Goal: Task Accomplishment & Management: Manage account settings

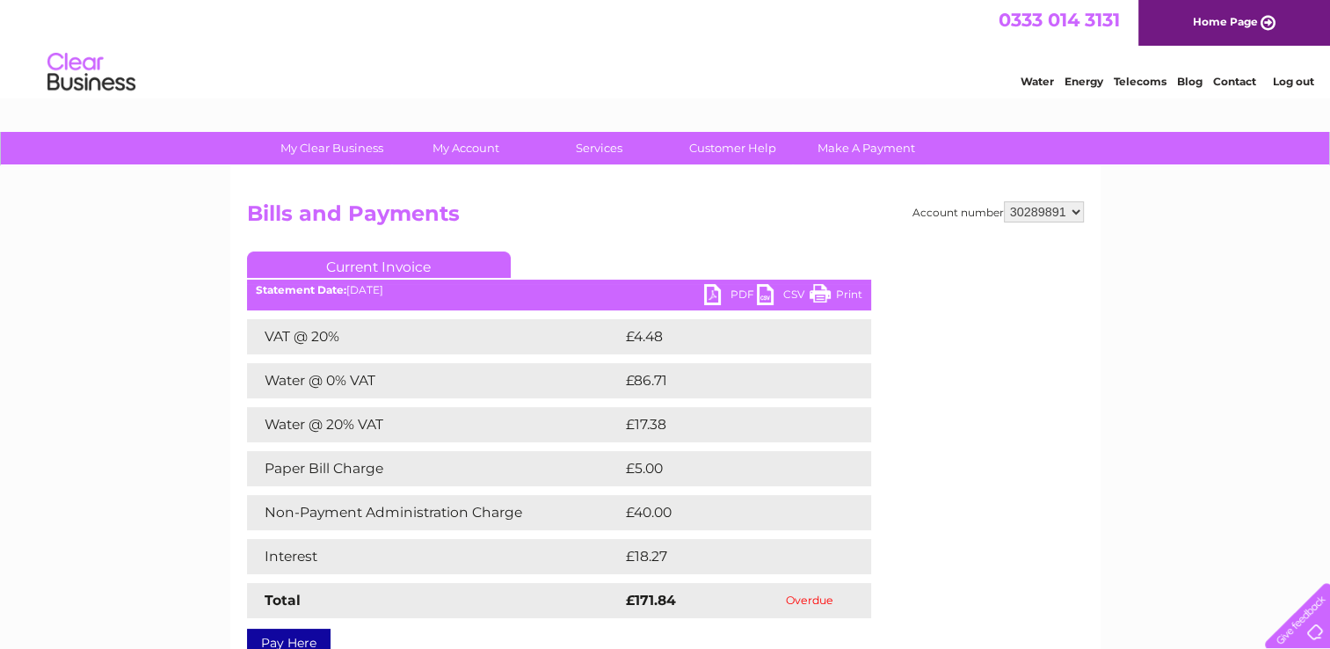
click at [848, 284] on link "Print" at bounding box center [835, 296] width 53 height 25
click at [836, 301] on link "Print" at bounding box center [835, 296] width 53 height 25
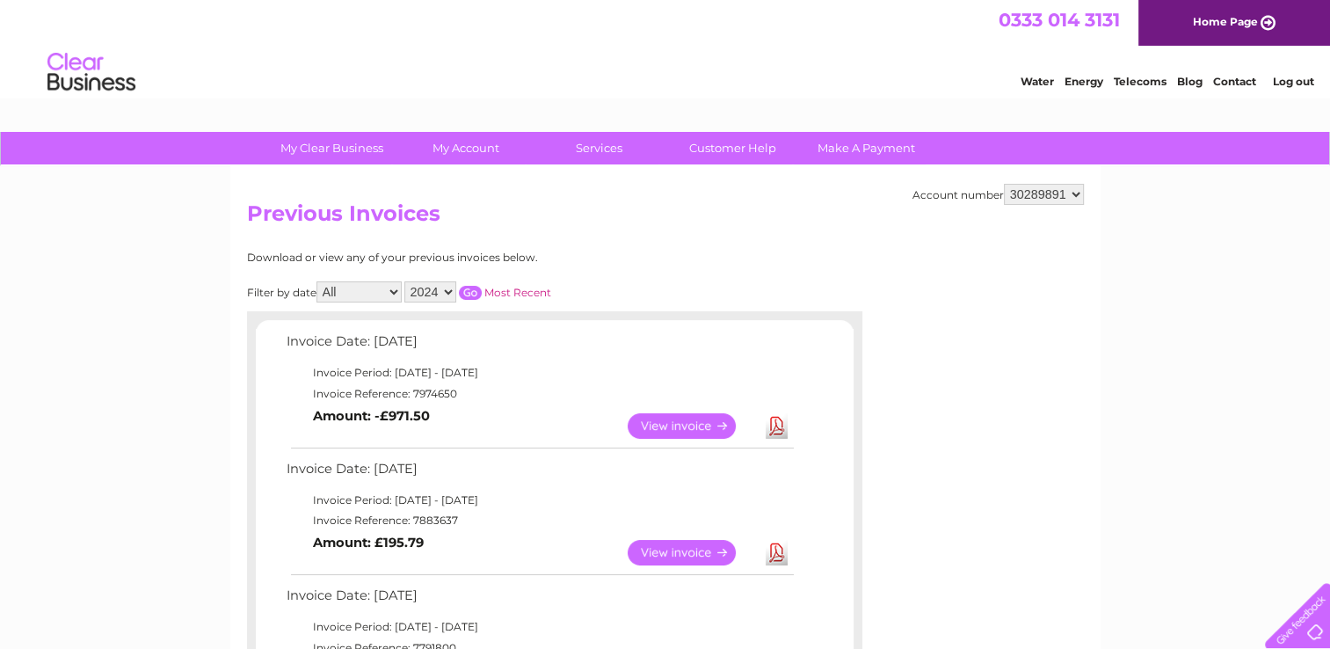
click at [446, 291] on select "2025 2024 2023" at bounding box center [430, 291] width 52 height 21
select select "2023"
click at [406, 281] on select "2025 2024 2023" at bounding box center [430, 291] width 52 height 21
click at [497, 291] on link "Most Recent" at bounding box center [517, 292] width 67 height 13
click at [475, 290] on input "button" at bounding box center [470, 293] width 23 height 14
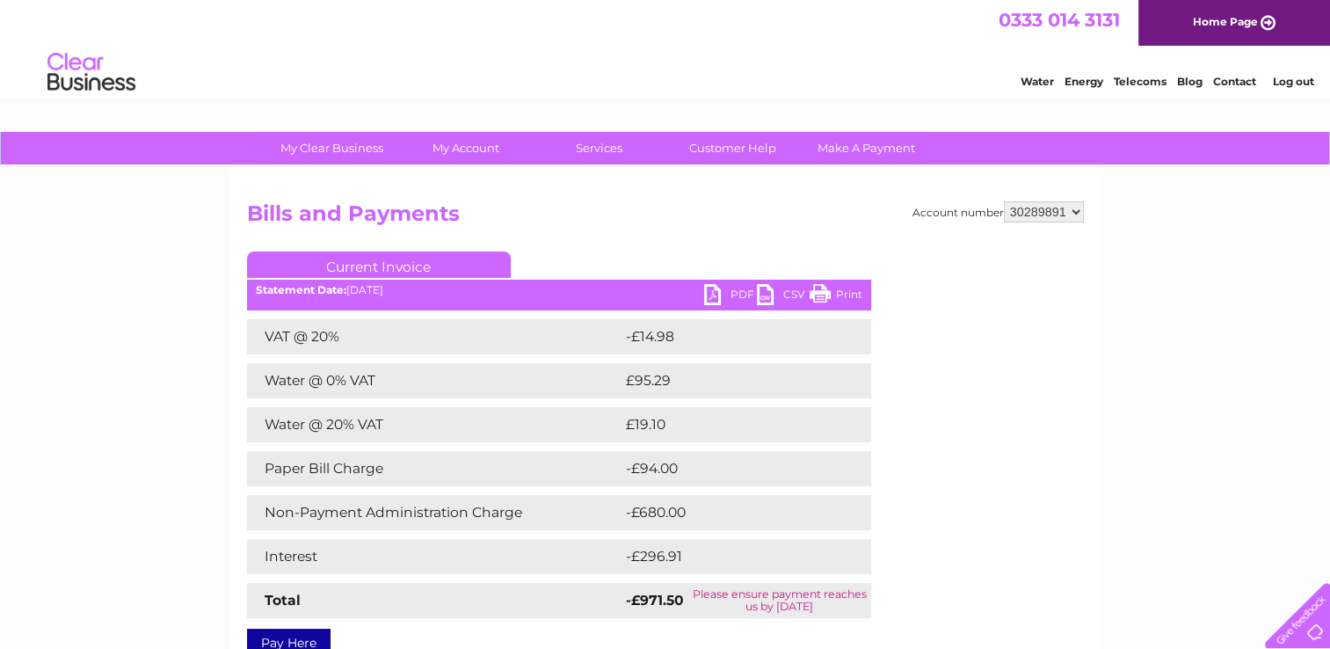
click at [840, 289] on link "Print" at bounding box center [835, 296] width 53 height 25
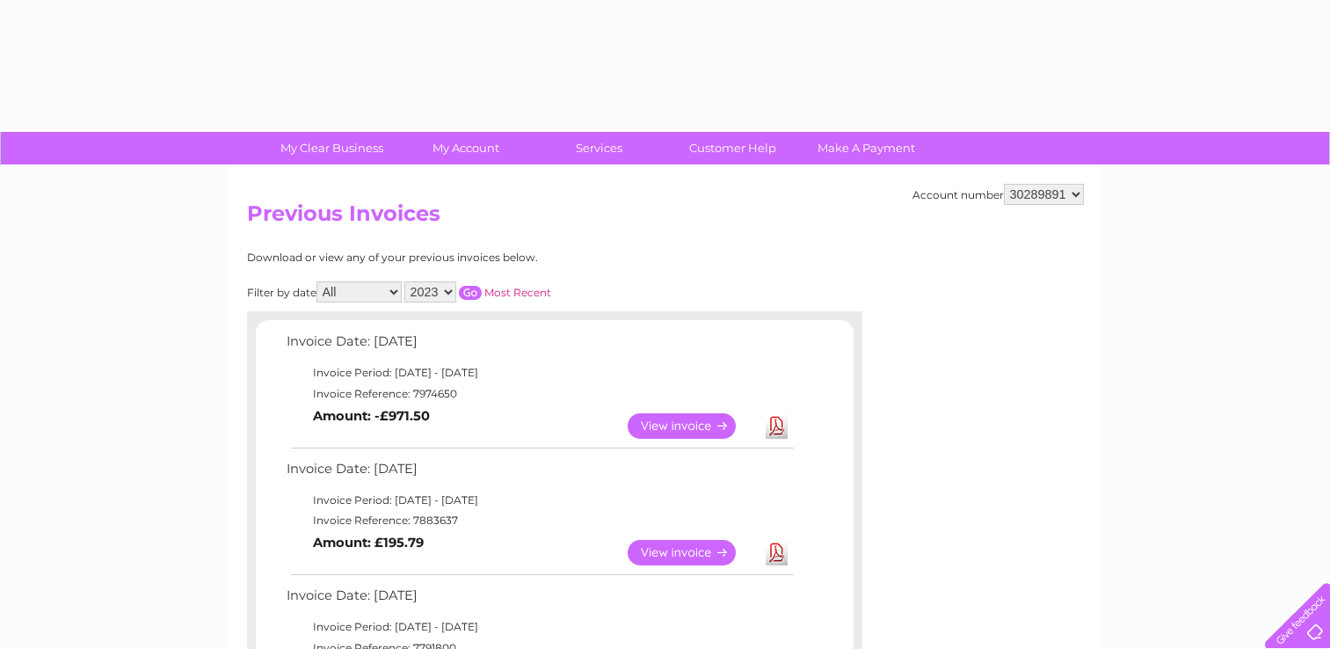
select select "2023"
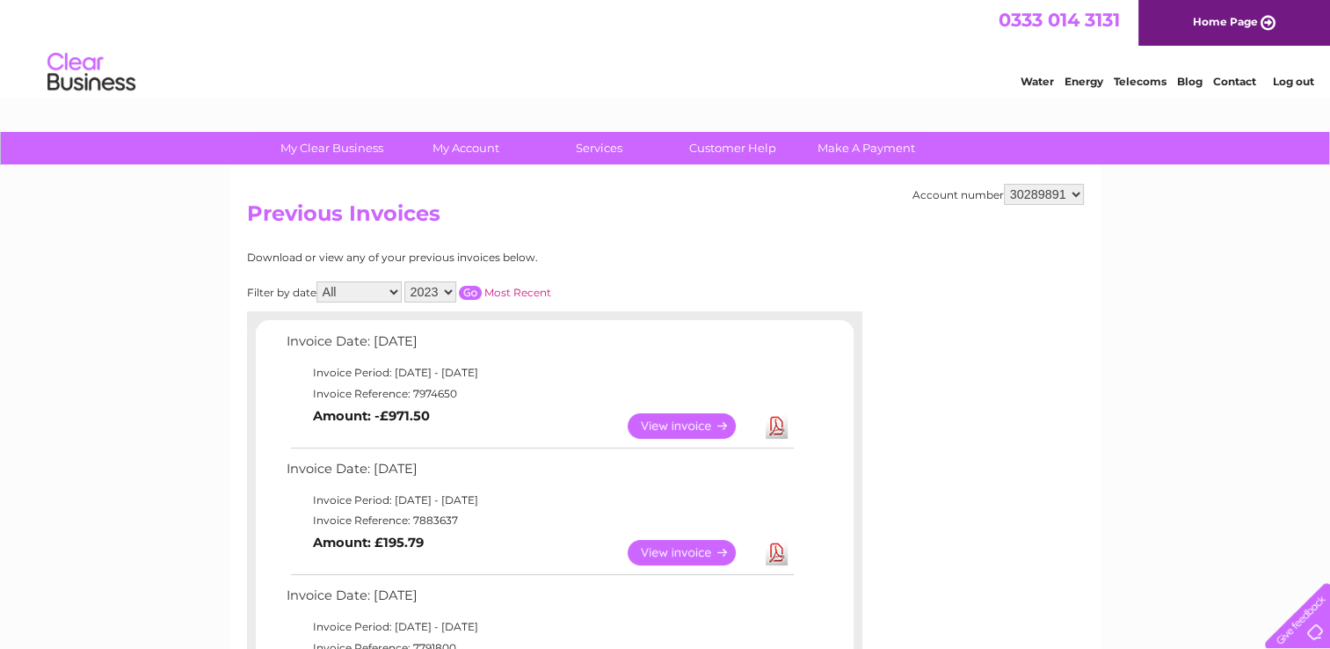
click at [475, 289] on input "button" at bounding box center [470, 293] width 23 height 14
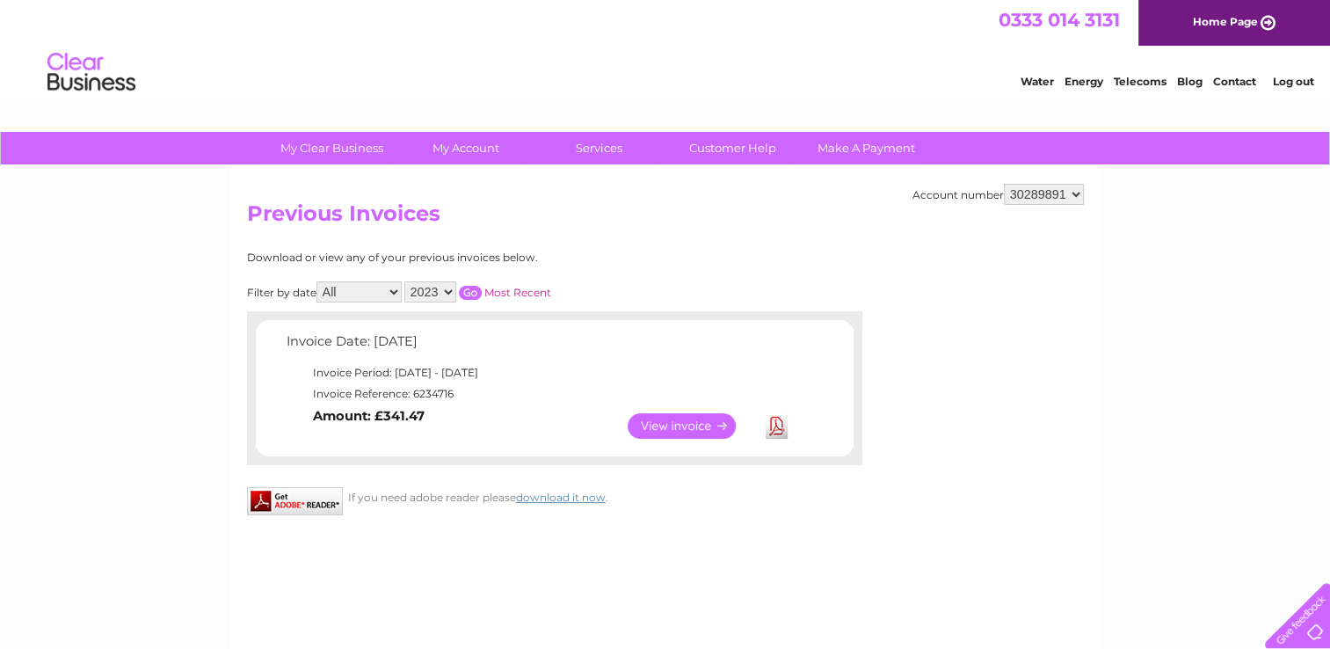
click at [671, 417] on link "View" at bounding box center [691, 425] width 129 height 25
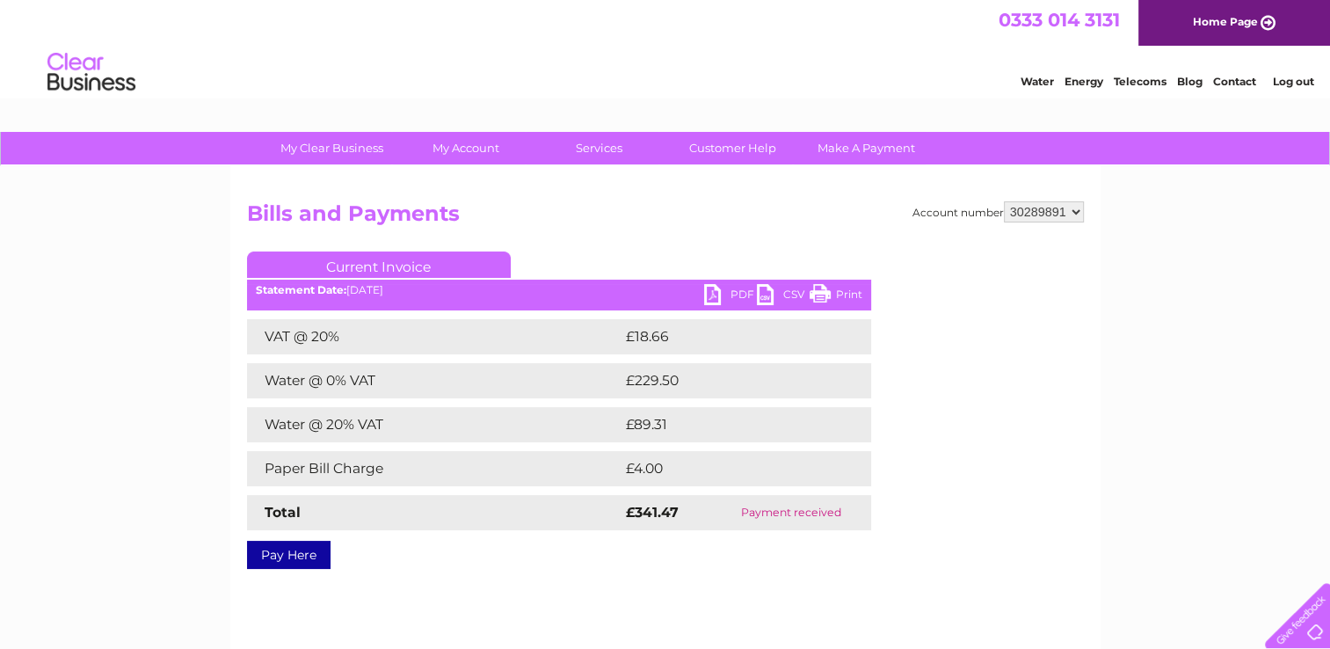
click at [841, 294] on link "Print" at bounding box center [835, 296] width 53 height 25
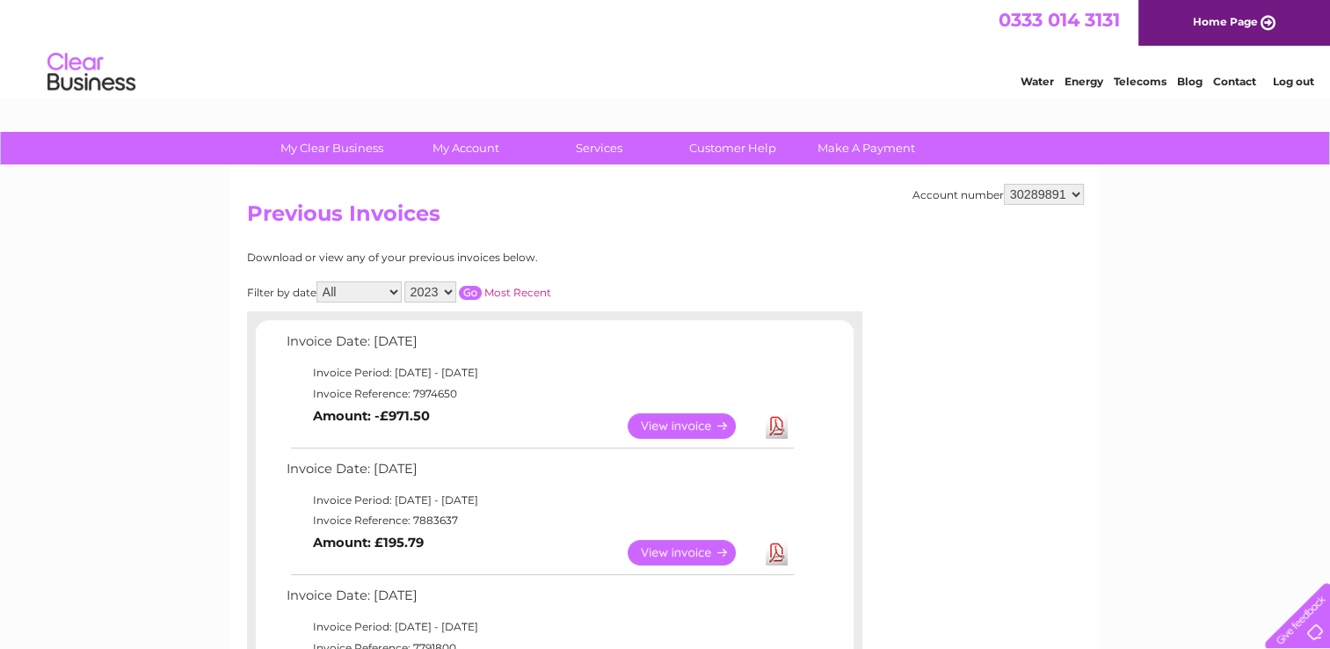
click at [448, 294] on select "2025 2024 2023" at bounding box center [430, 291] width 52 height 21
select select "2024"
click at [406, 281] on select "2025 2024 2023" at bounding box center [430, 291] width 52 height 21
click at [470, 288] on input "button" at bounding box center [470, 293] width 23 height 14
click at [678, 417] on link "View" at bounding box center [691, 425] width 129 height 25
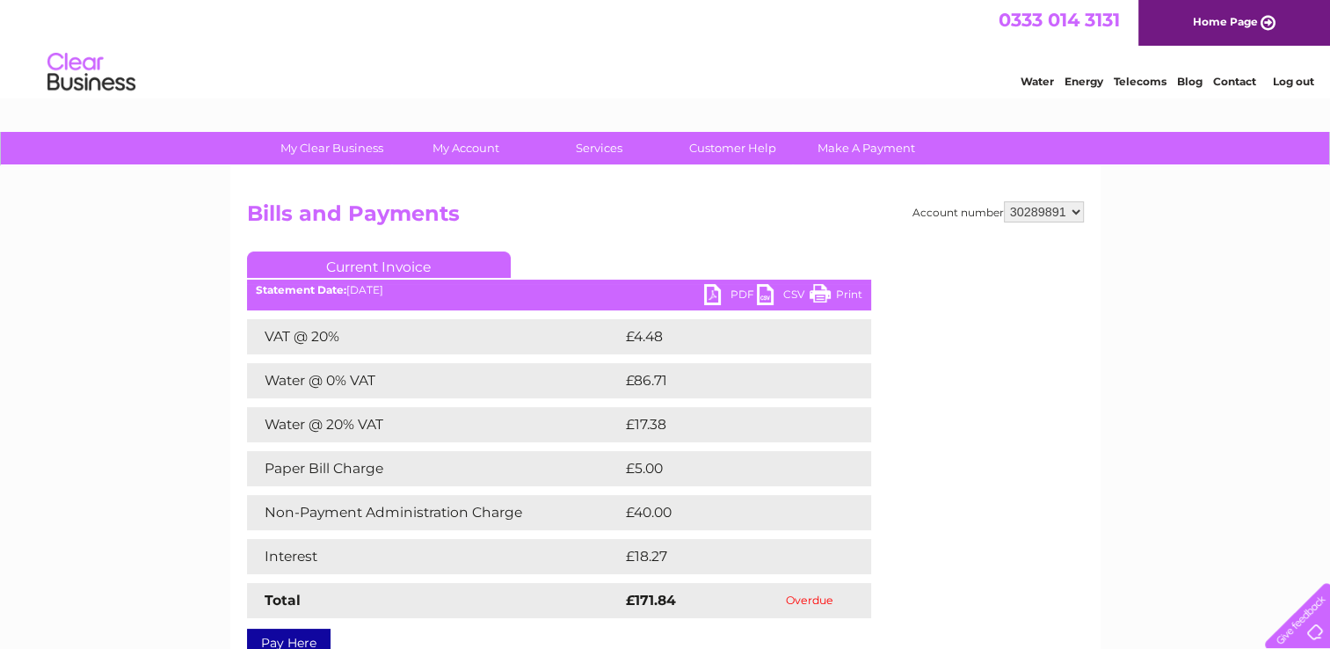
click at [846, 293] on link "Print" at bounding box center [835, 296] width 53 height 25
drag, startPoint x: 25, startPoint y: 0, endPoint x: 514, endPoint y: 76, distance: 494.6
click at [514, 76] on div "Water Energy Telecoms Blog Contact Log out" at bounding box center [665, 74] width 1330 height 57
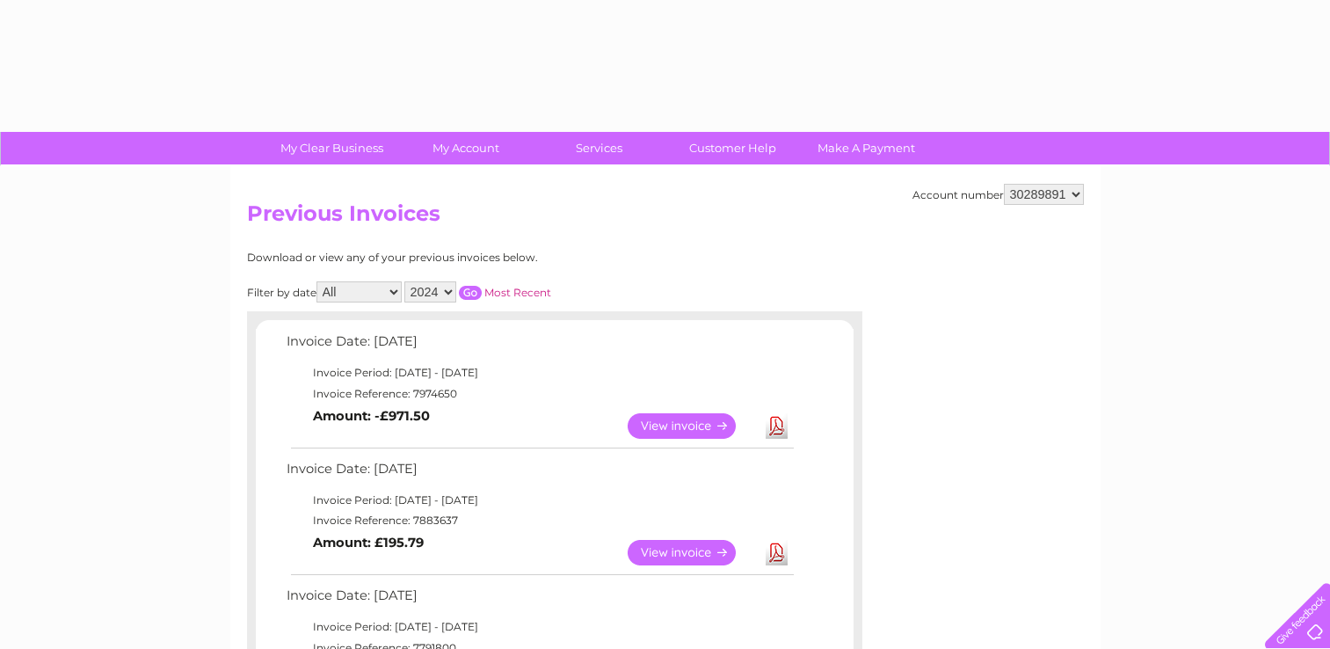
select select "2024"
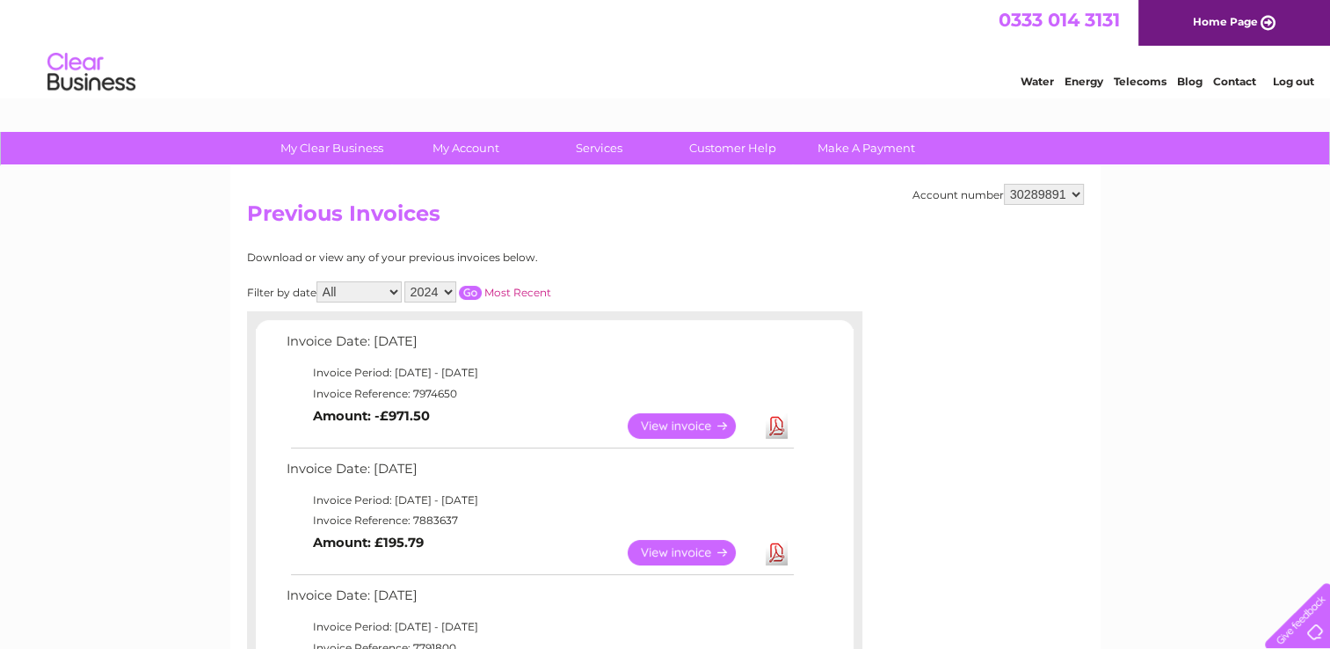
click at [705, 548] on link "View" at bounding box center [691, 552] width 129 height 25
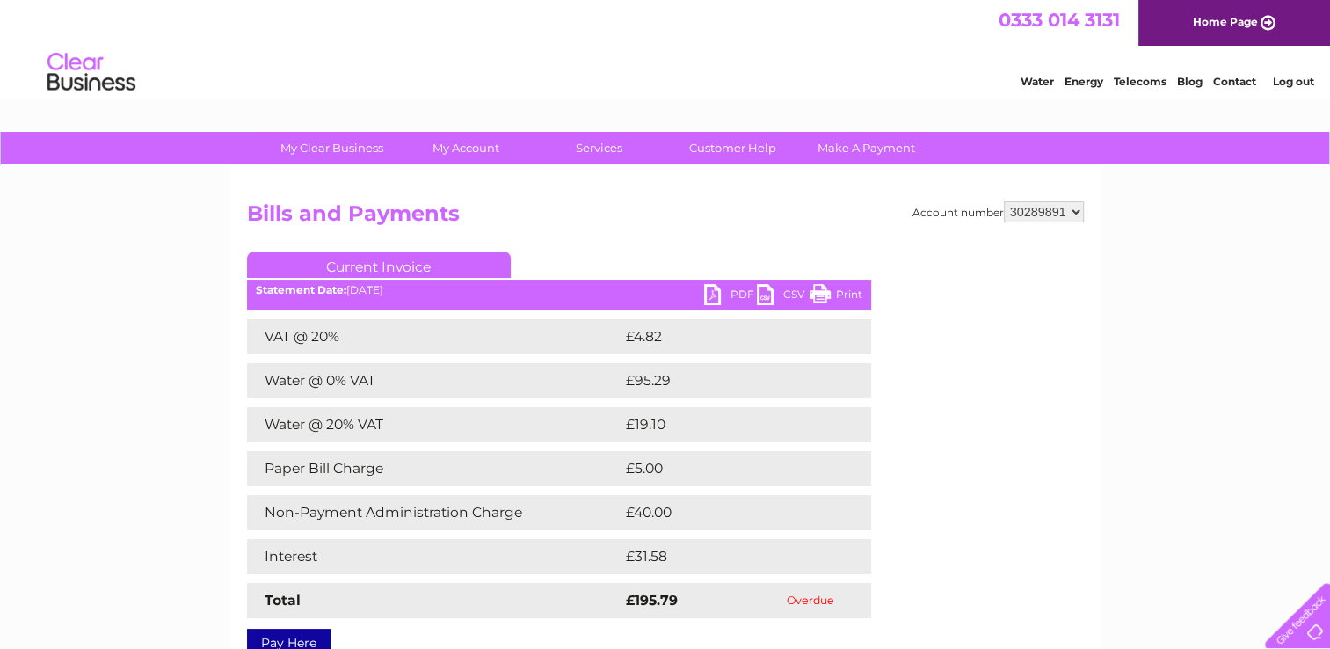
click at [847, 290] on link "Print" at bounding box center [835, 296] width 53 height 25
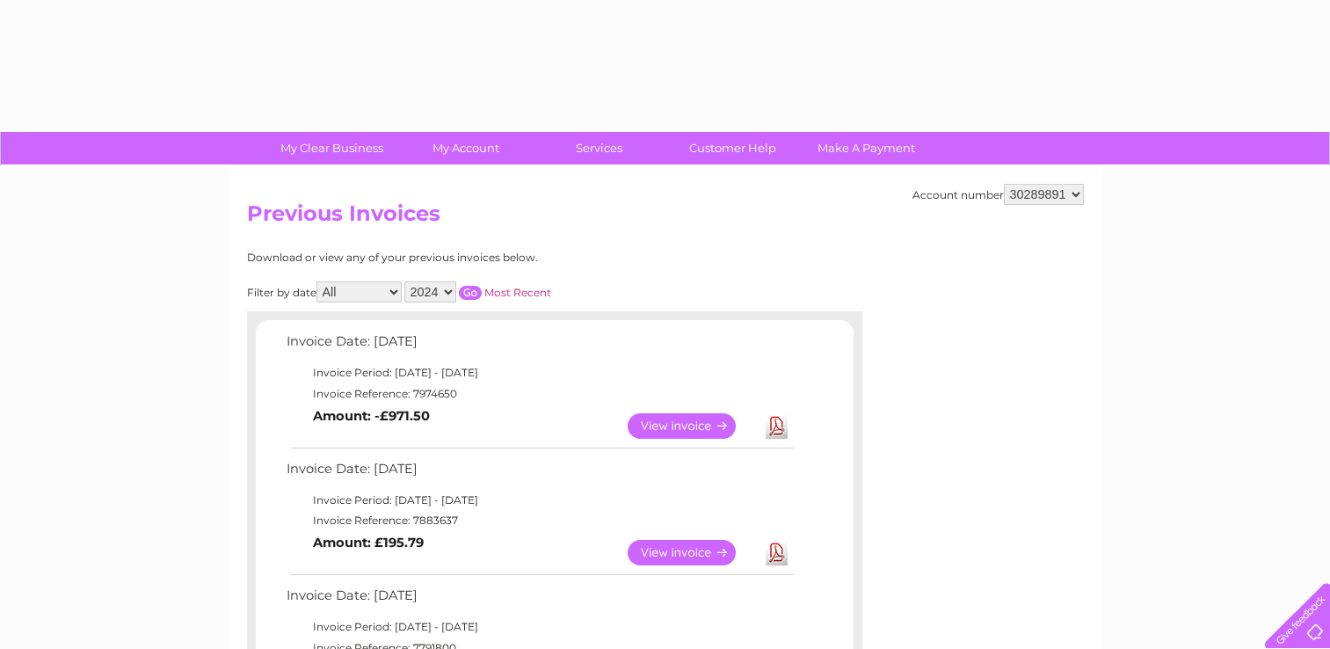
select select "2024"
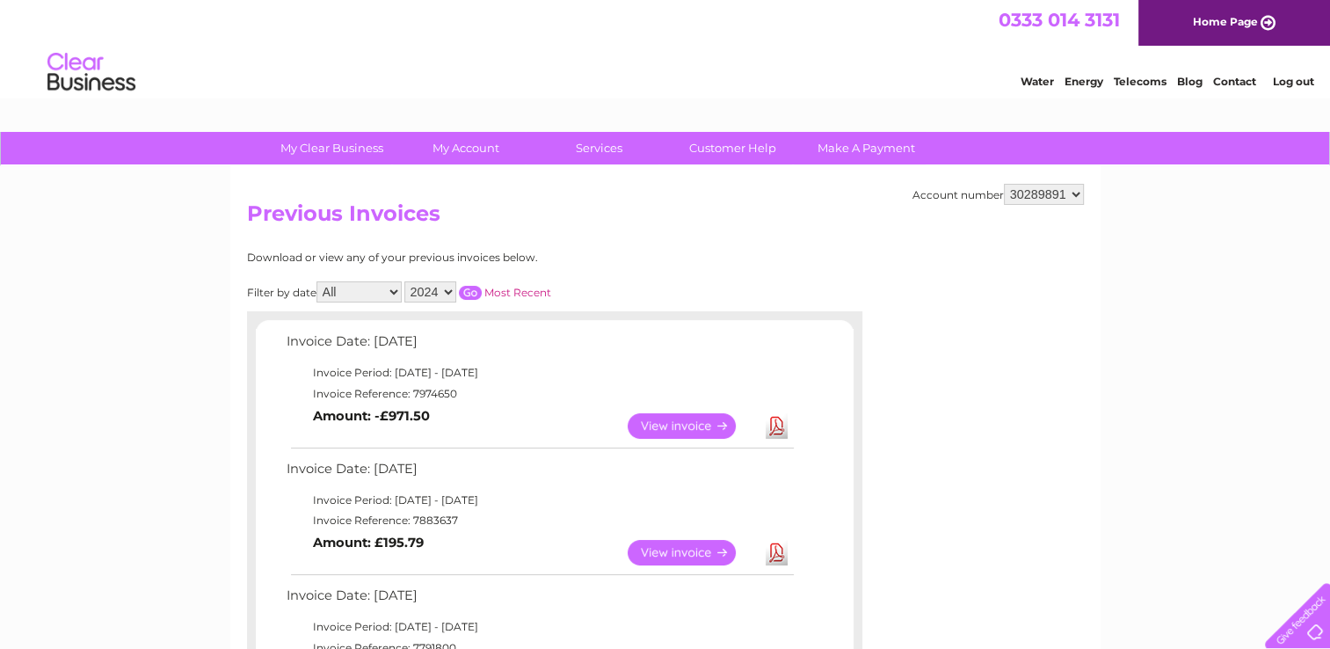
click at [470, 292] on input "button" at bounding box center [470, 293] width 23 height 14
click at [669, 547] on link "View" at bounding box center [691, 552] width 129 height 25
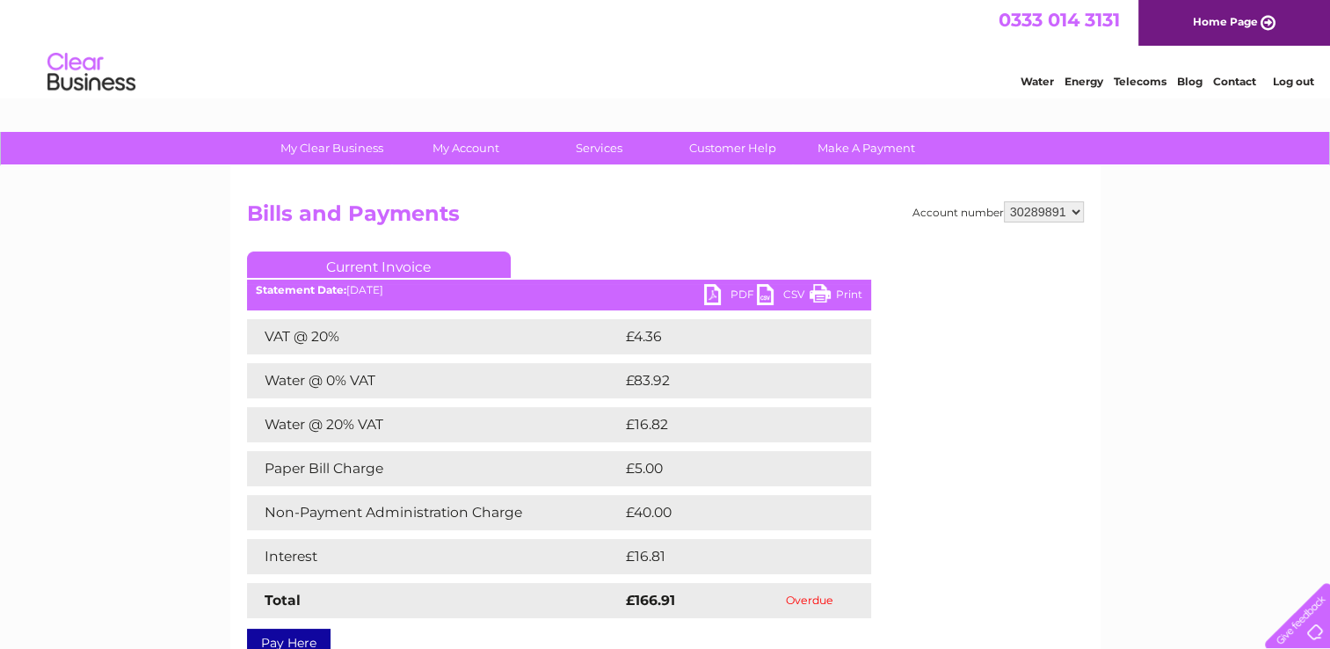
click at [856, 289] on link "Print" at bounding box center [835, 296] width 53 height 25
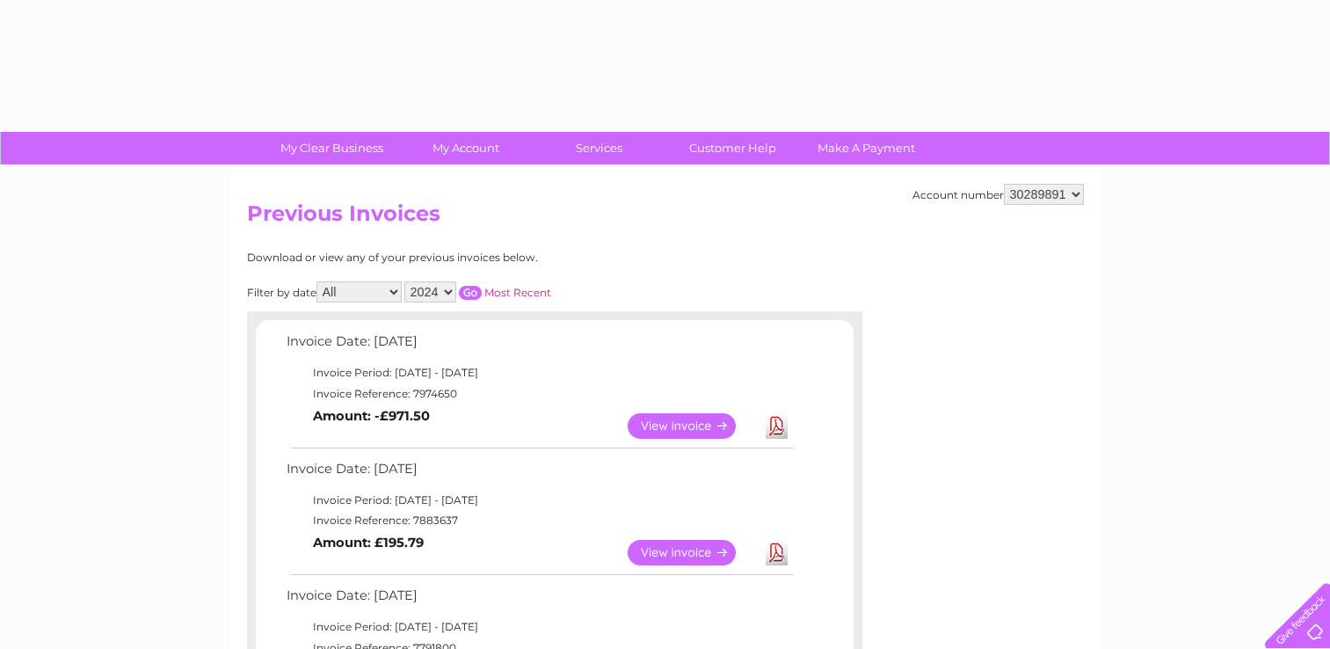
select select "2024"
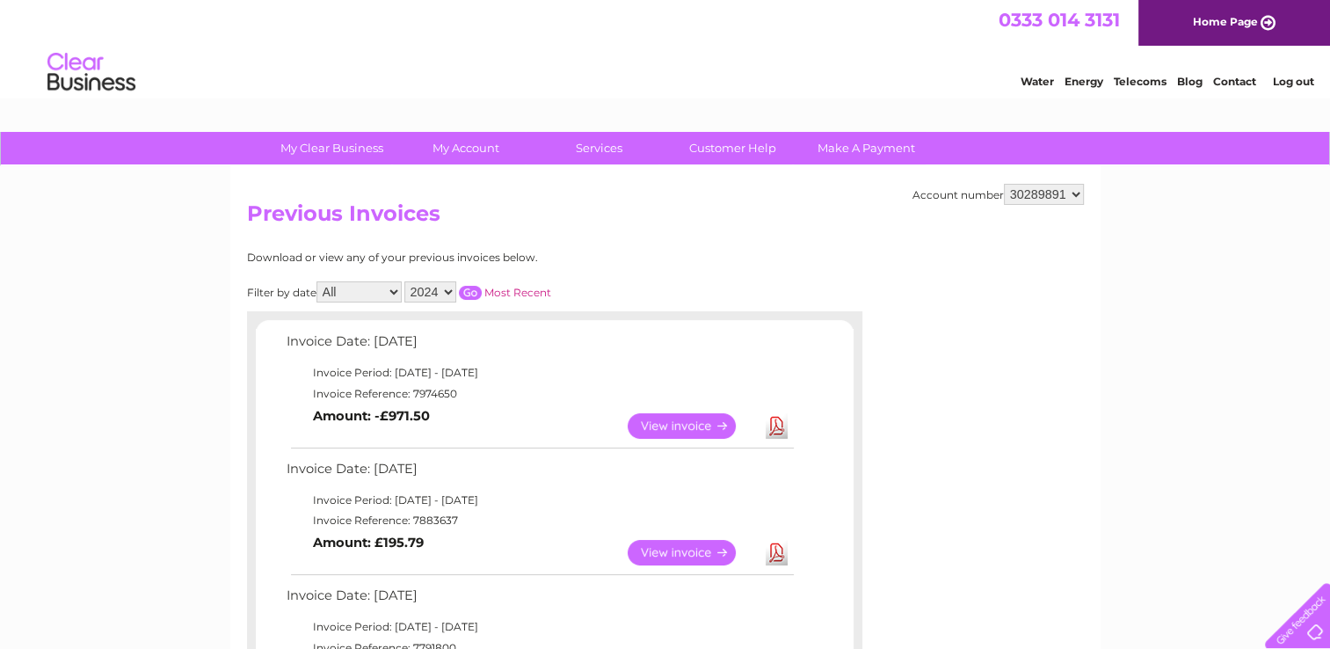
click at [470, 286] on input "button" at bounding box center [470, 293] width 23 height 14
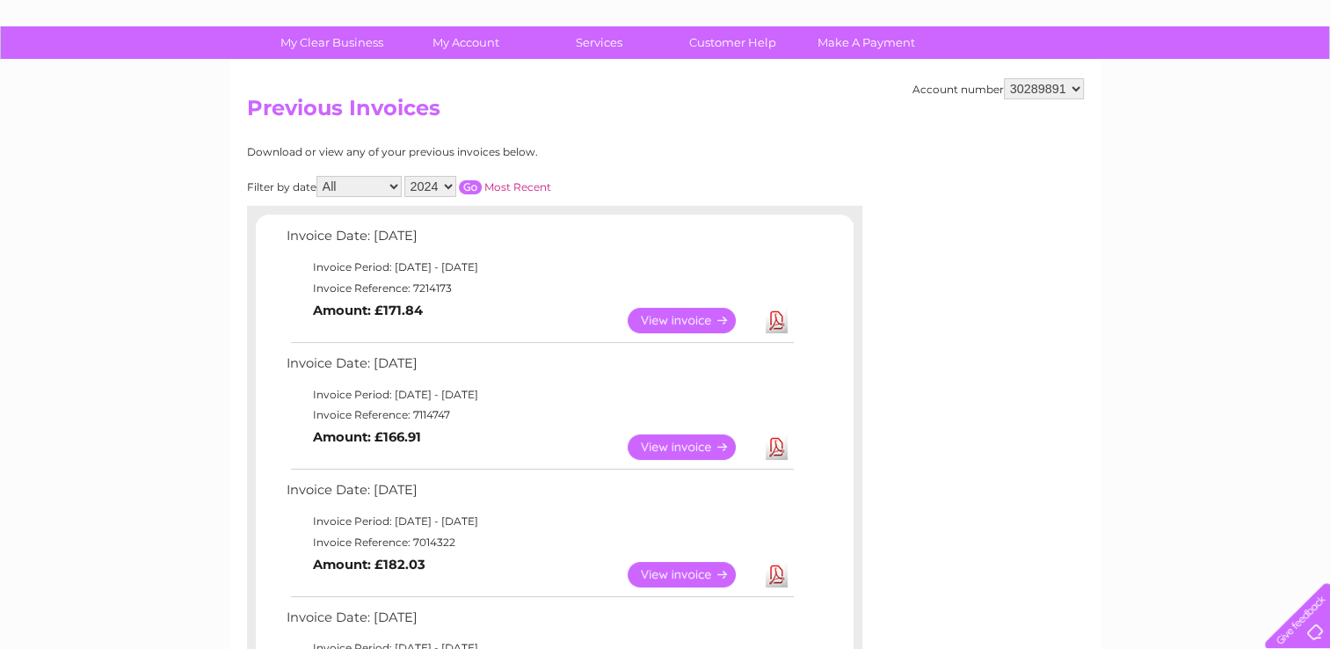
scroll to position [141, 0]
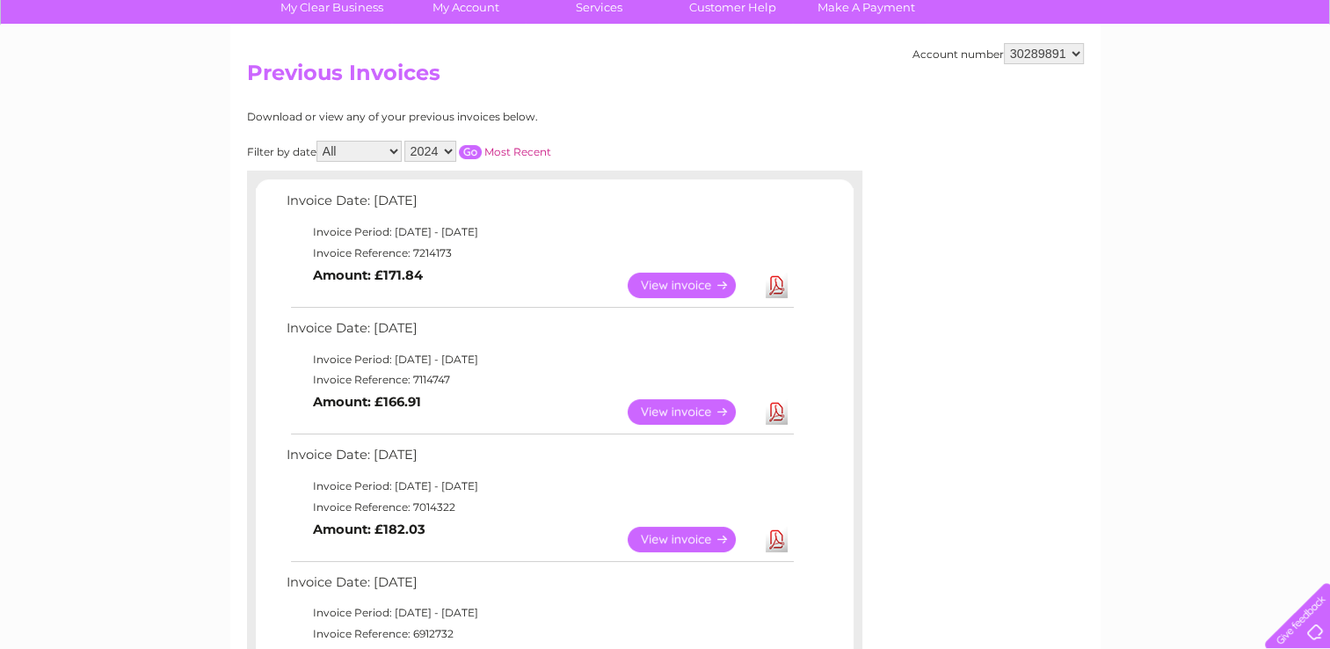
click at [654, 533] on link "View" at bounding box center [691, 538] width 129 height 25
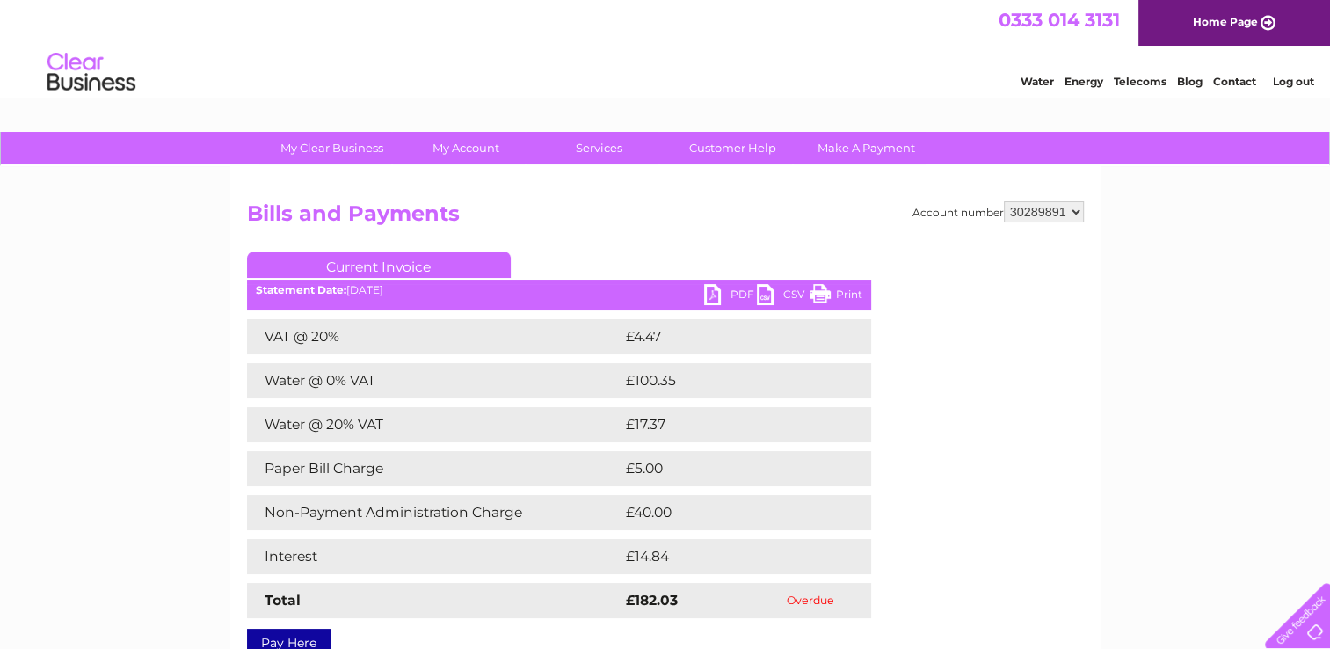
click at [847, 286] on link "Print" at bounding box center [835, 296] width 53 height 25
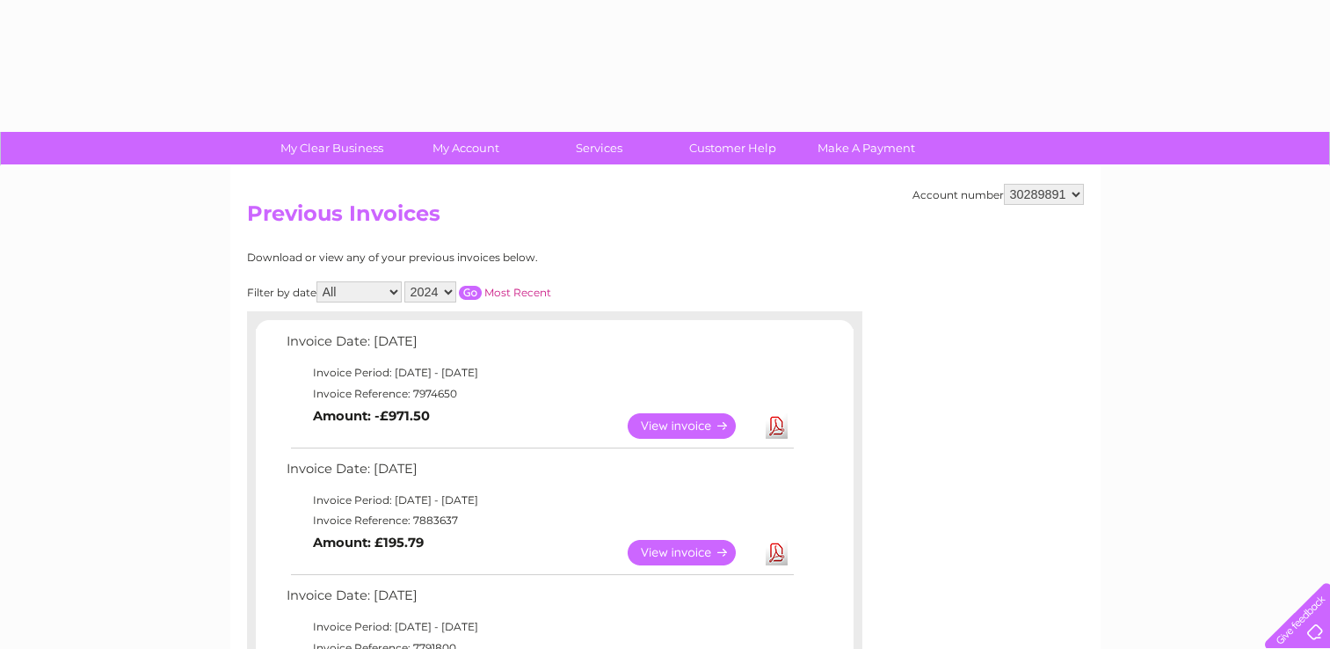
select select "2024"
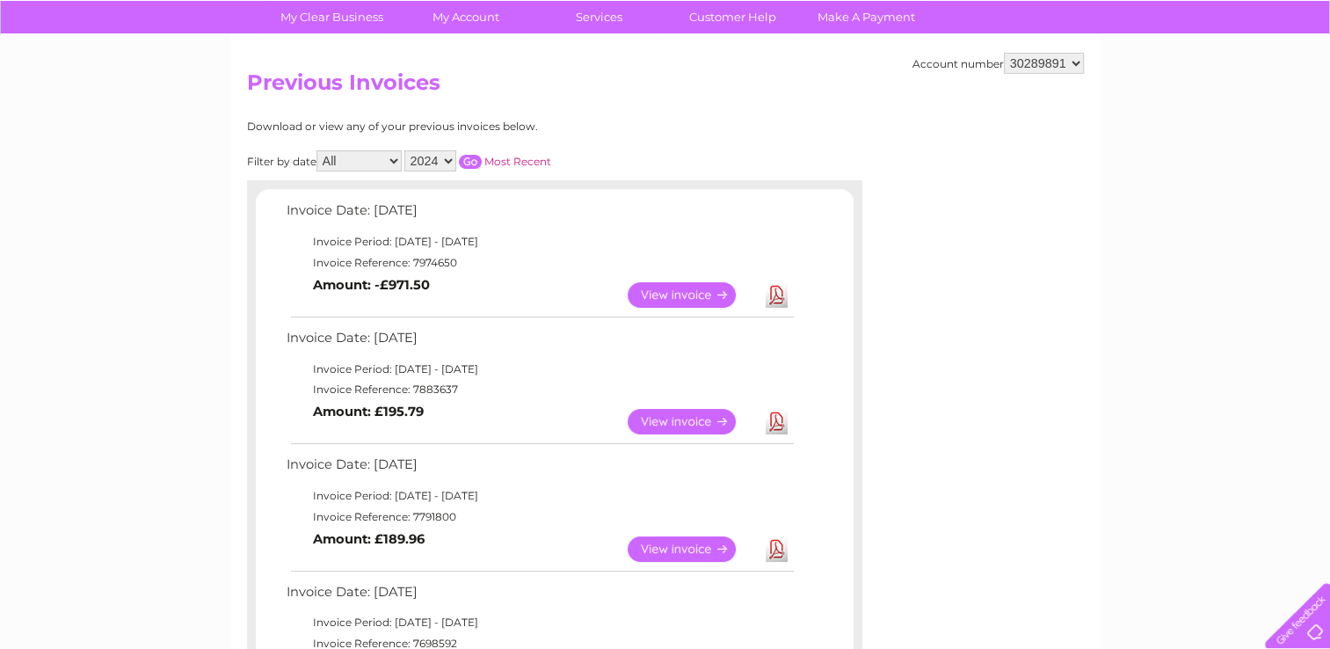
click at [471, 156] on input "button" at bounding box center [470, 162] width 23 height 14
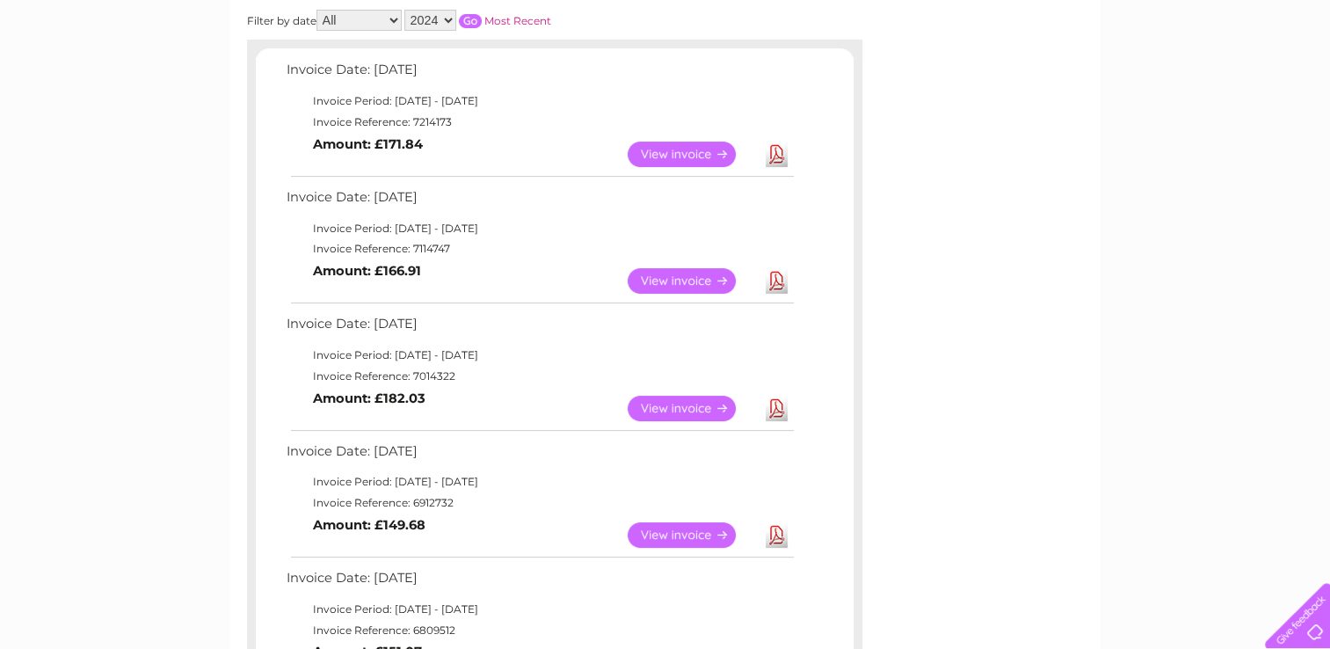
scroll to position [307, 0]
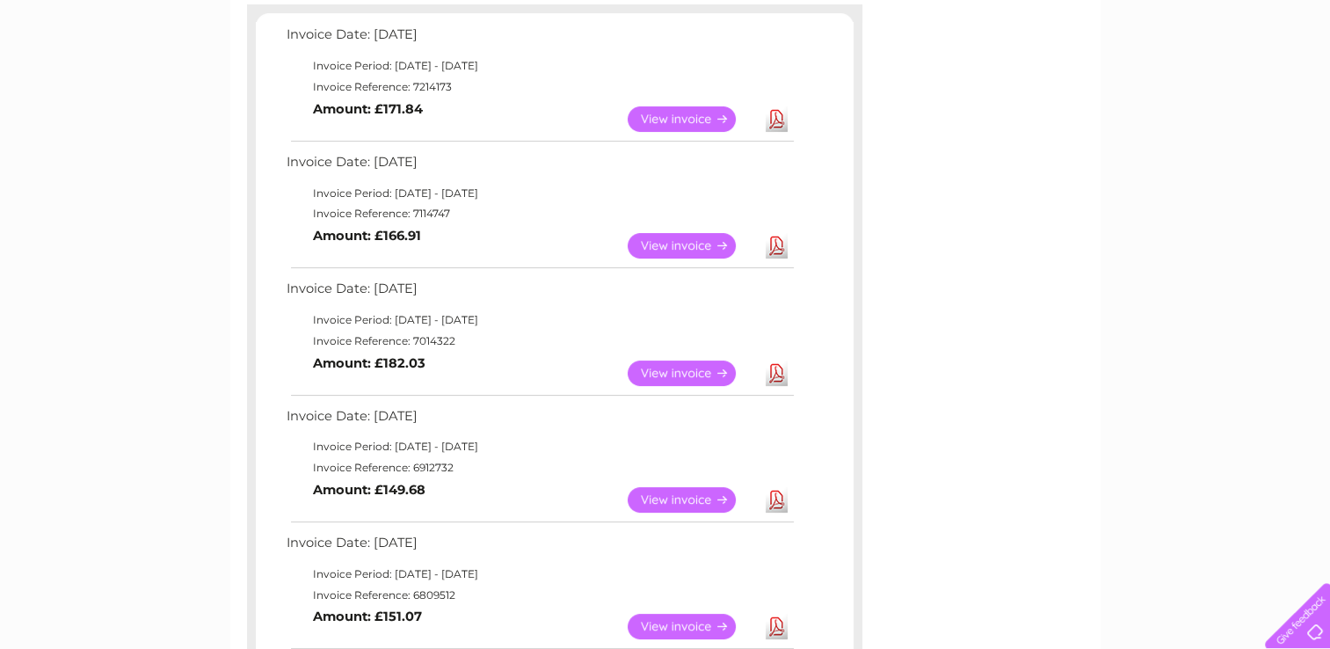
click at [690, 491] on link "View" at bounding box center [691, 499] width 129 height 25
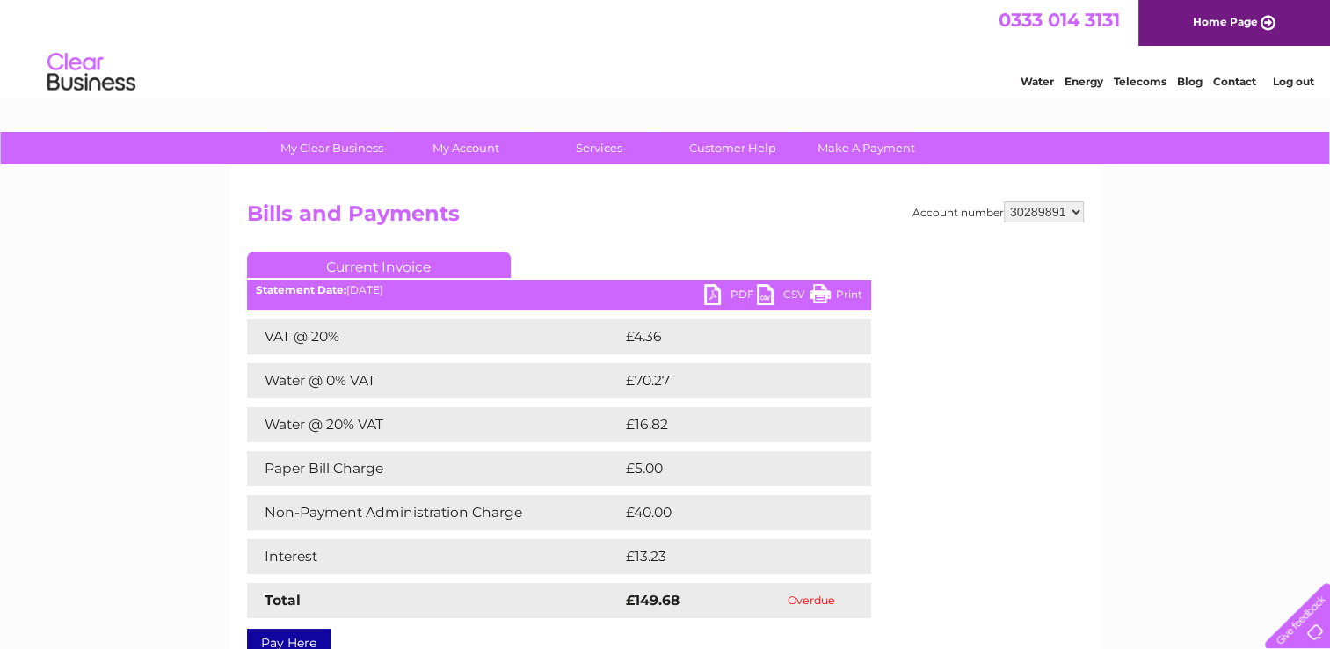
click at [852, 289] on link "Print" at bounding box center [835, 296] width 53 height 25
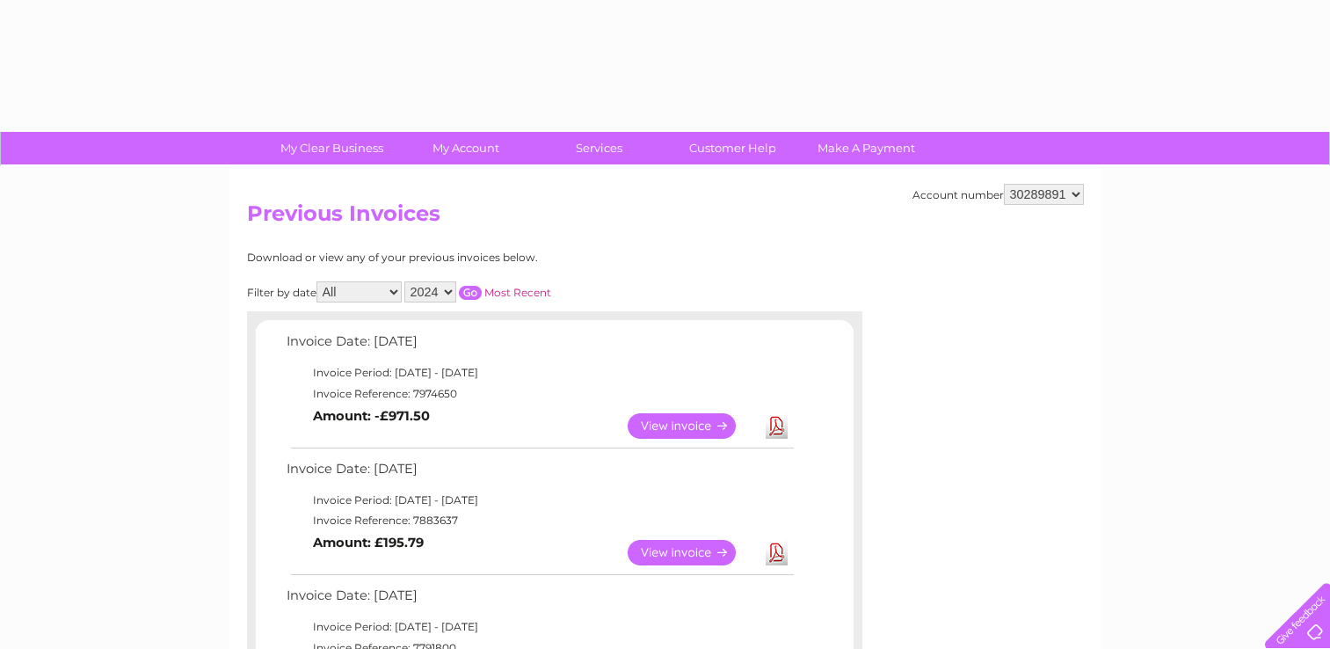
select select "2024"
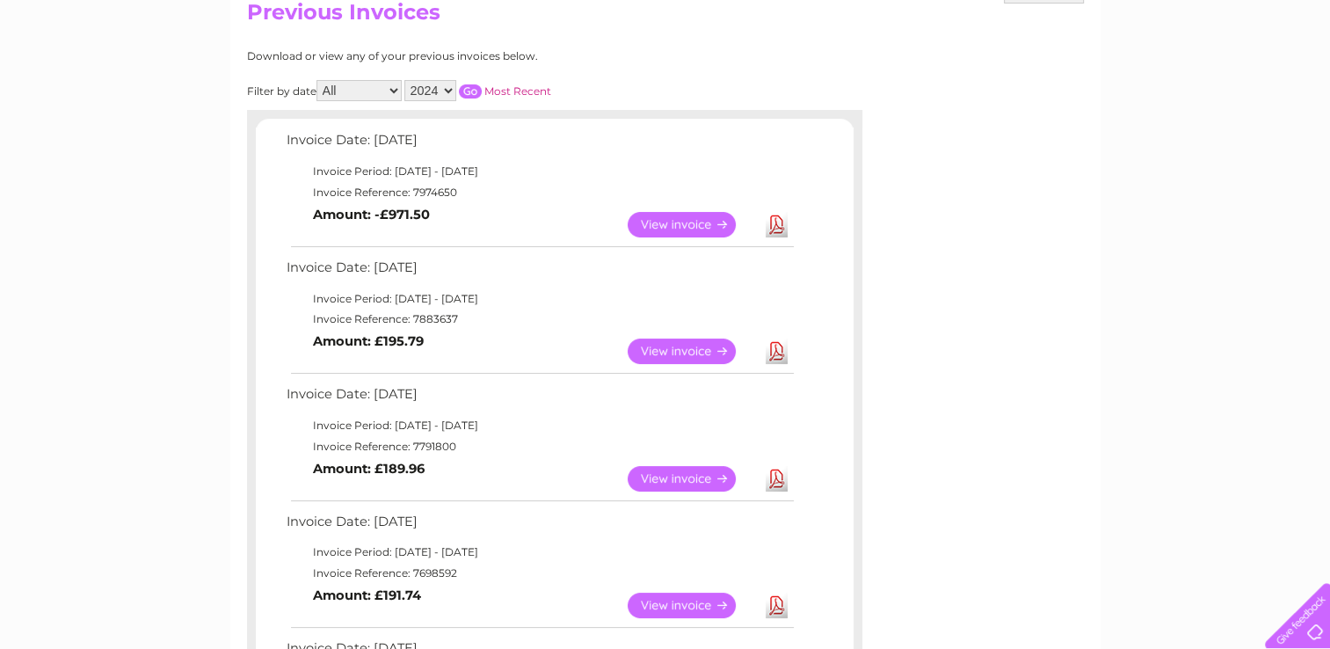
scroll to position [166, 0]
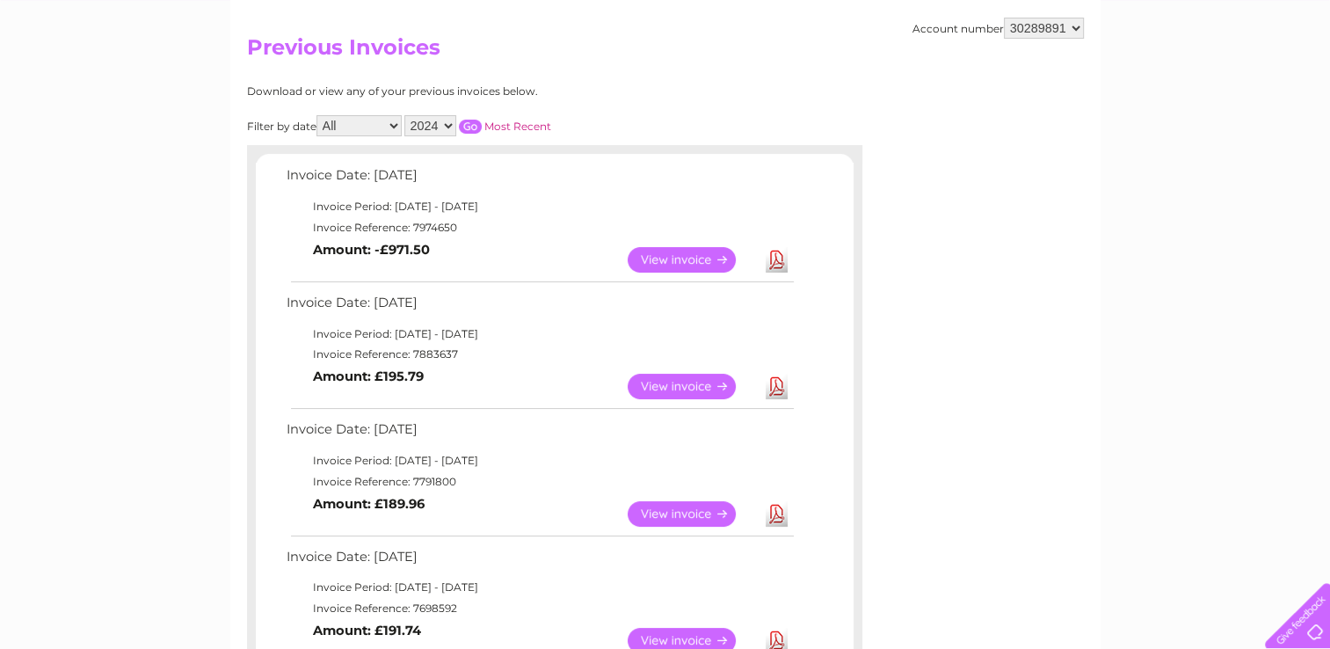
click at [468, 121] on input "button" at bounding box center [470, 127] width 23 height 14
click at [470, 125] on input "button" at bounding box center [470, 127] width 23 height 14
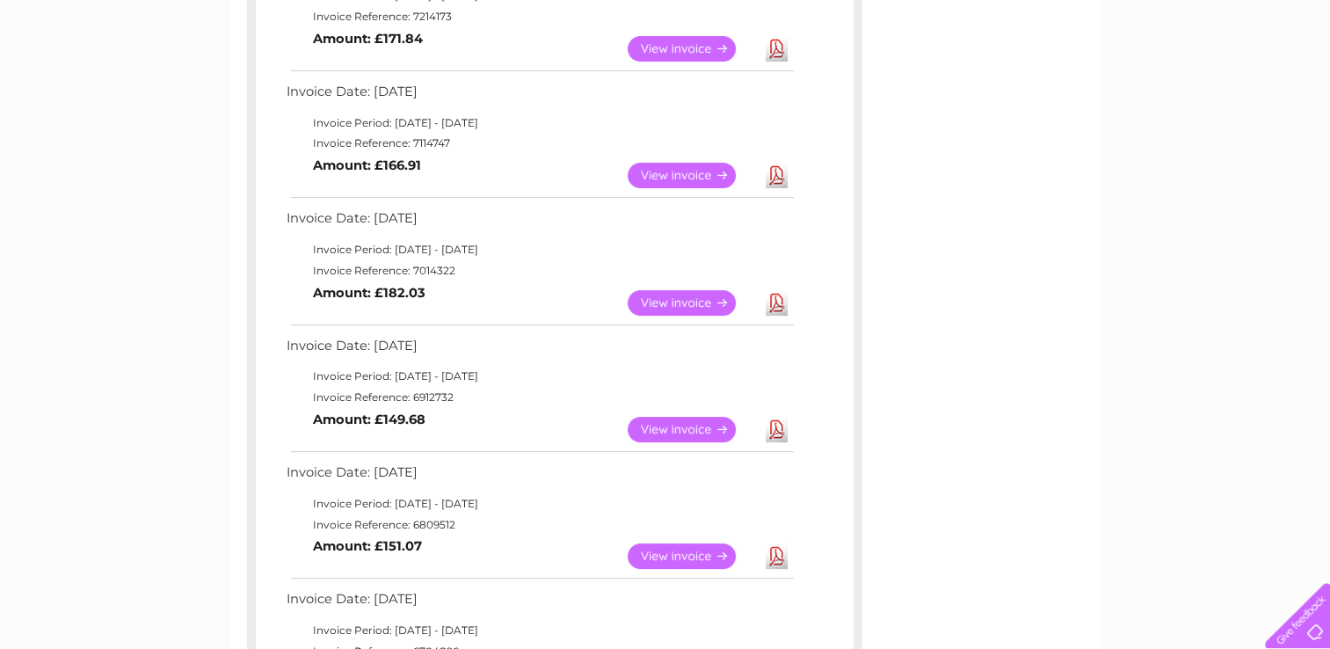
scroll to position [412, 0]
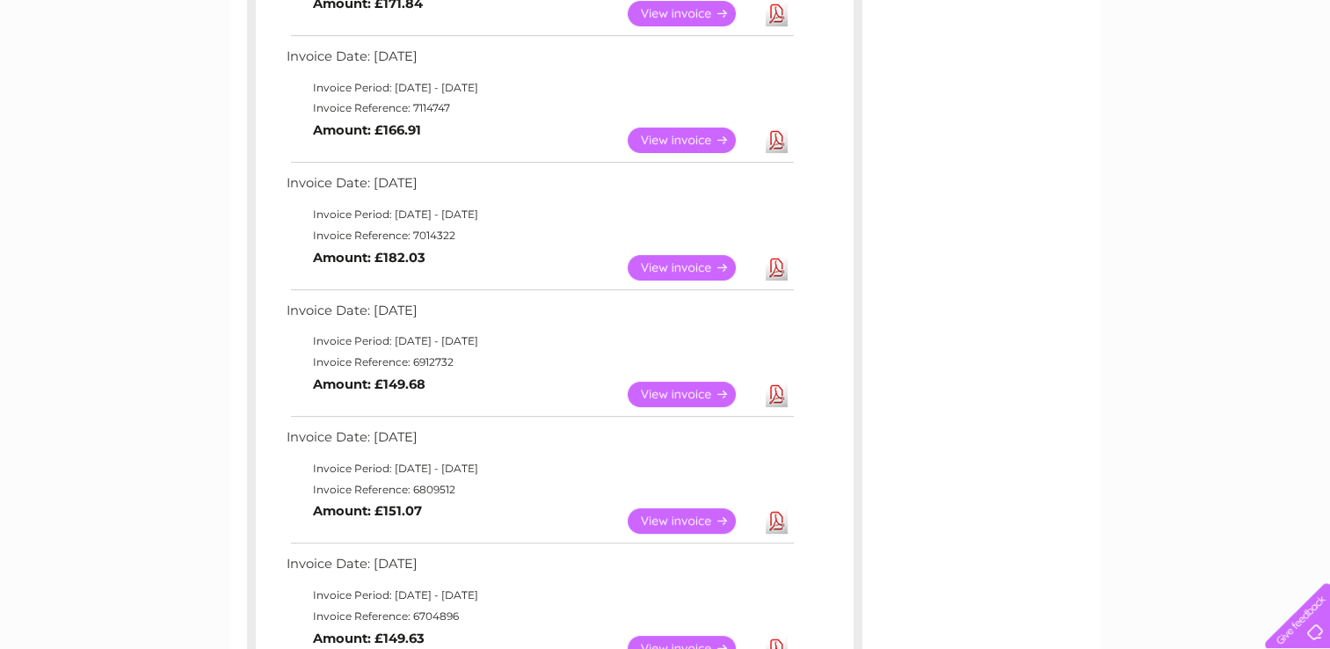
click at [689, 505] on td "View" at bounding box center [692, 521] width 138 height 34
click at [680, 518] on link "View" at bounding box center [691, 520] width 129 height 25
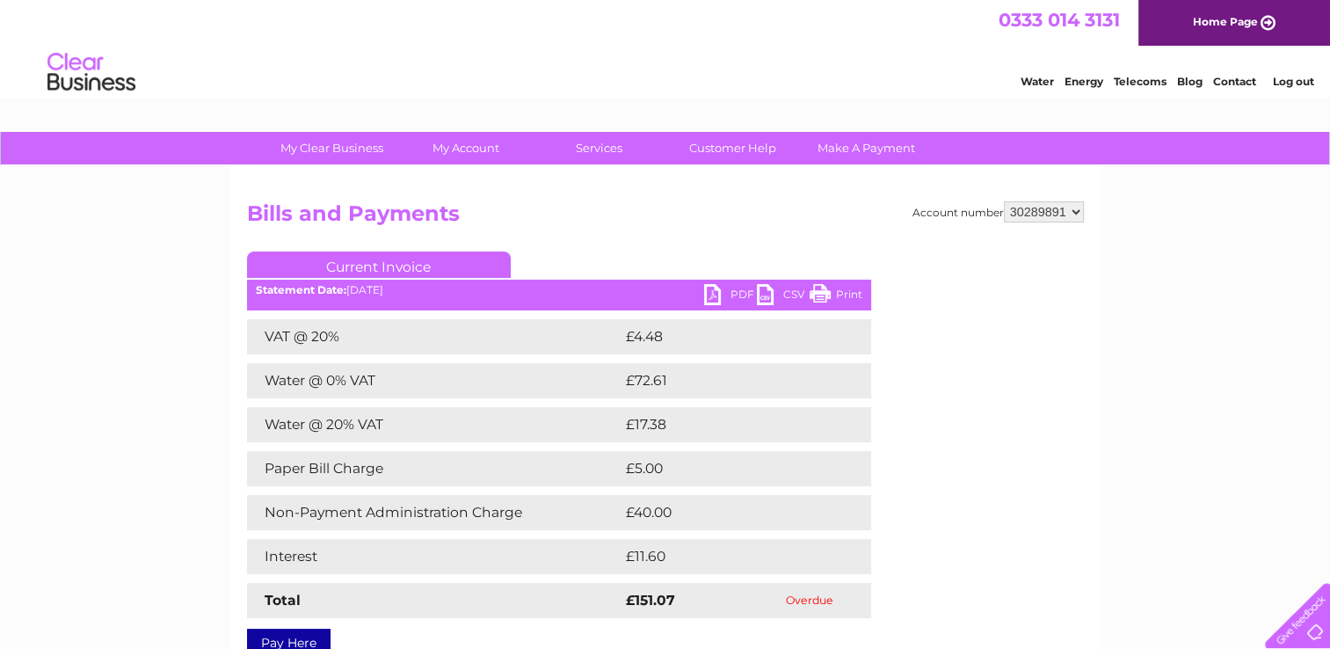
click at [846, 290] on link "Print" at bounding box center [835, 296] width 53 height 25
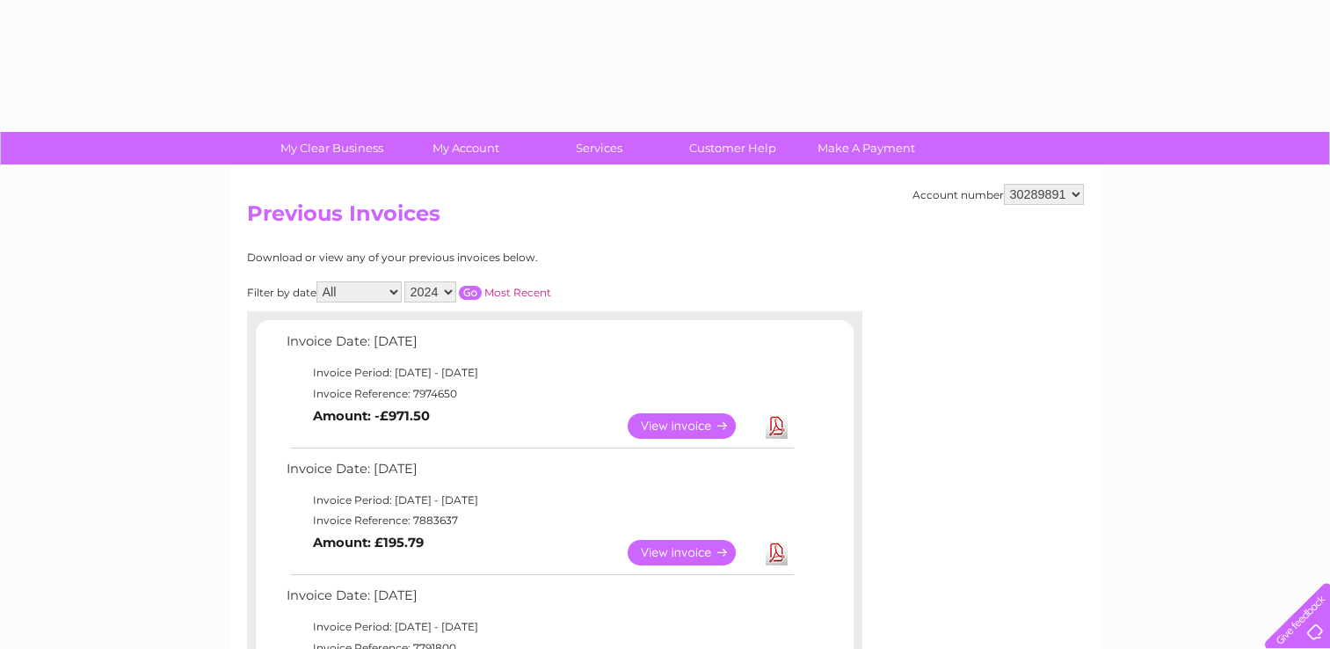
select select "2024"
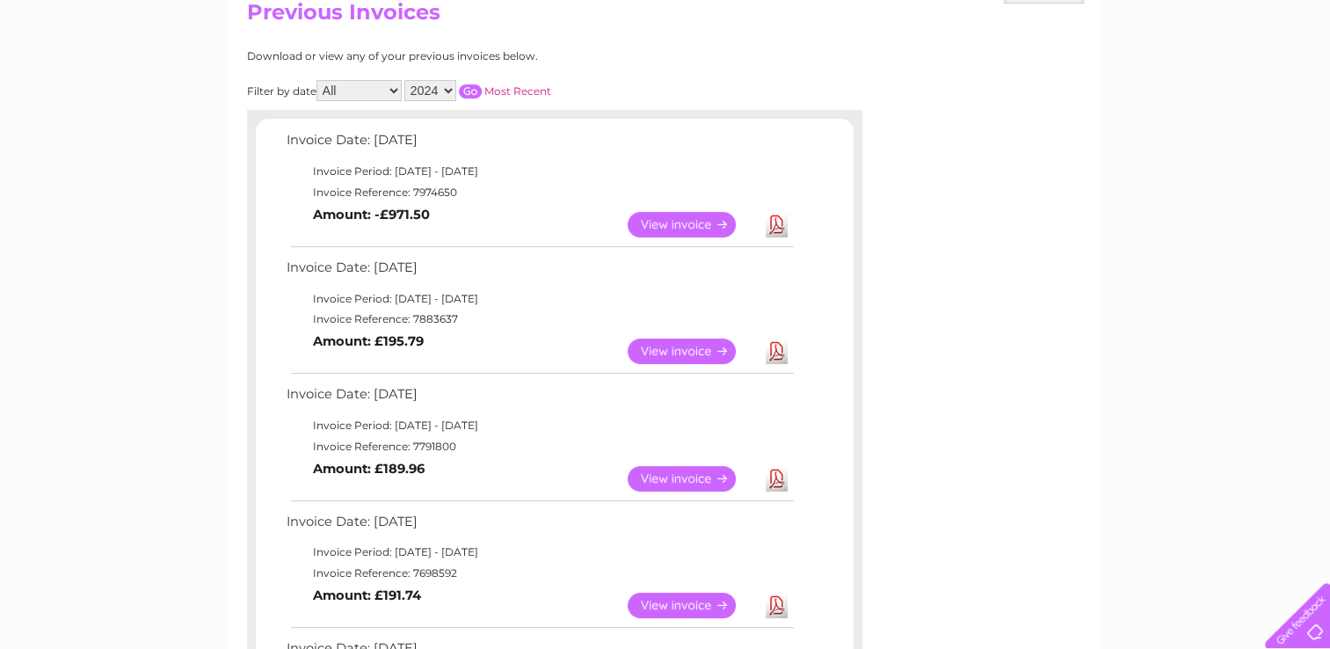
scroll to position [166, 0]
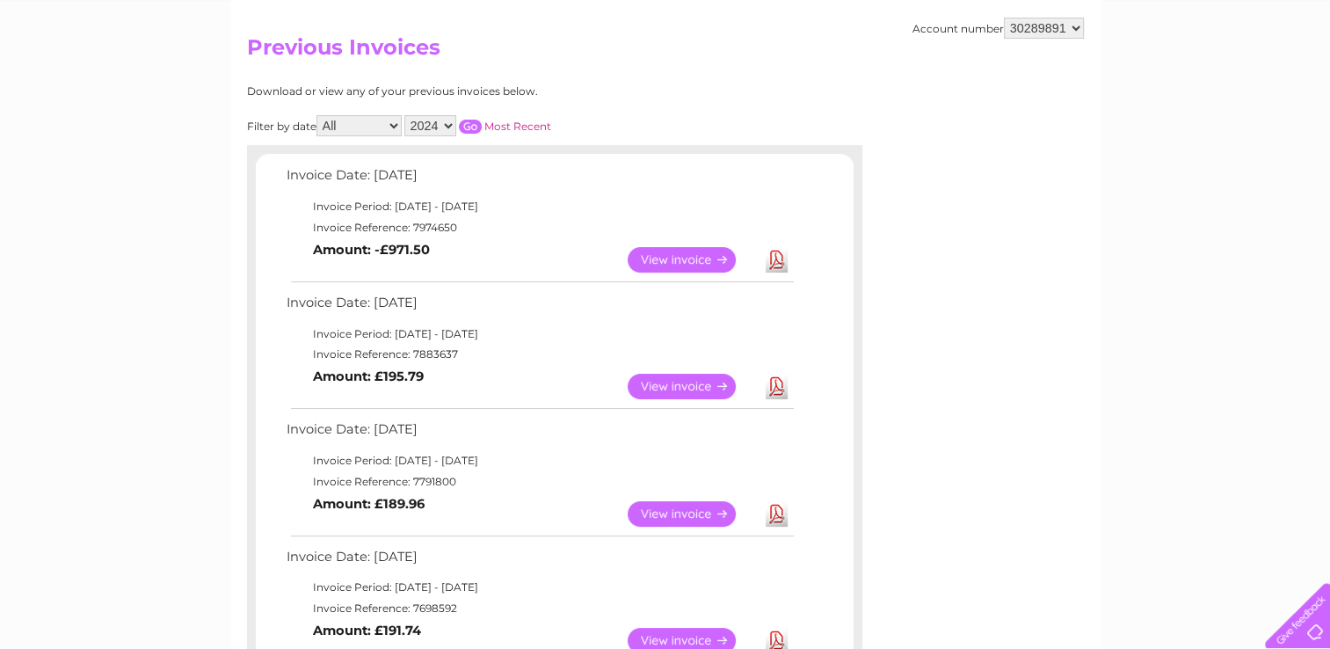
click at [465, 125] on input "button" at bounding box center [470, 127] width 23 height 14
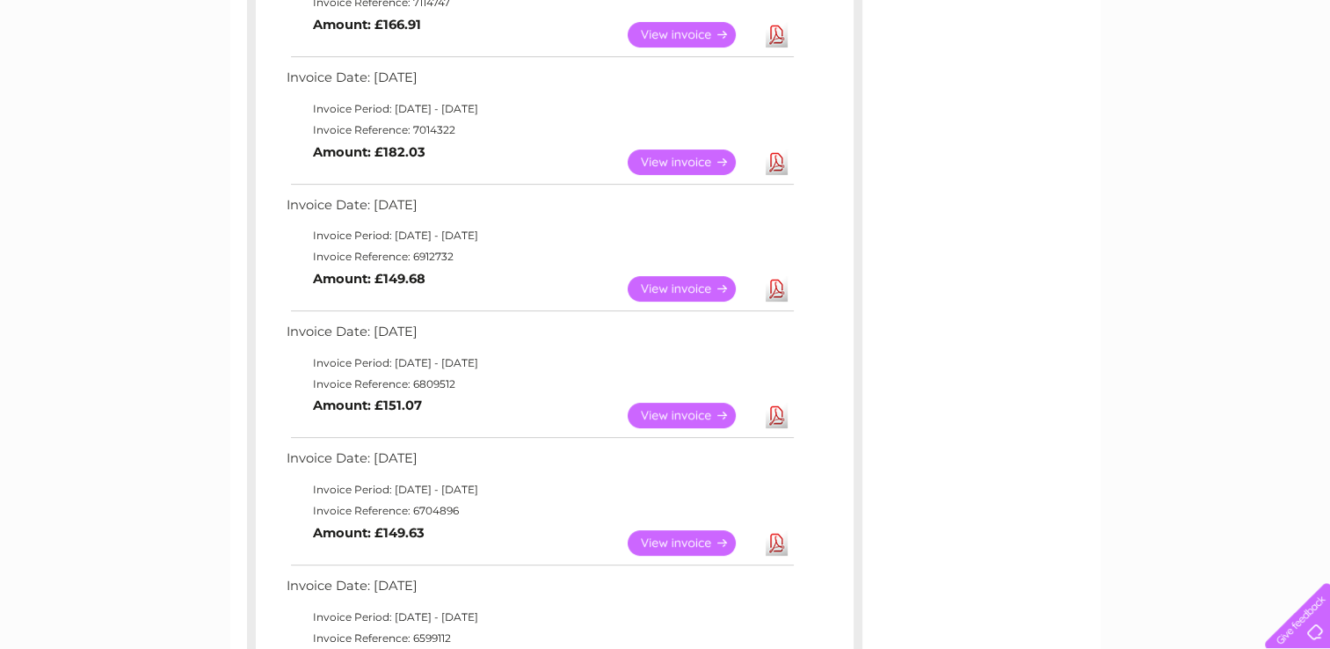
scroll to position [553, 0]
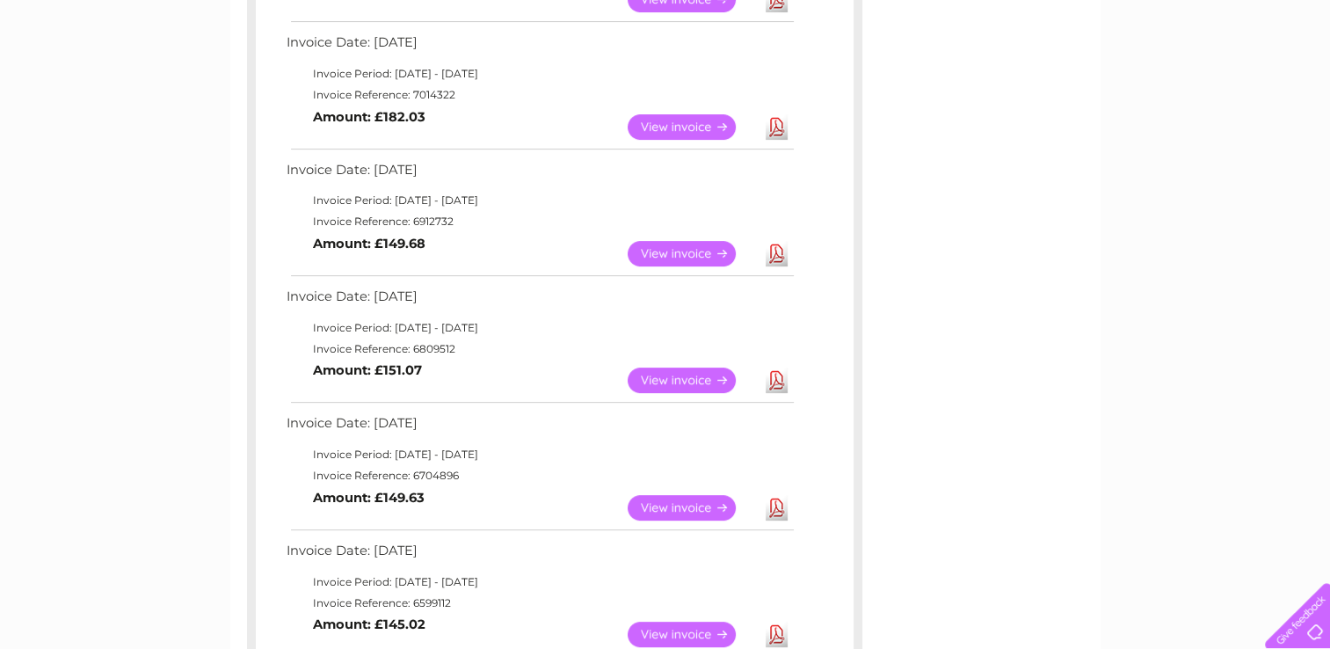
click at [656, 495] on link "View" at bounding box center [691, 507] width 129 height 25
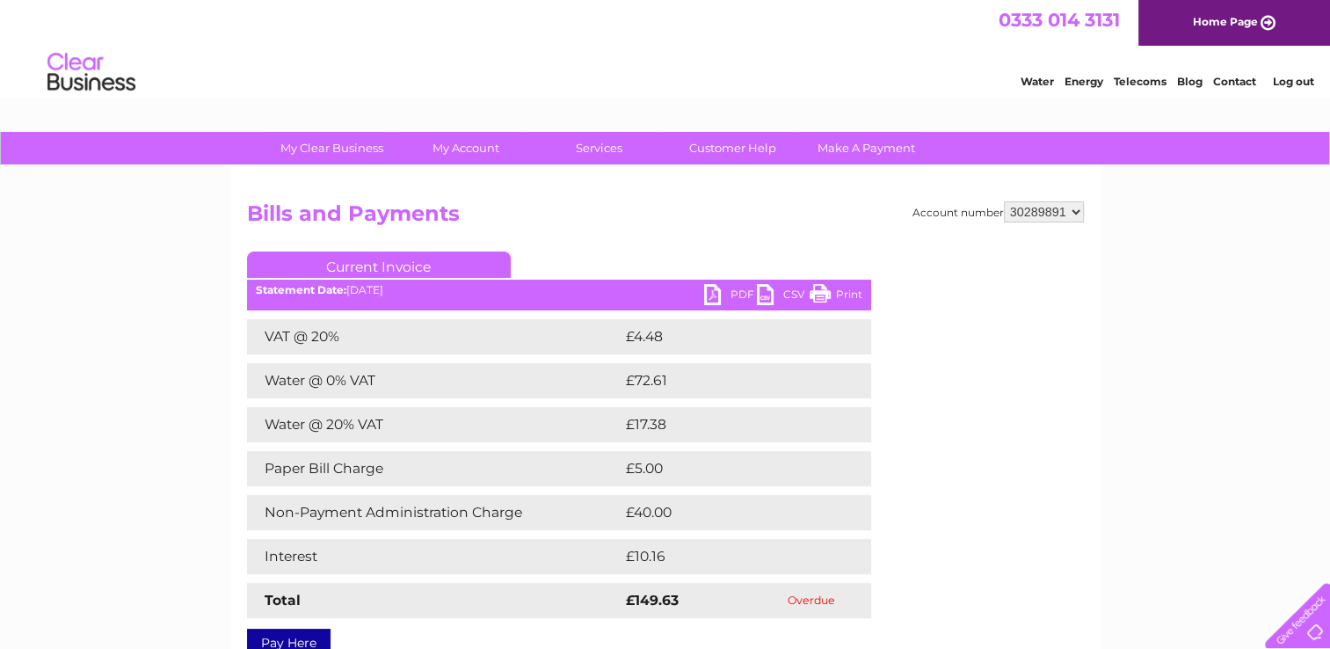
click at [845, 286] on link "Print" at bounding box center [835, 296] width 53 height 25
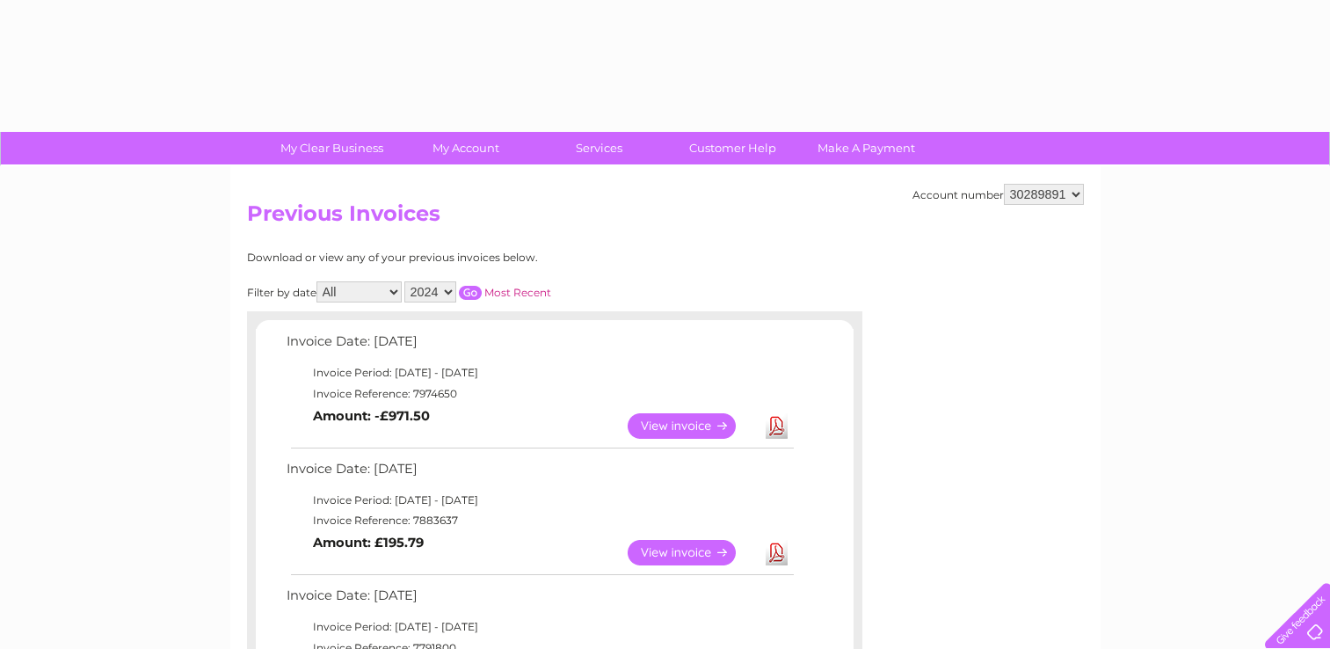
select select "2024"
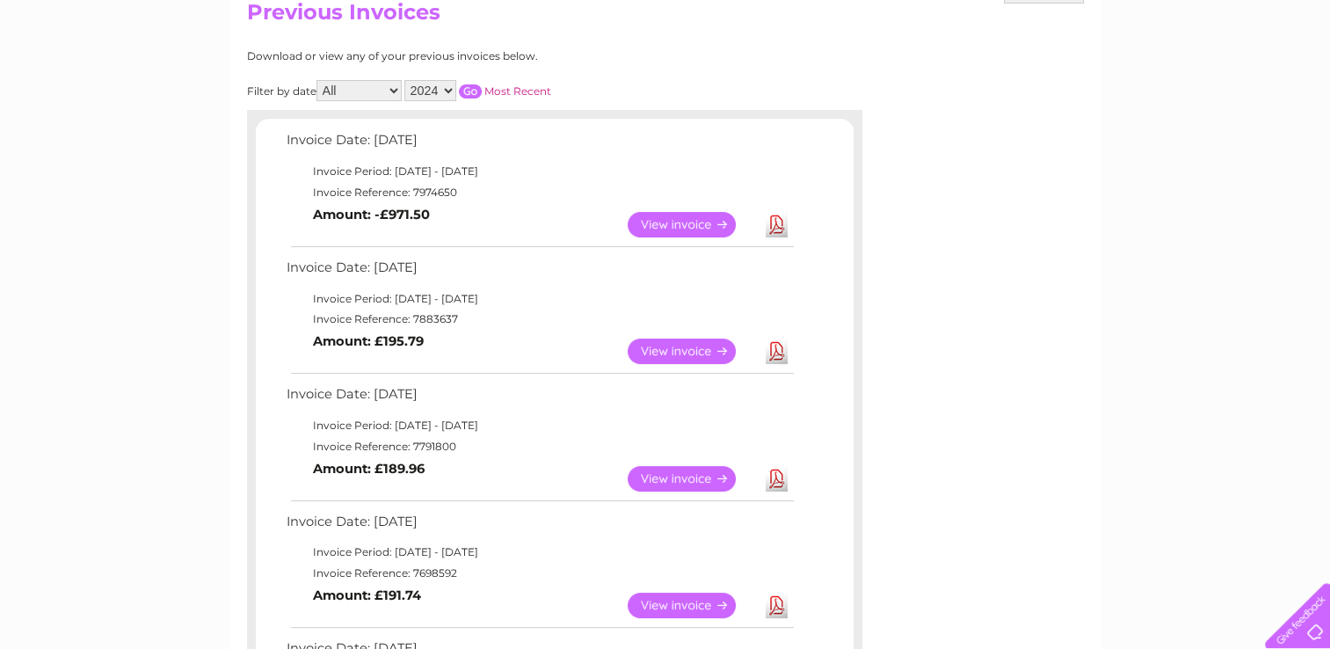
scroll to position [166, 0]
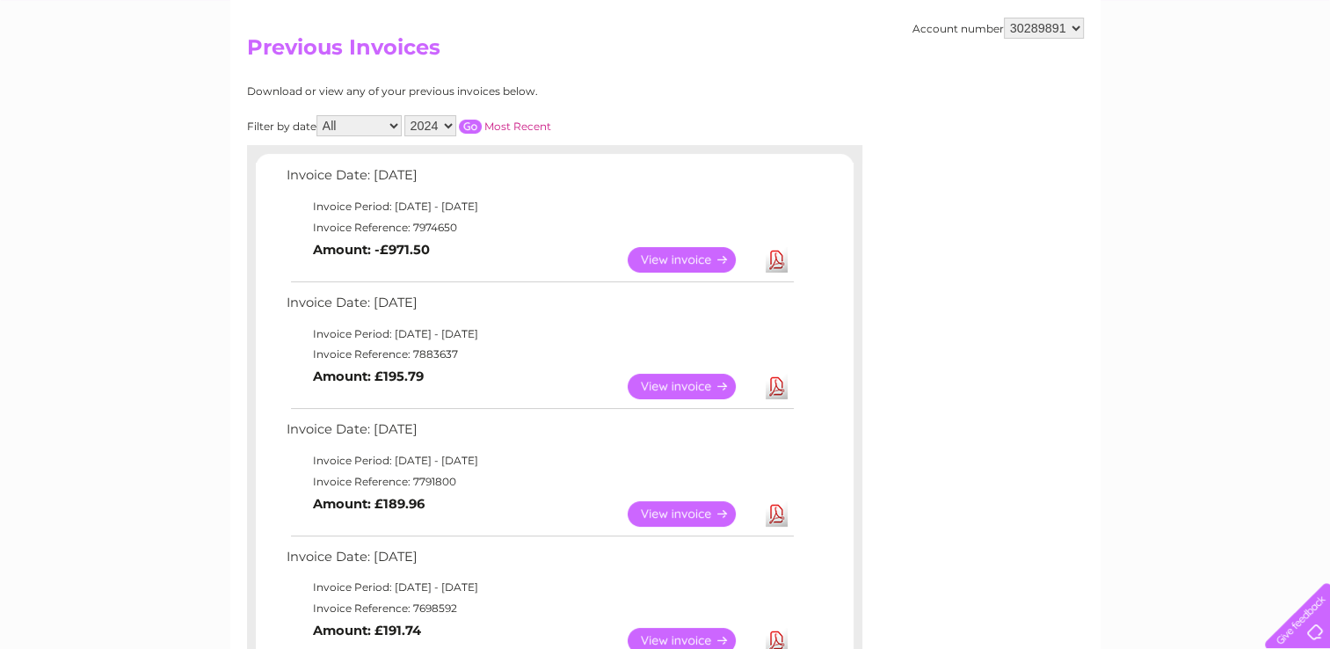
click at [467, 121] on input "button" at bounding box center [470, 127] width 23 height 14
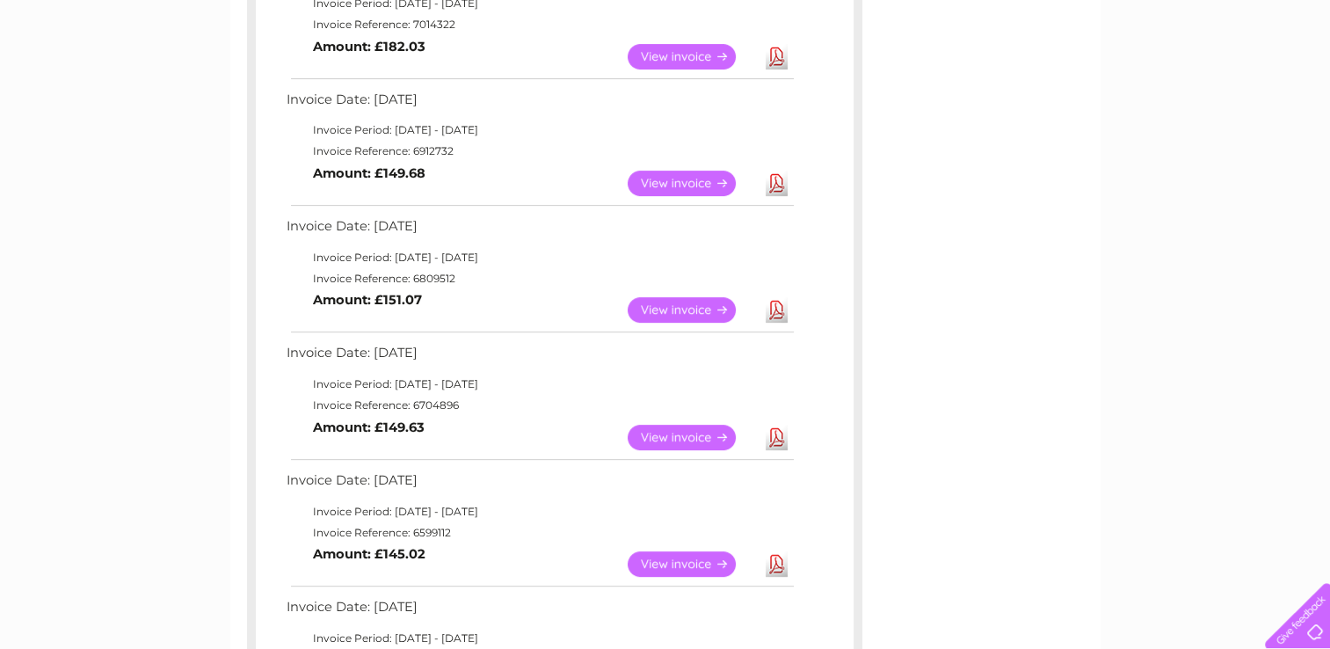
scroll to position [658, 0]
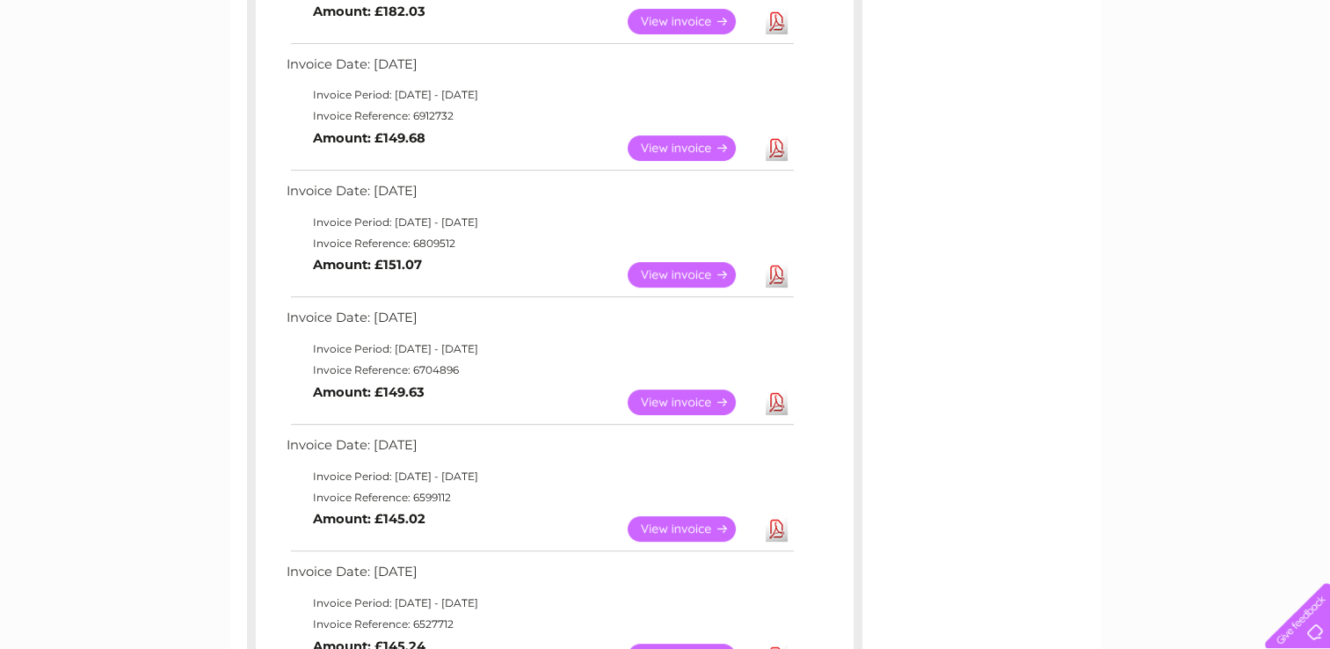
click at [713, 519] on link "View" at bounding box center [691, 528] width 129 height 25
click at [674, 526] on link "View" at bounding box center [691, 528] width 129 height 25
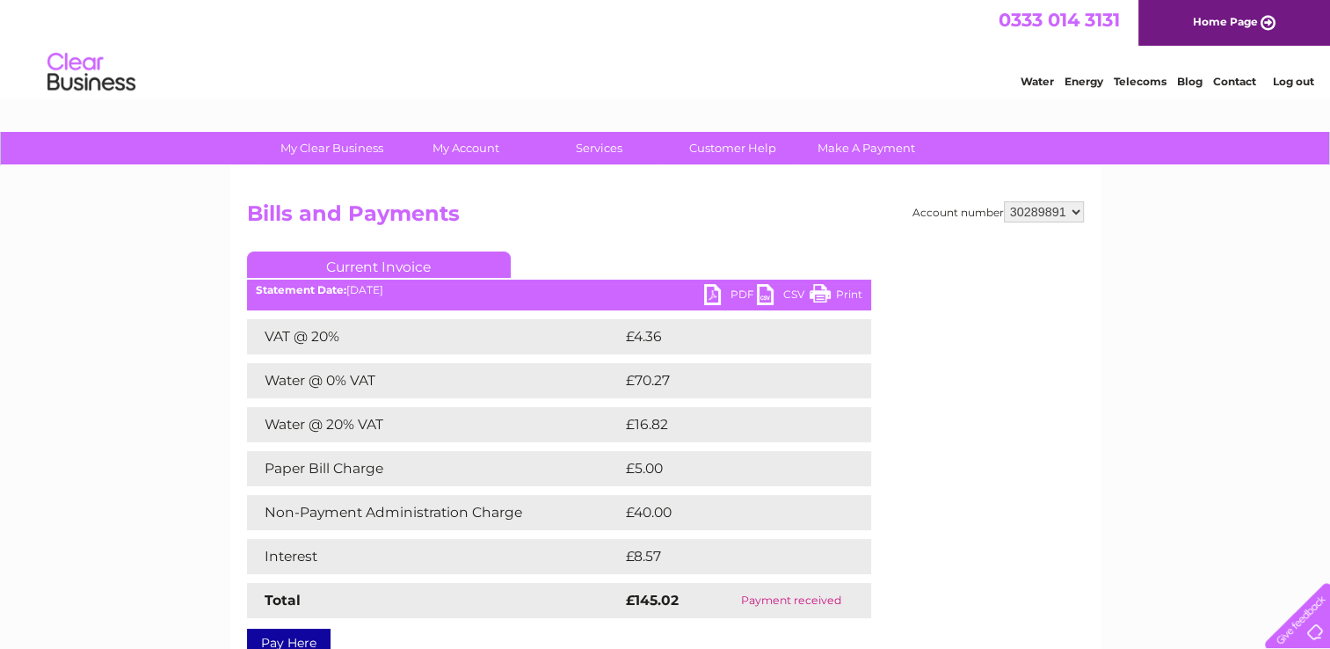
click at [844, 286] on link "Print" at bounding box center [835, 296] width 53 height 25
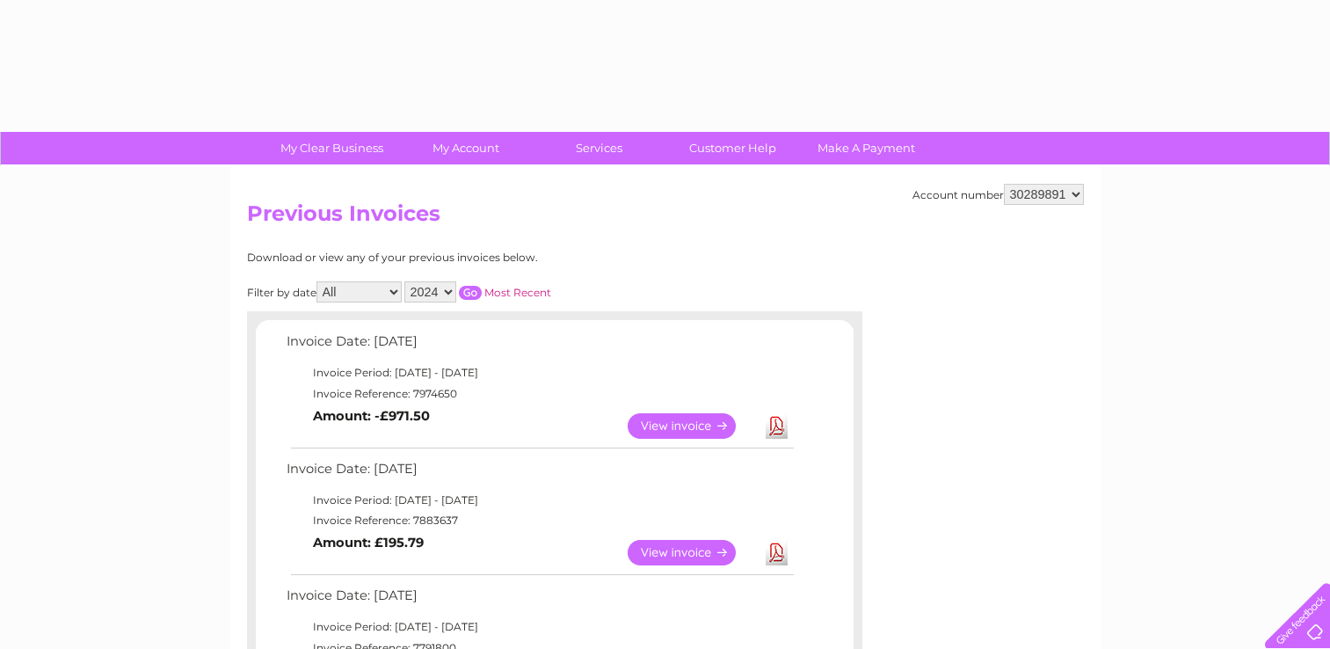
select select "2024"
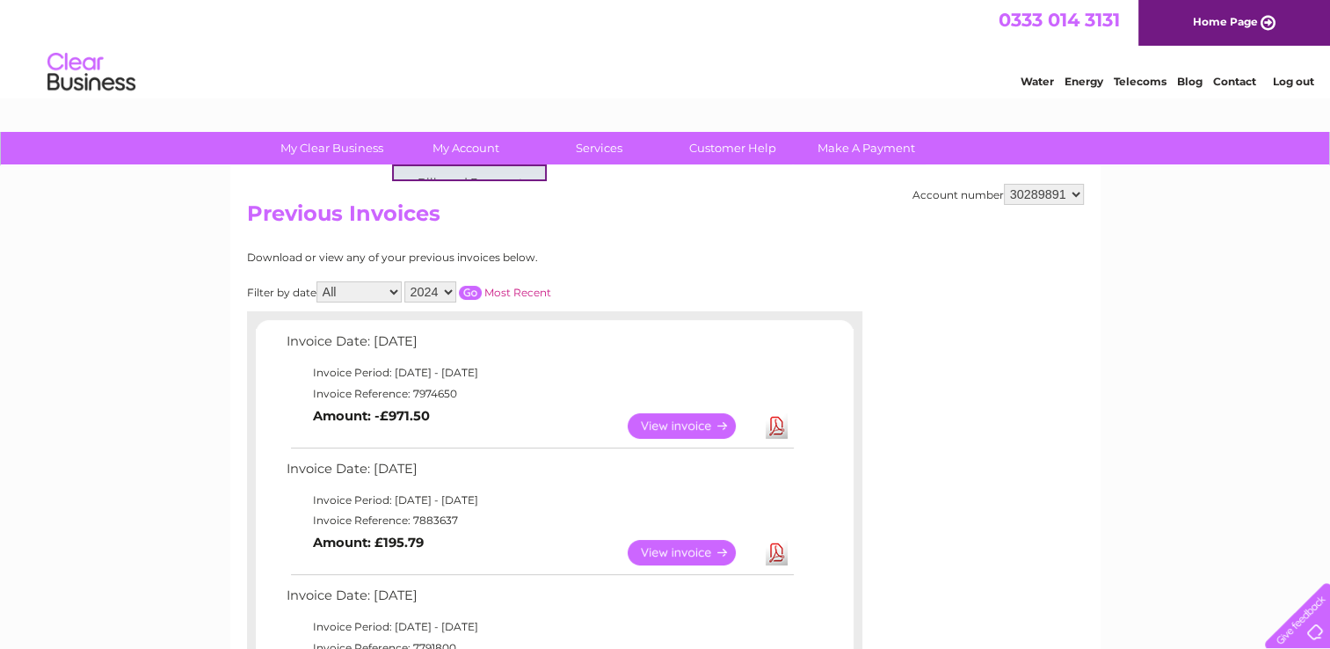
click at [476, 290] on input "button" at bounding box center [470, 293] width 23 height 14
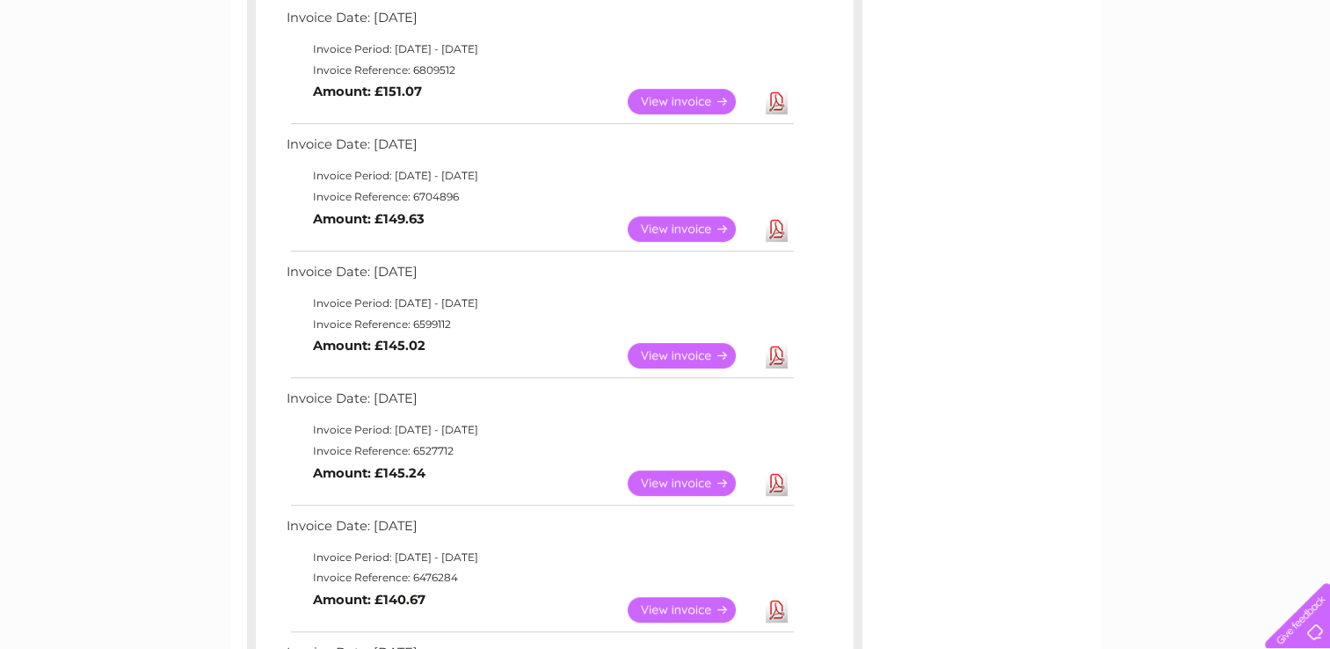
scroll to position [866, 0]
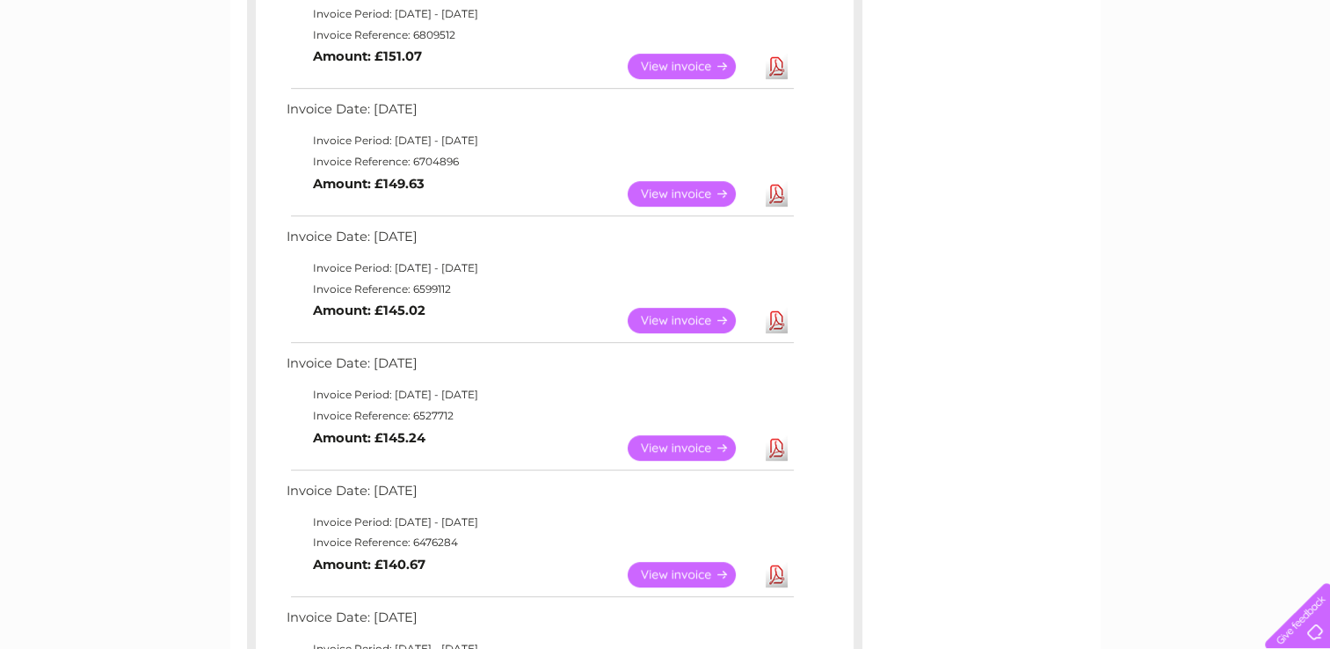
click at [671, 445] on link "View" at bounding box center [691, 447] width 129 height 25
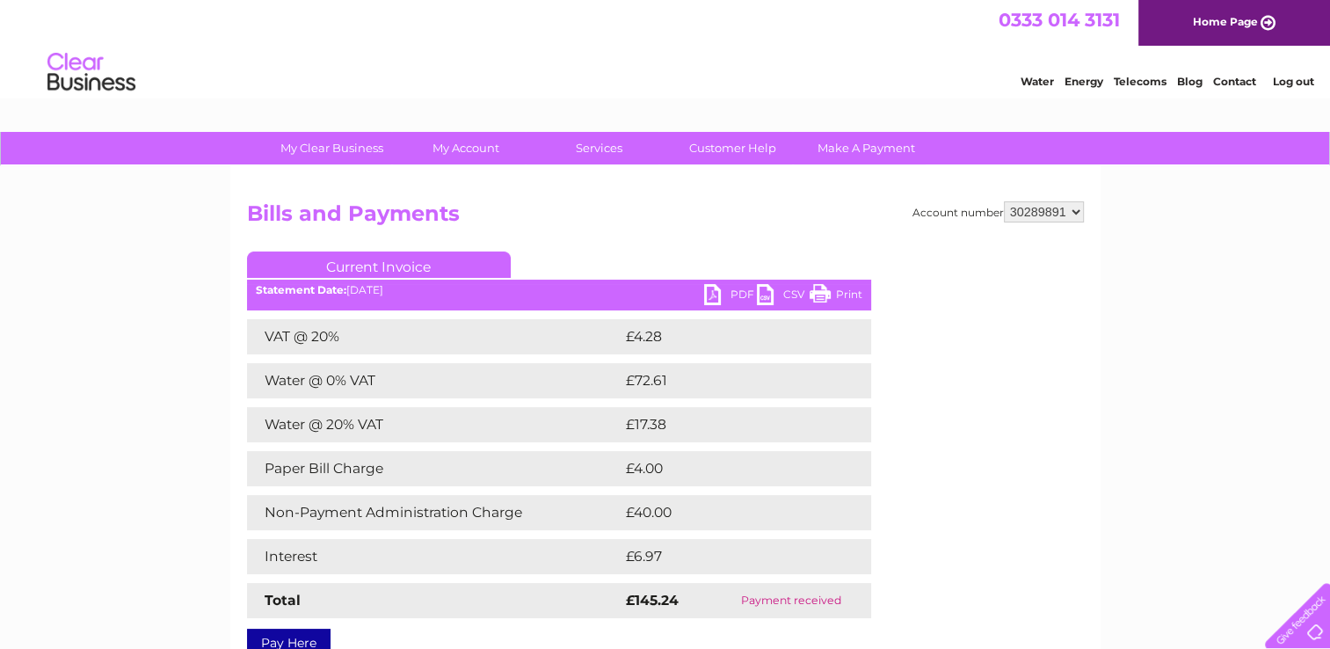
click at [848, 287] on link "Print" at bounding box center [835, 296] width 53 height 25
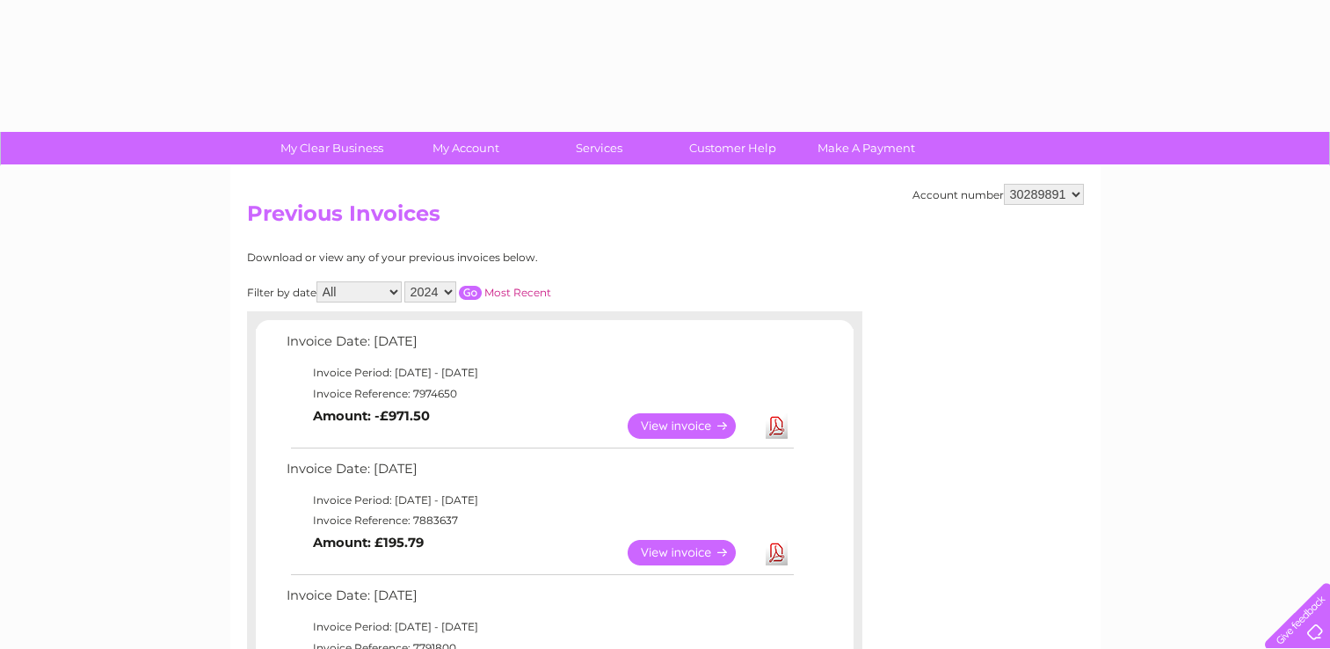
select select "2024"
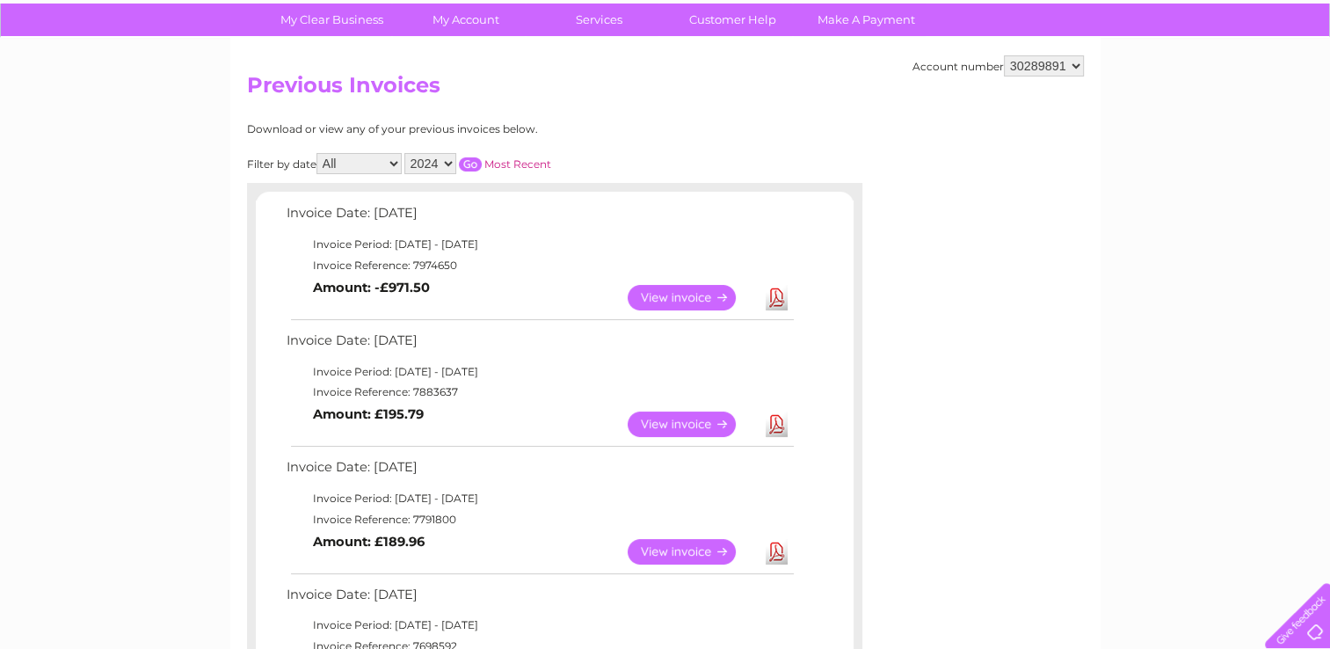
scroll to position [58, 0]
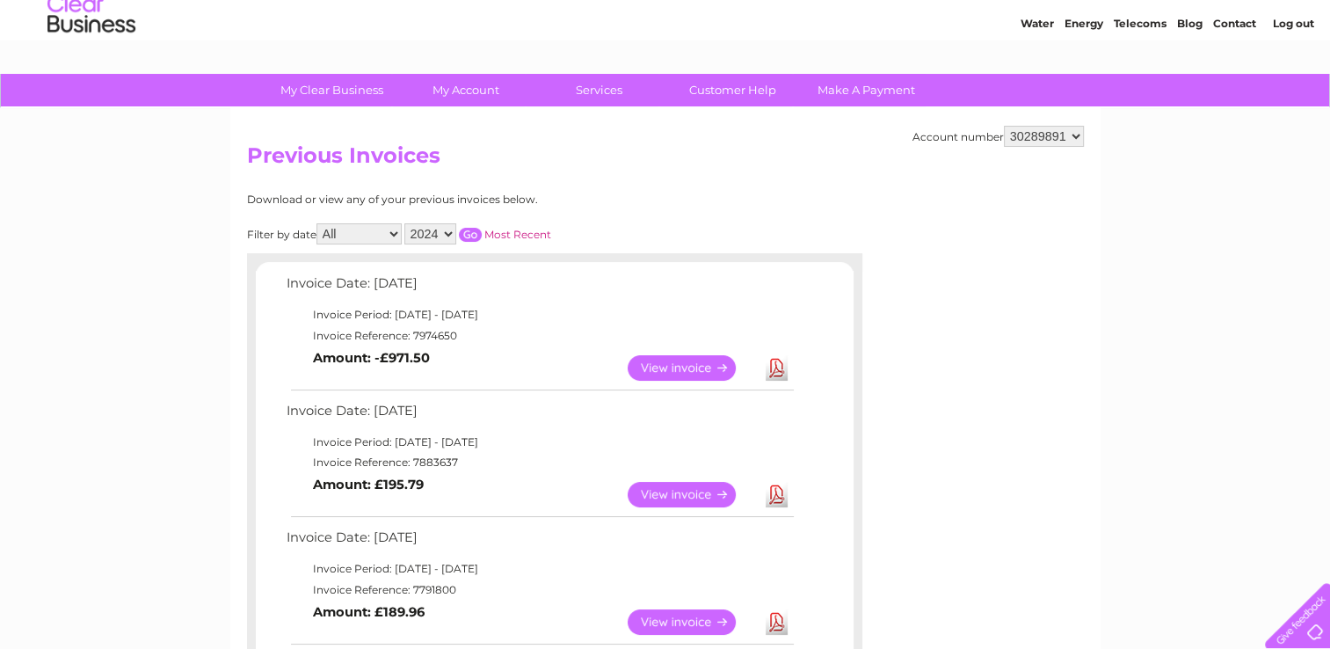
click at [472, 232] on input "button" at bounding box center [470, 235] width 23 height 14
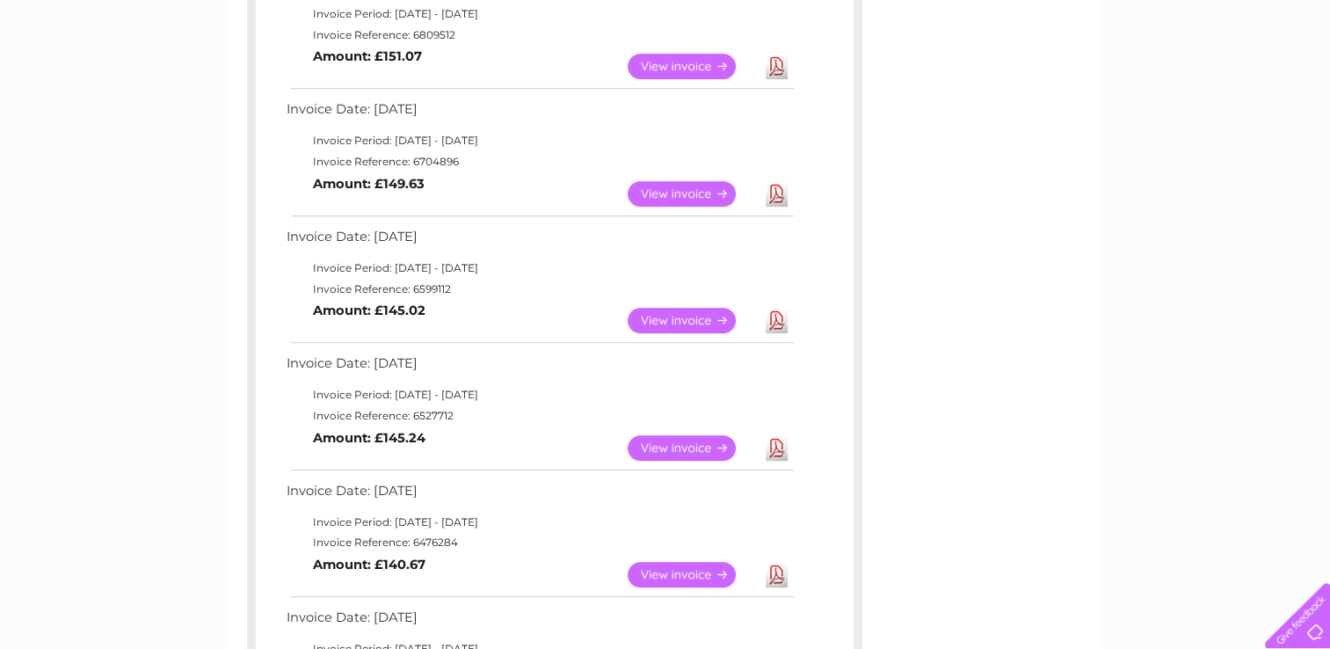
scroll to position [902, 0]
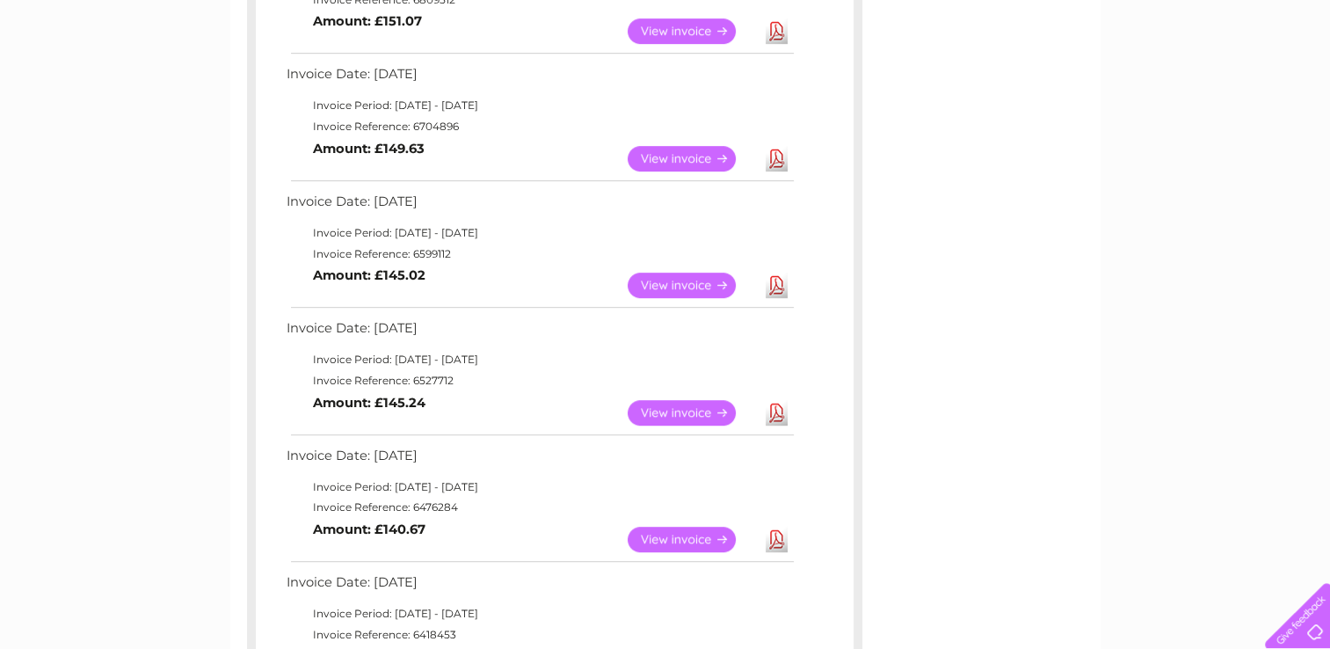
click at [667, 536] on link "View" at bounding box center [691, 538] width 129 height 25
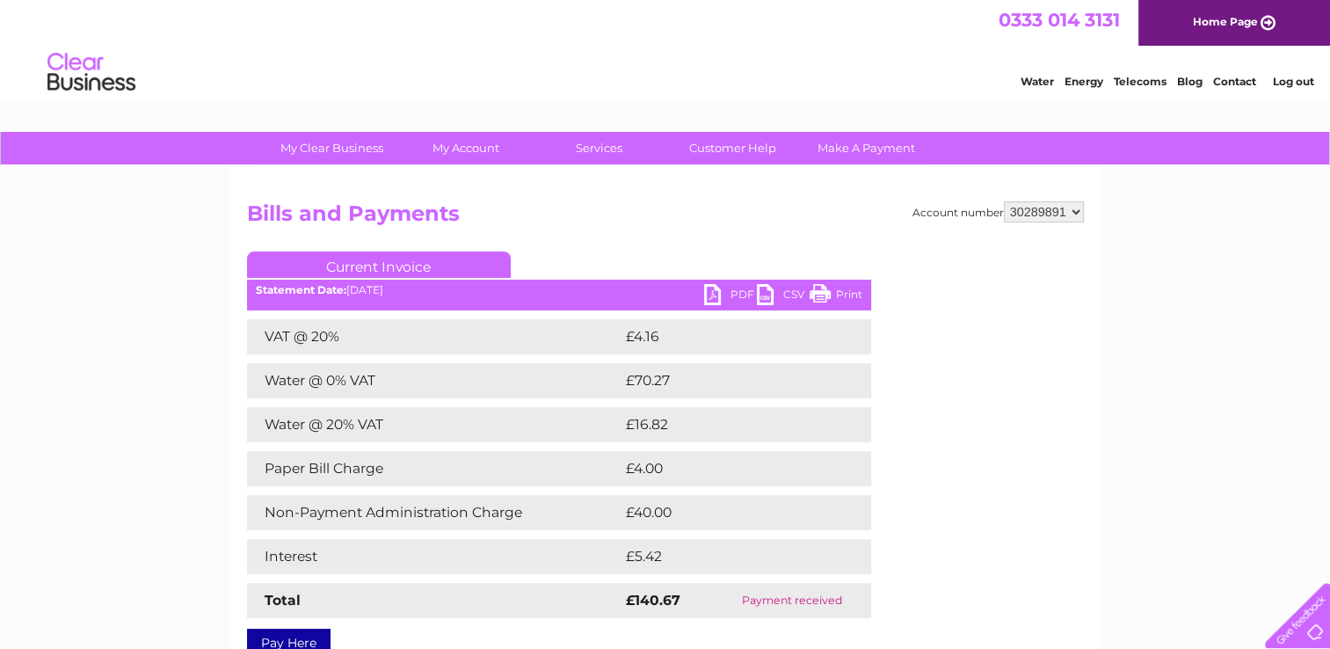
click at [846, 289] on link "Print" at bounding box center [835, 296] width 53 height 25
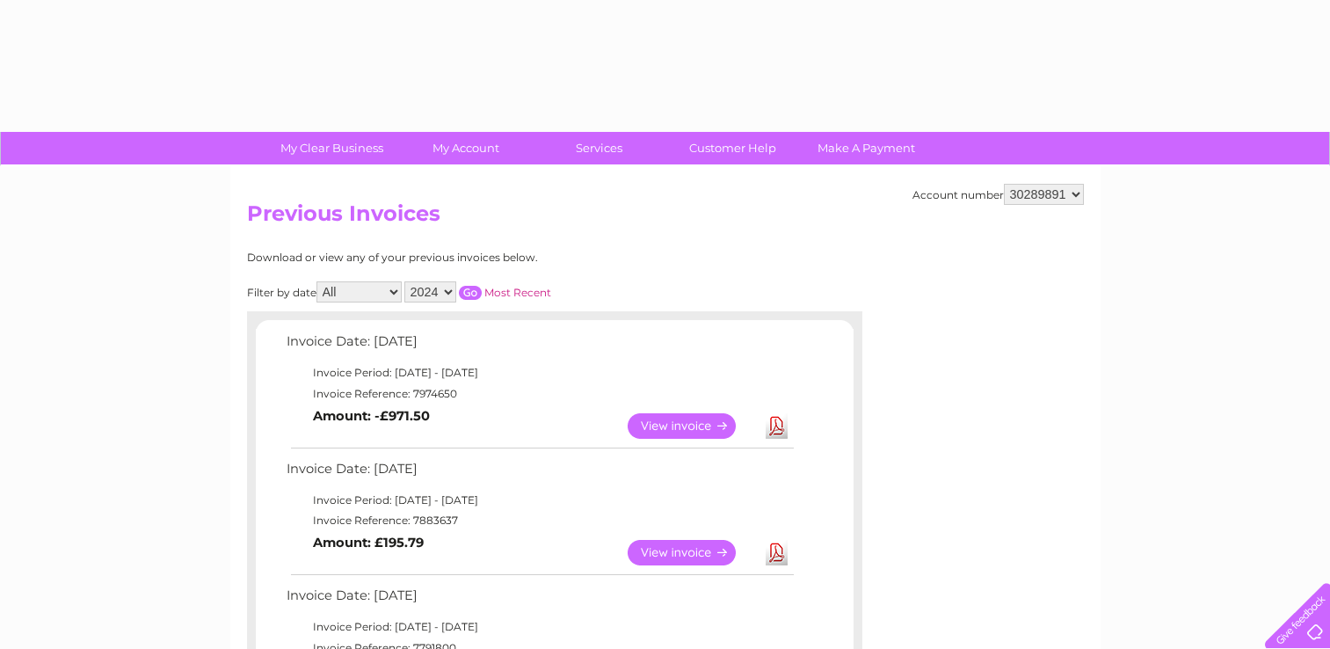
select select "2024"
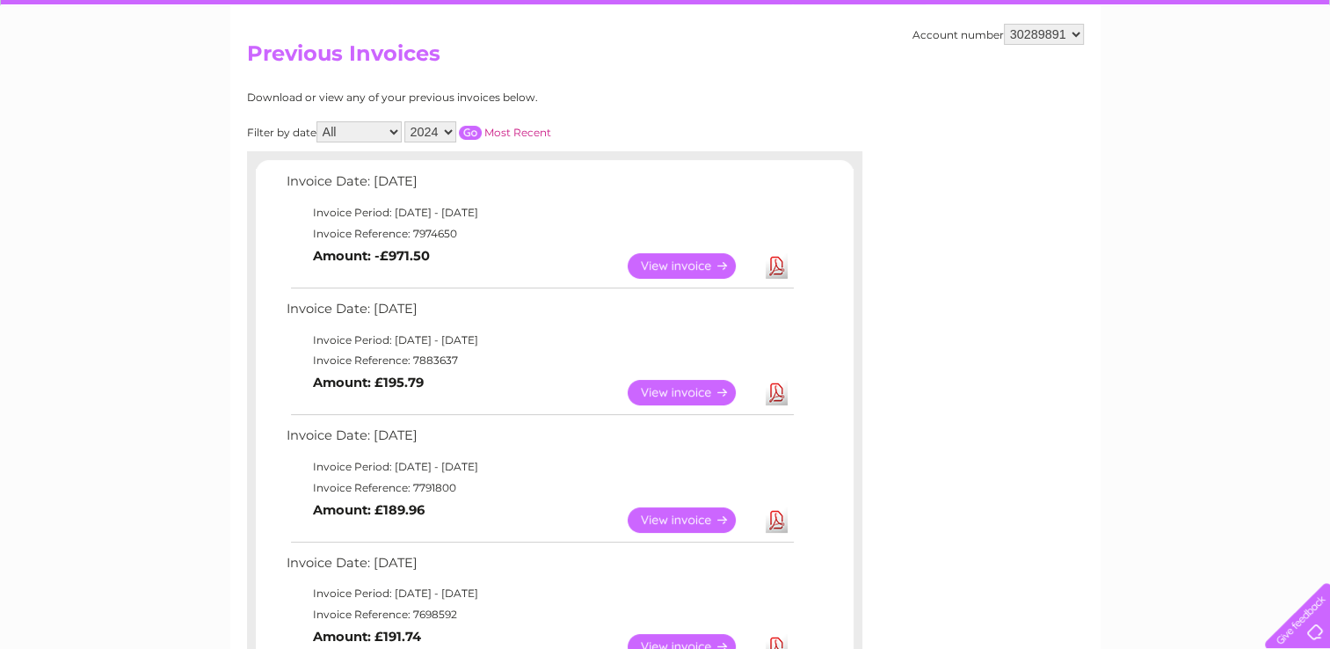
scroll to position [19, 0]
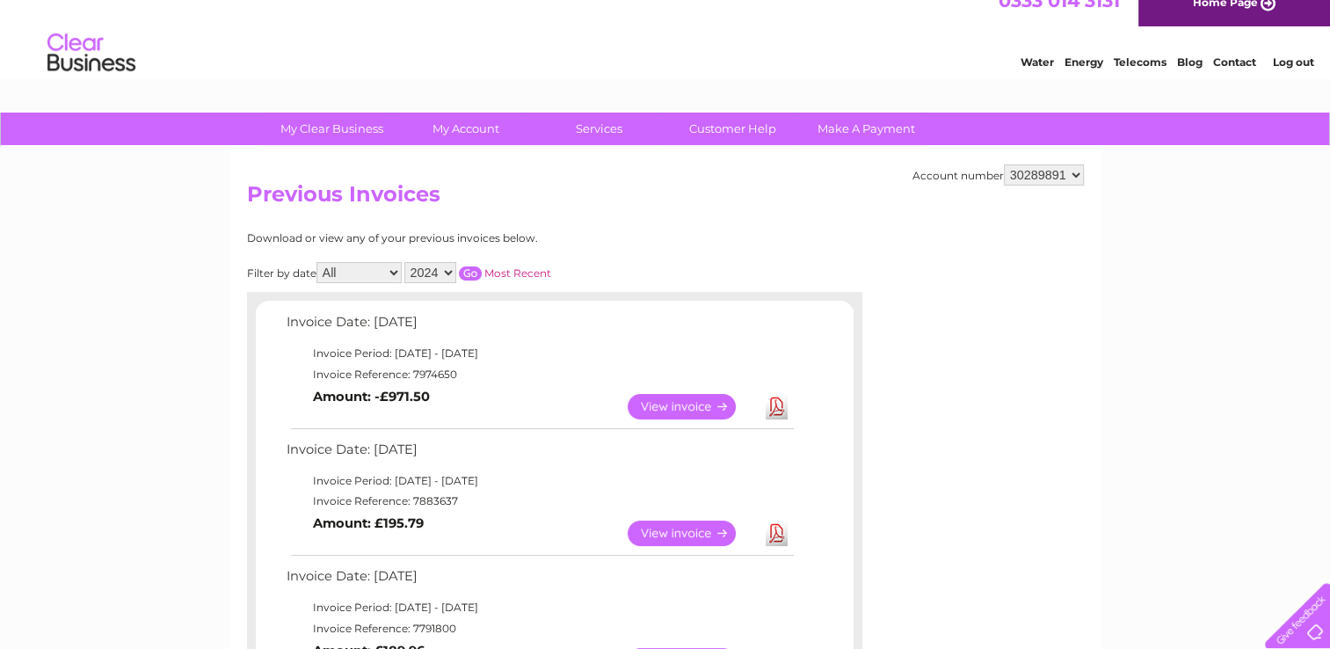
click at [469, 269] on input "button" at bounding box center [470, 273] width 23 height 14
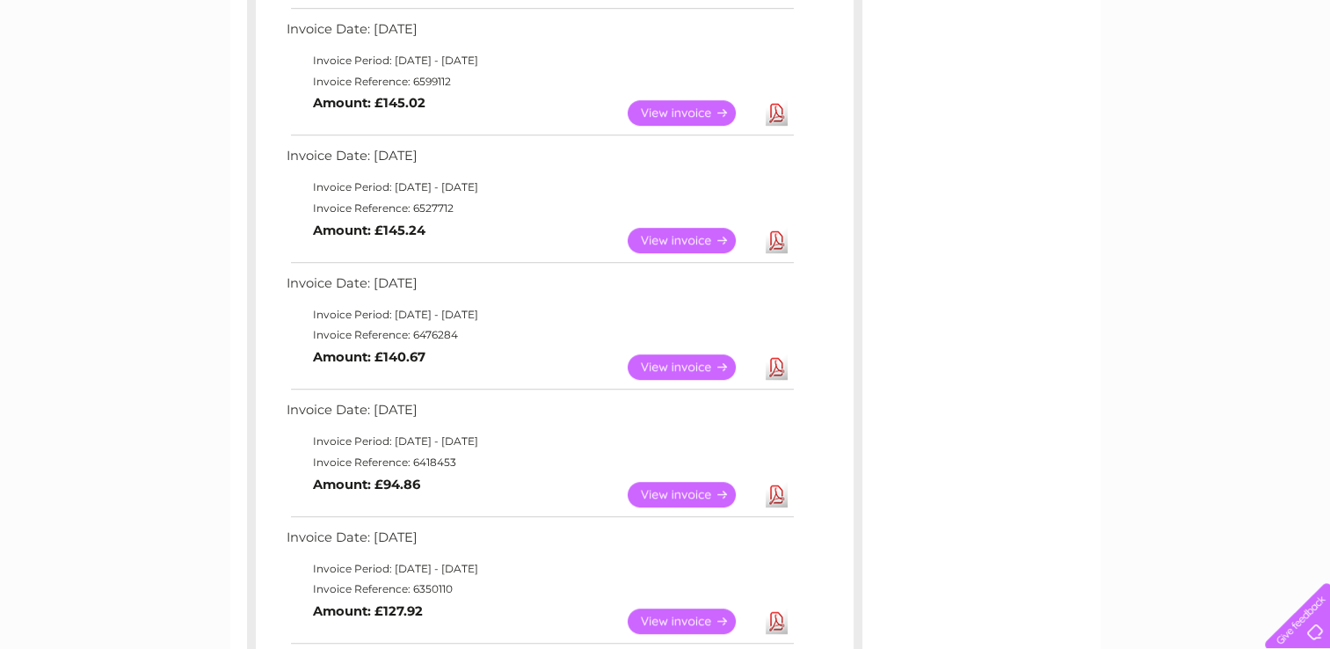
scroll to position [1109, 0]
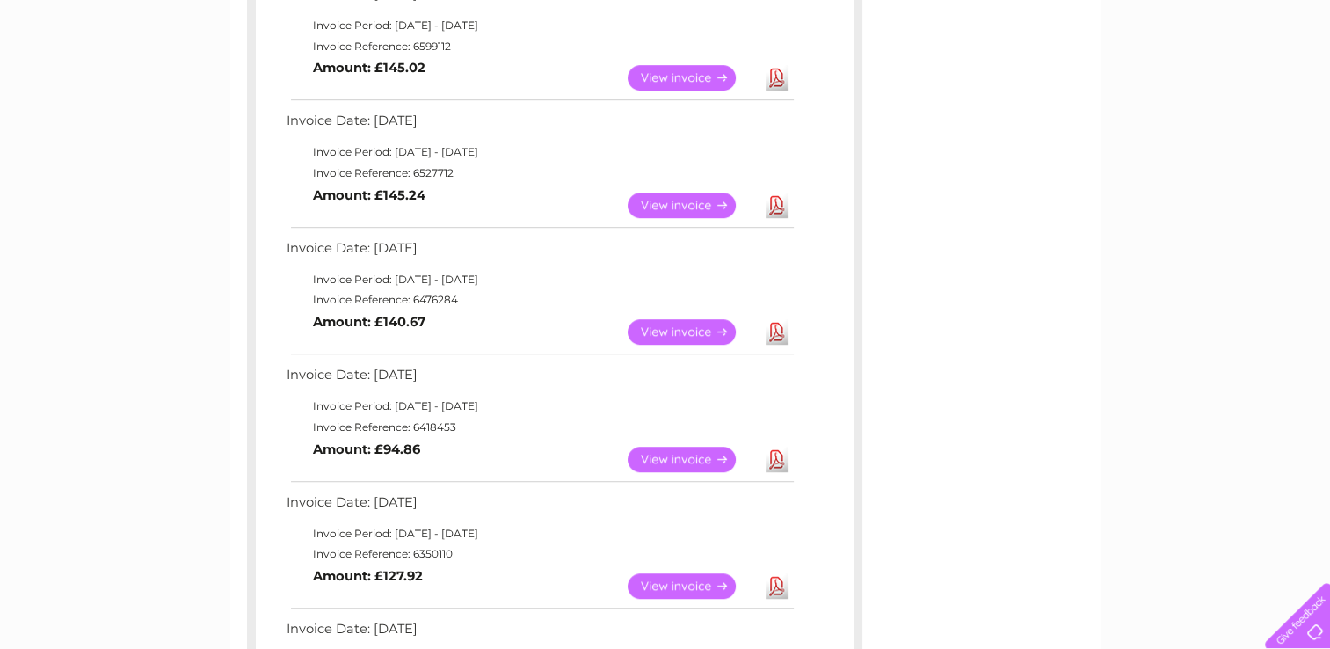
click at [668, 453] on link "View" at bounding box center [691, 458] width 129 height 25
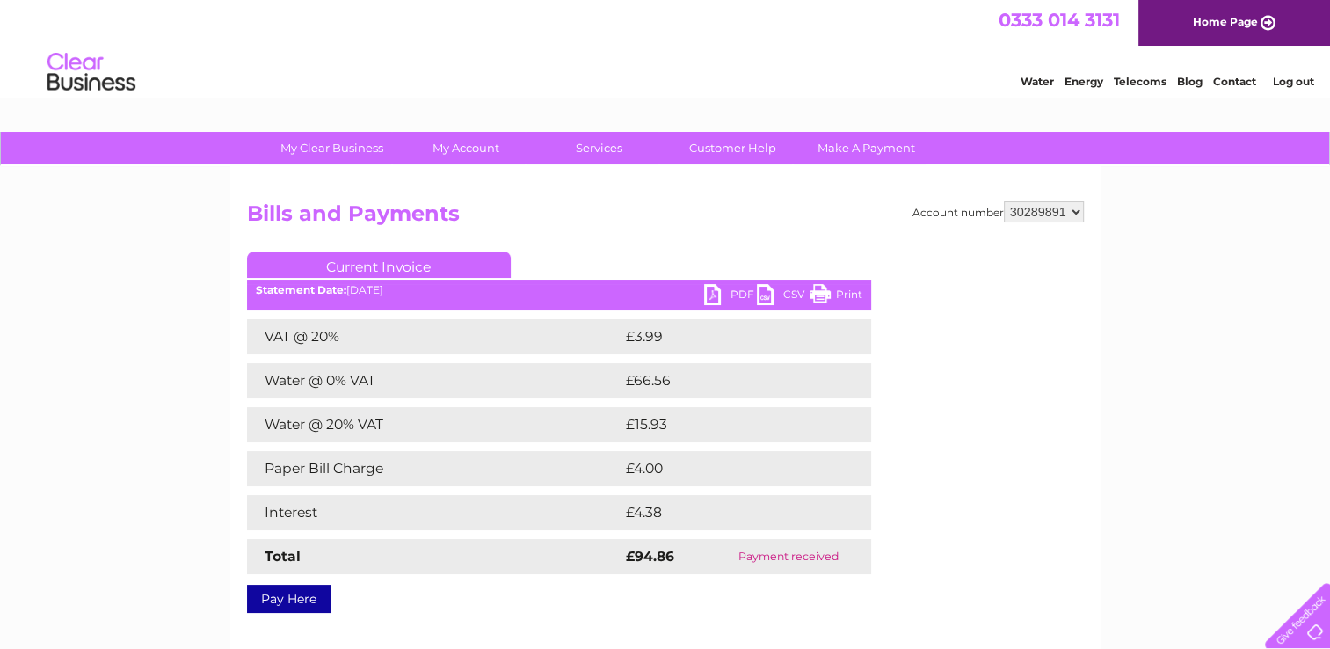
drag, startPoint x: 845, startPoint y: 294, endPoint x: 99, endPoint y: 596, distance: 805.0
click at [845, 294] on link "Print" at bounding box center [835, 296] width 53 height 25
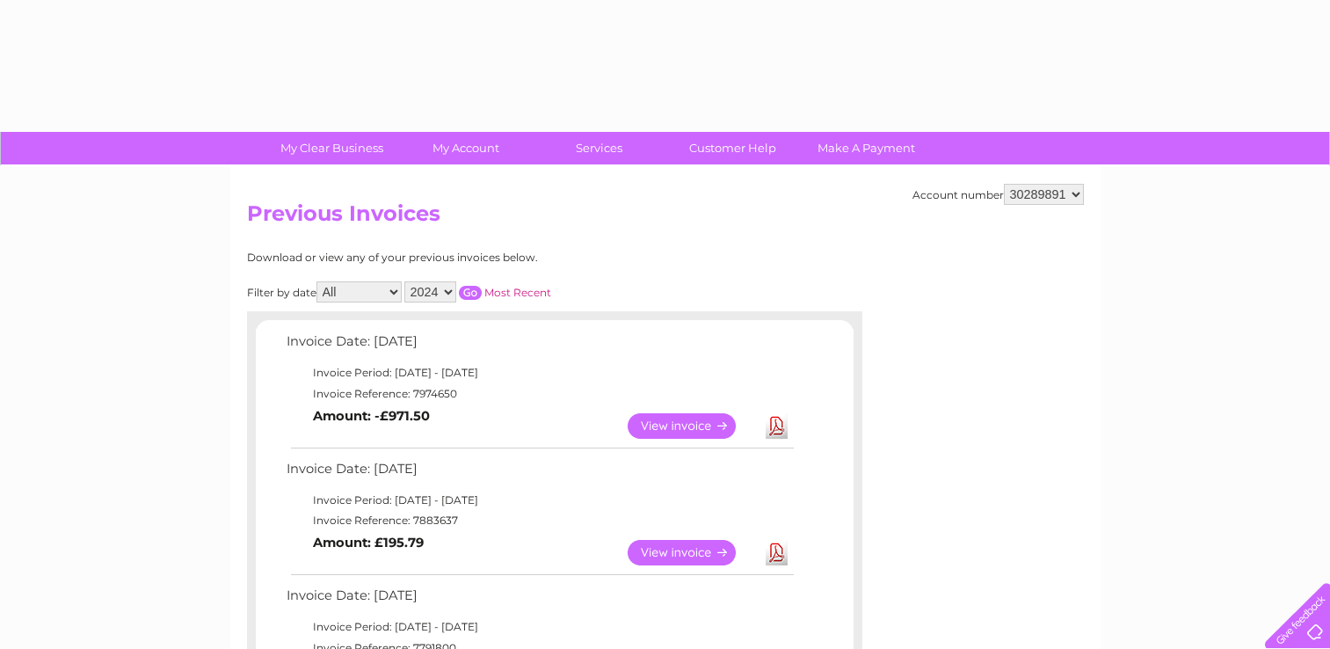
select select "2024"
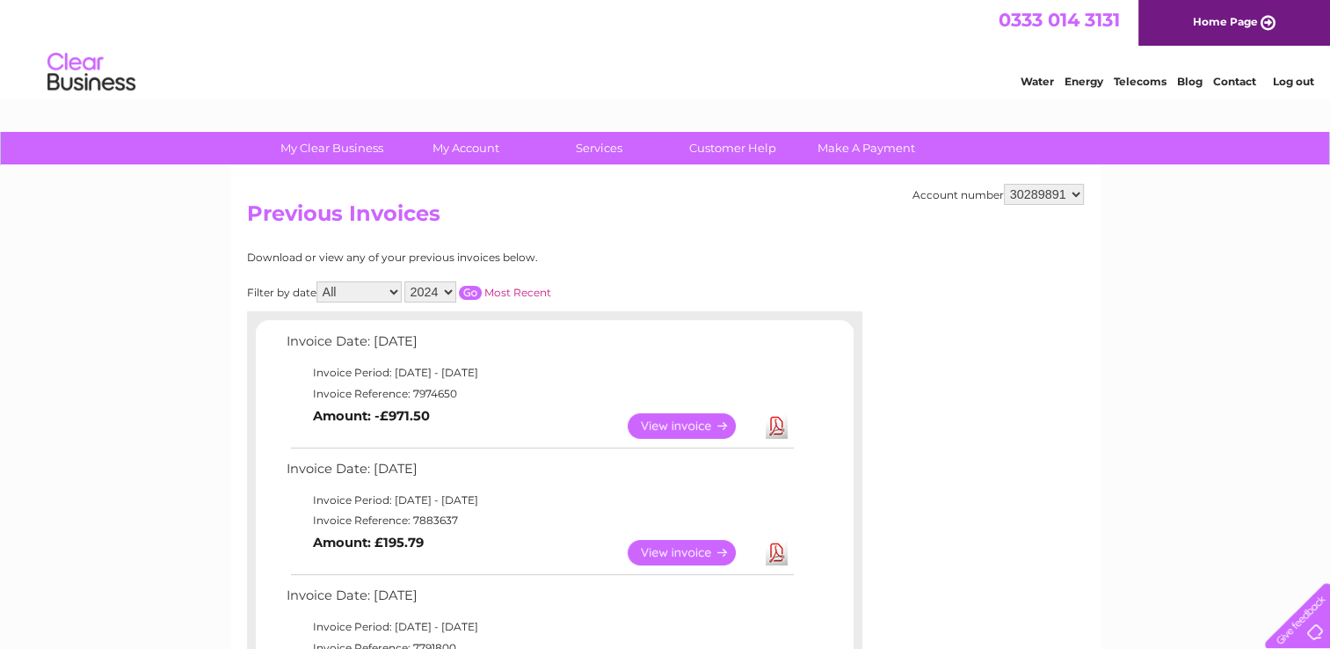
click at [472, 286] on input "button" at bounding box center [470, 293] width 23 height 14
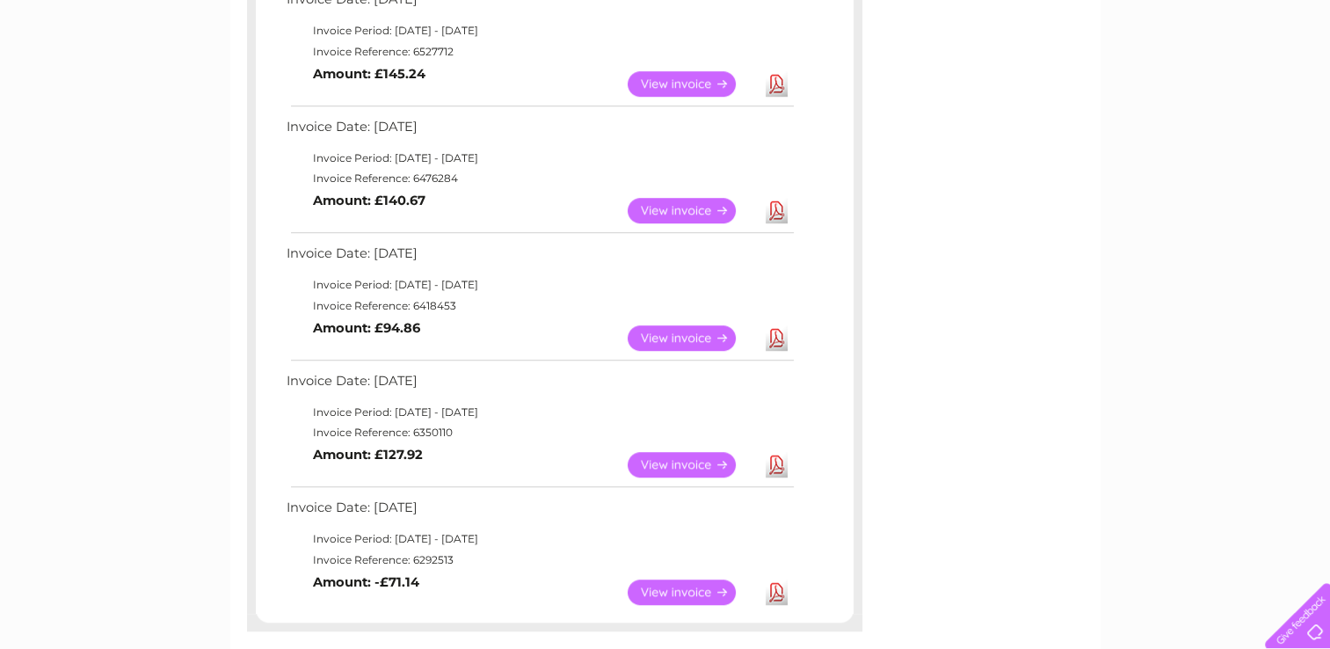
scroll to position [1265, 0]
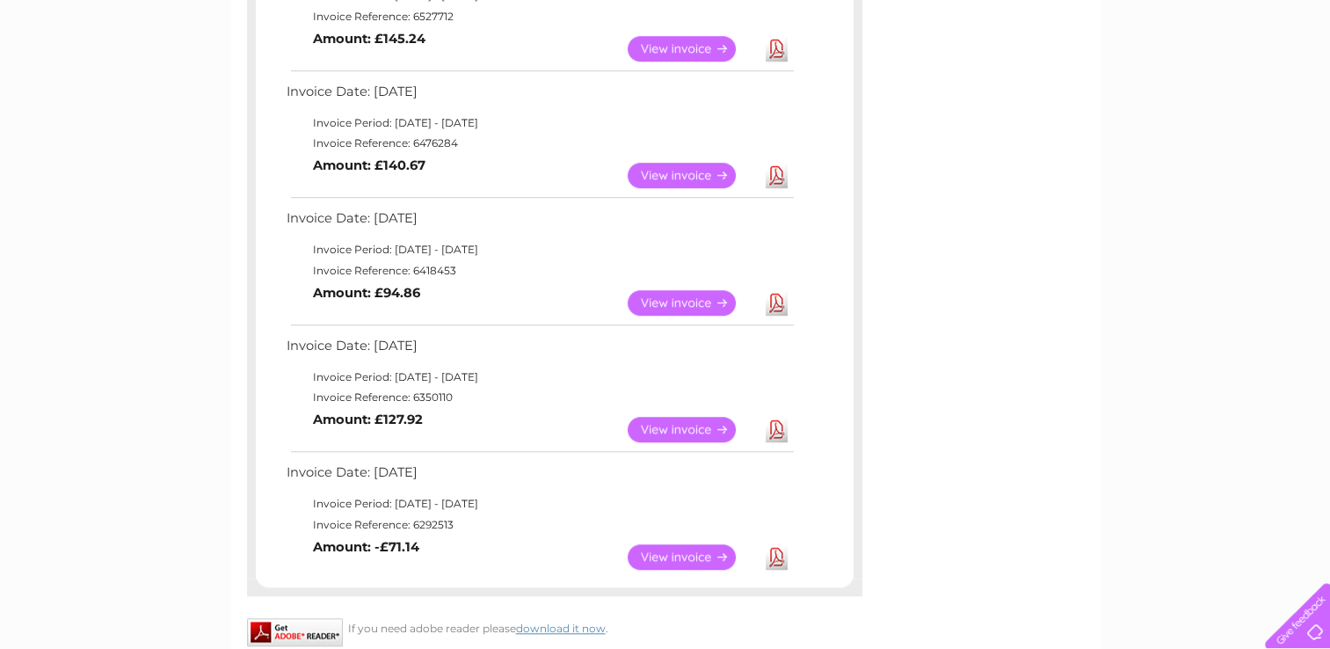
click at [668, 426] on link "View" at bounding box center [691, 429] width 129 height 25
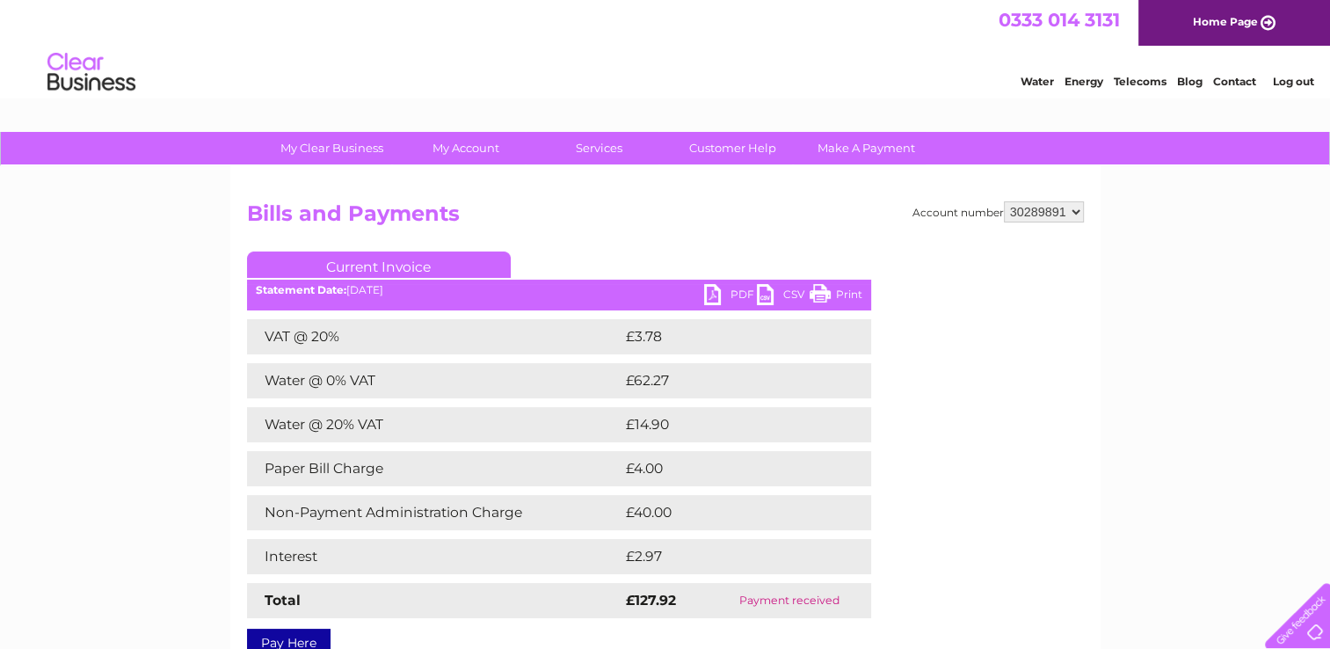
click at [849, 286] on link "Print" at bounding box center [835, 296] width 53 height 25
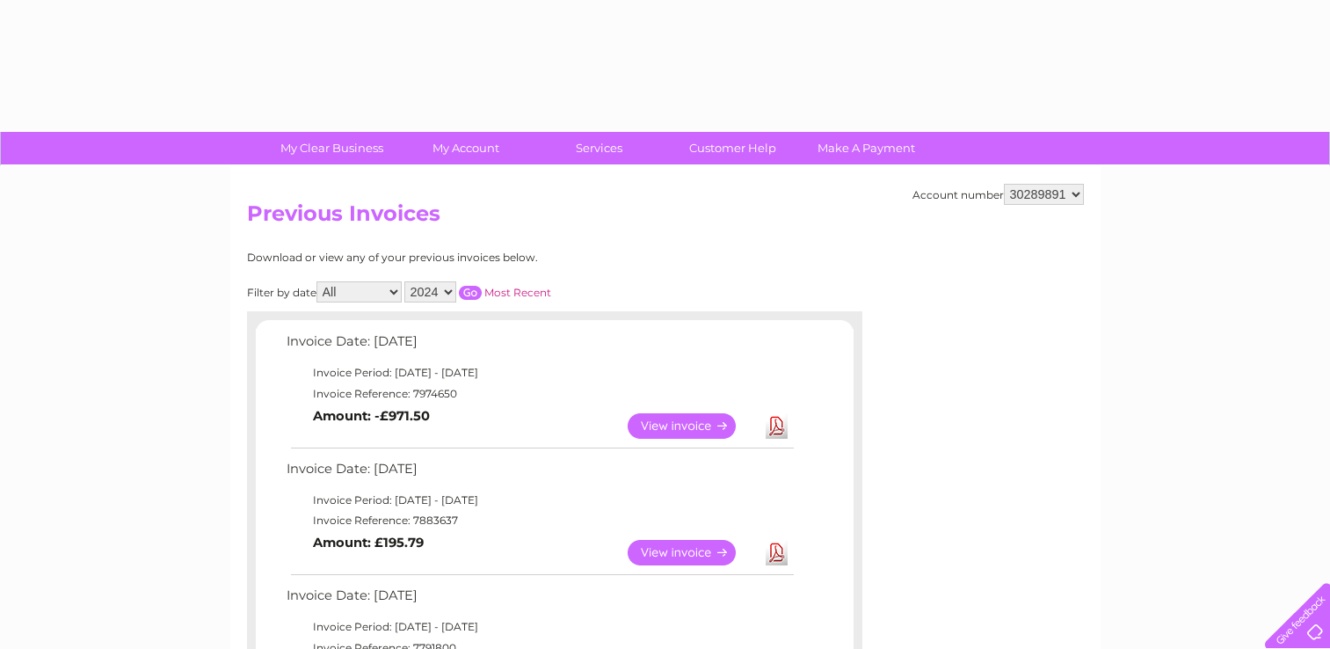
select select "2024"
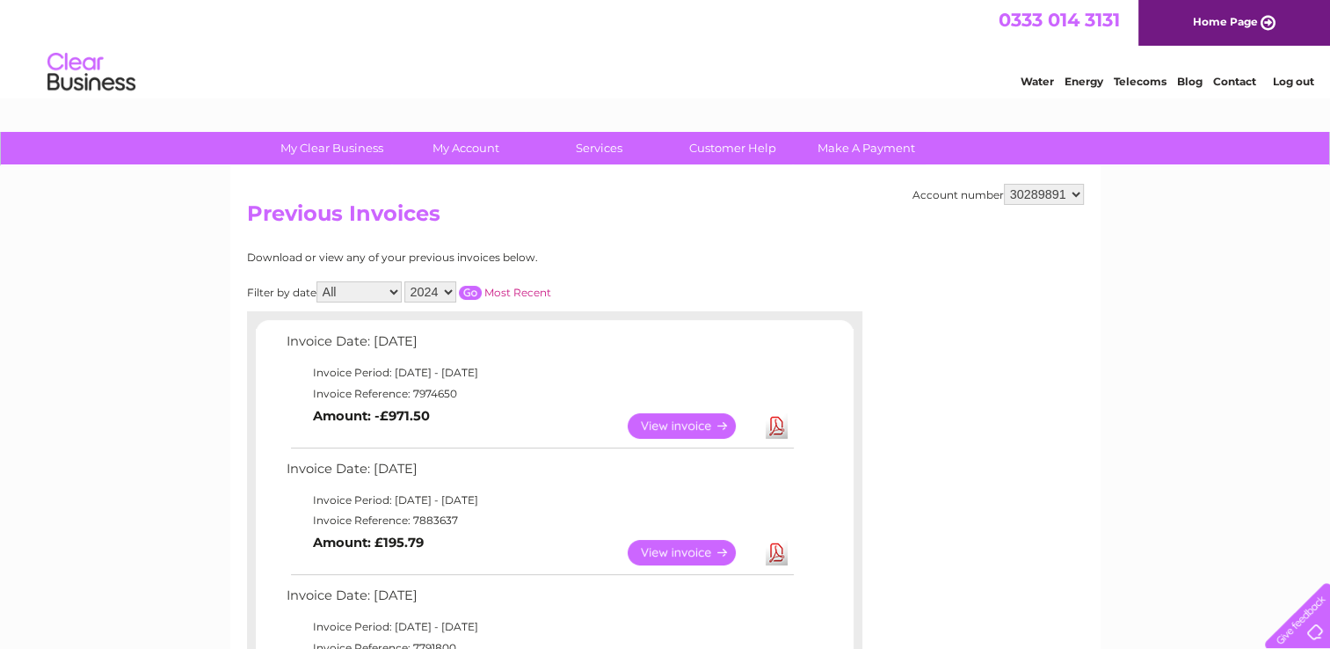
scroll to position [1090, 0]
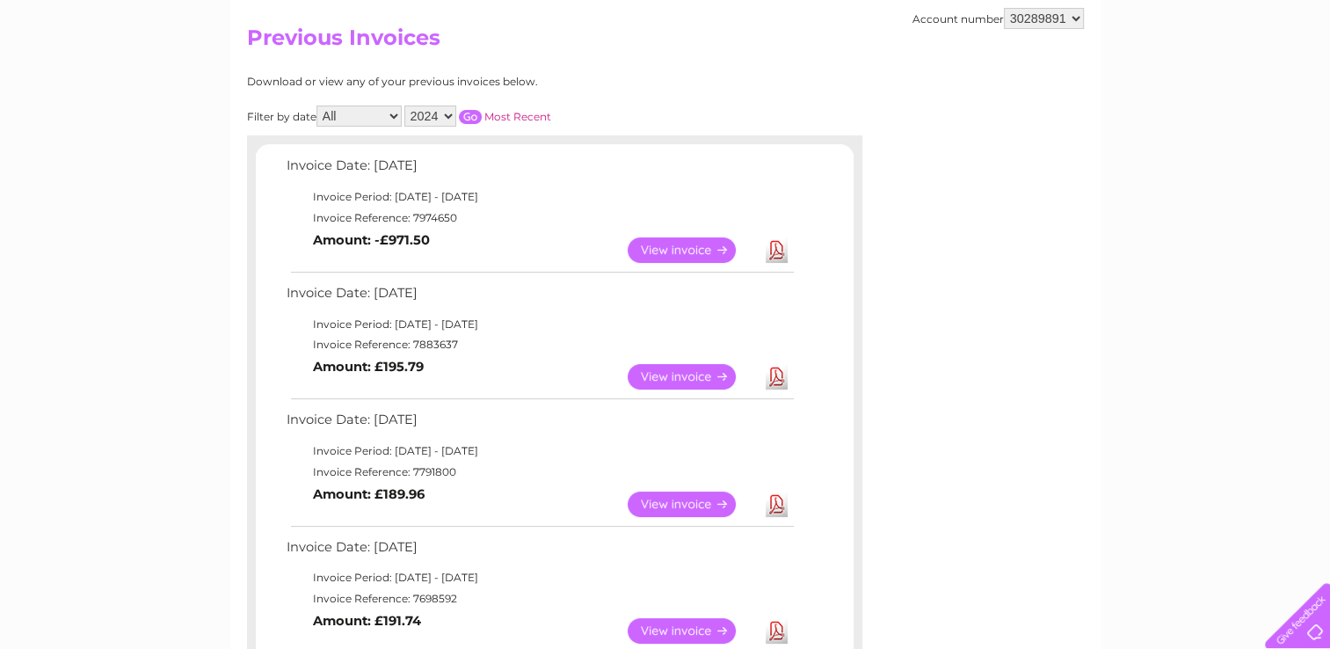
scroll to position [0, 0]
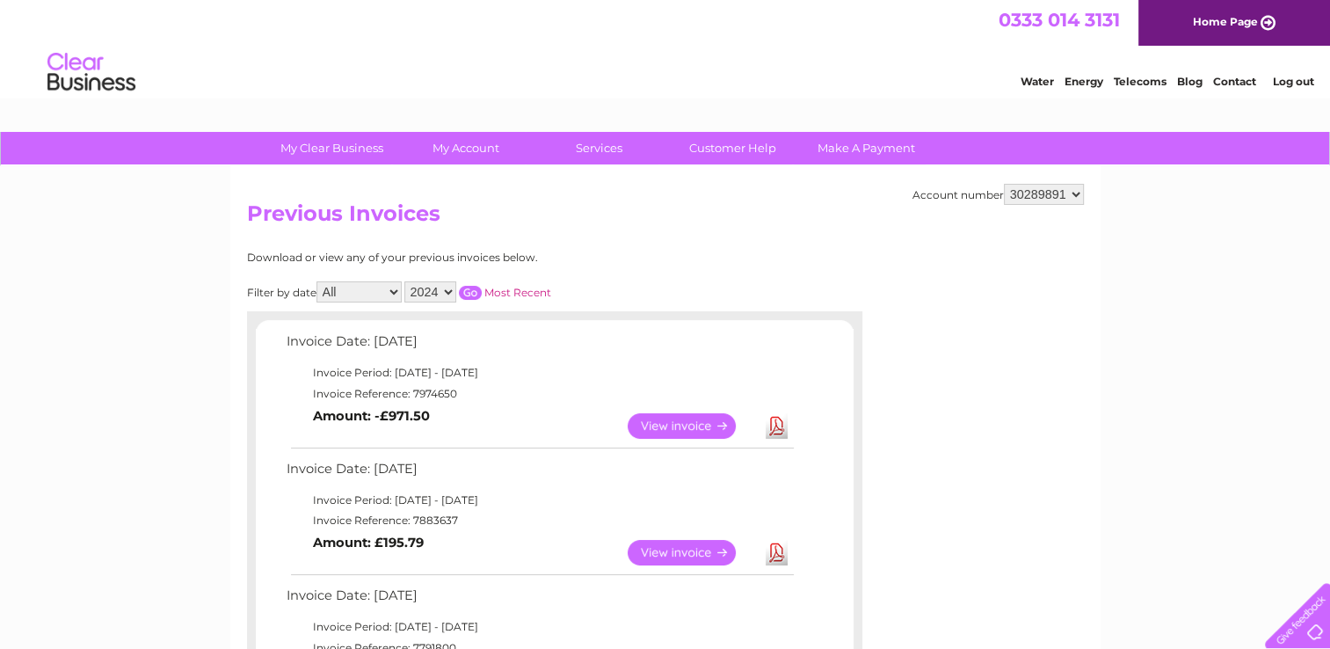
click at [467, 286] on input "button" at bounding box center [470, 293] width 23 height 14
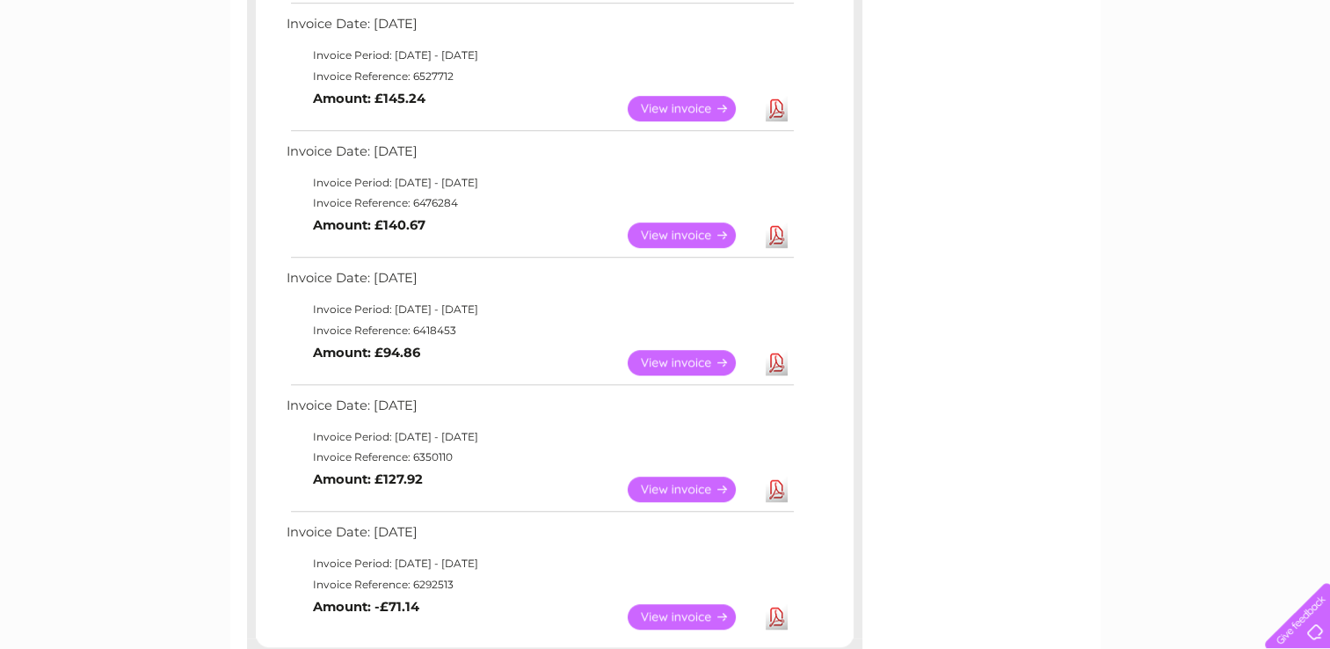
scroll to position [1288, 0]
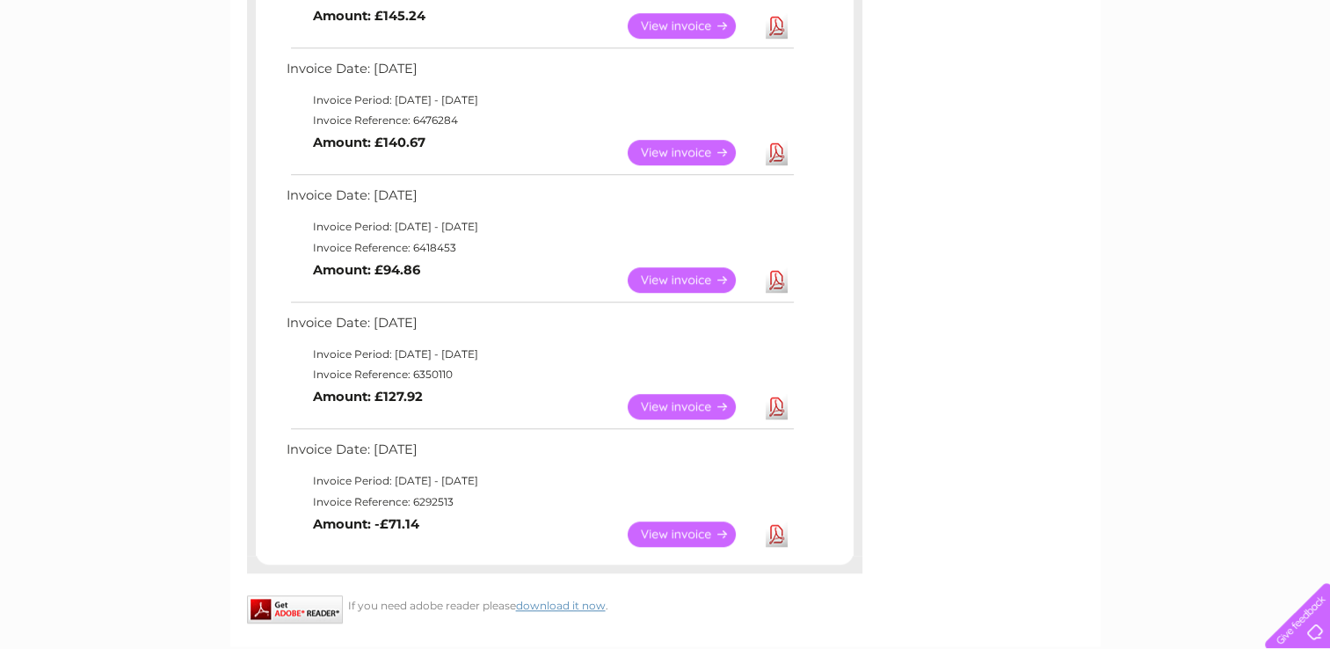
click at [669, 526] on link "View" at bounding box center [691, 533] width 129 height 25
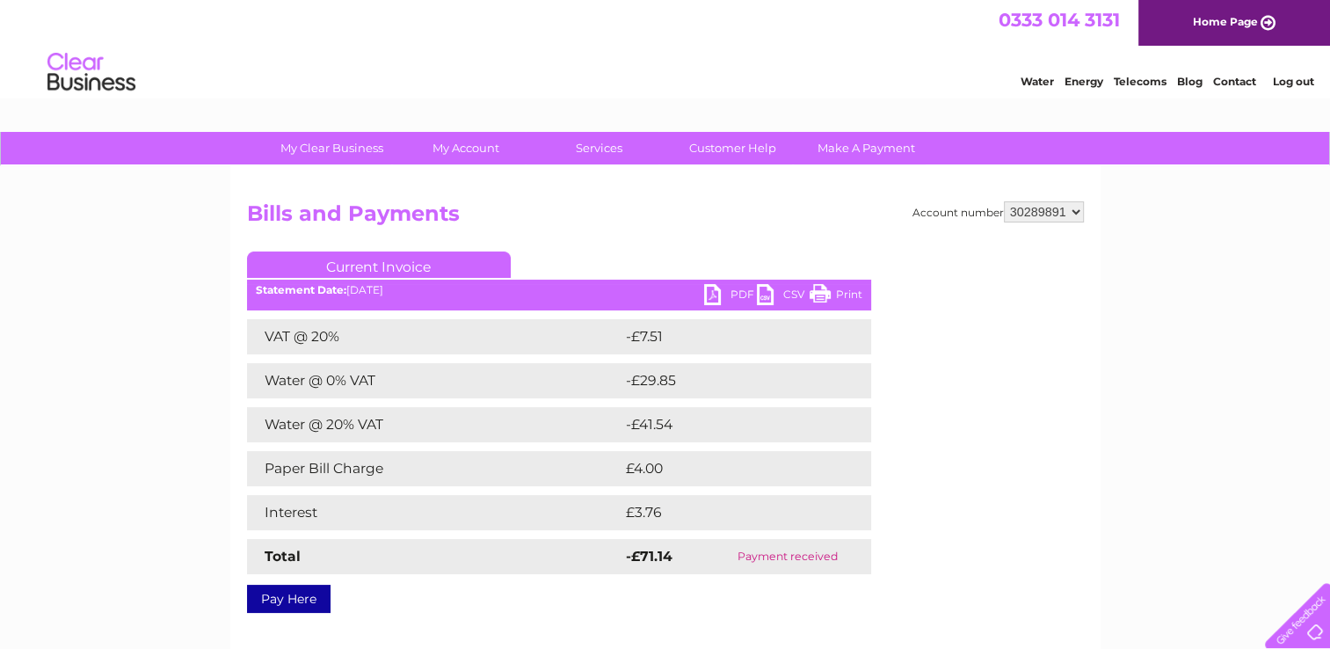
click at [849, 286] on link "Print" at bounding box center [835, 296] width 53 height 25
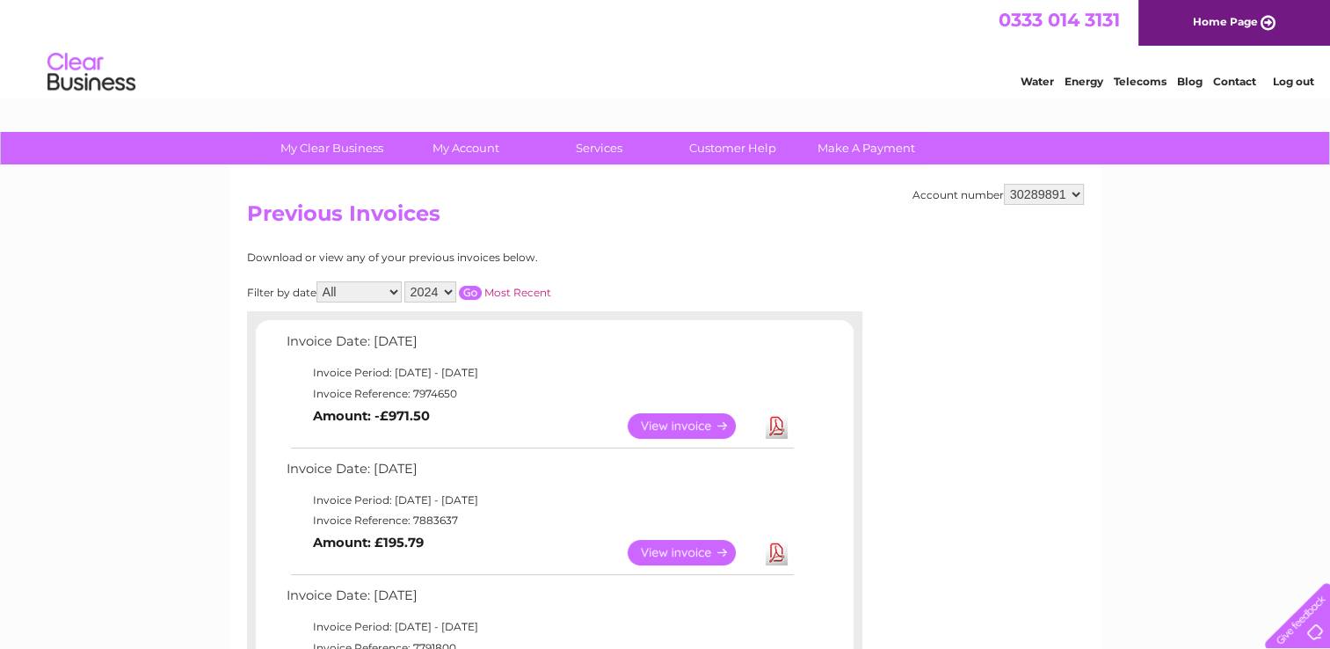
click at [474, 288] on input "button" at bounding box center [470, 293] width 23 height 14
click at [450, 285] on select "2025 2024 2023" at bounding box center [430, 291] width 52 height 21
select select "2025"
click at [406, 281] on select "2025 2024 2023" at bounding box center [430, 291] width 52 height 21
click at [471, 286] on input "button" at bounding box center [470, 293] width 23 height 14
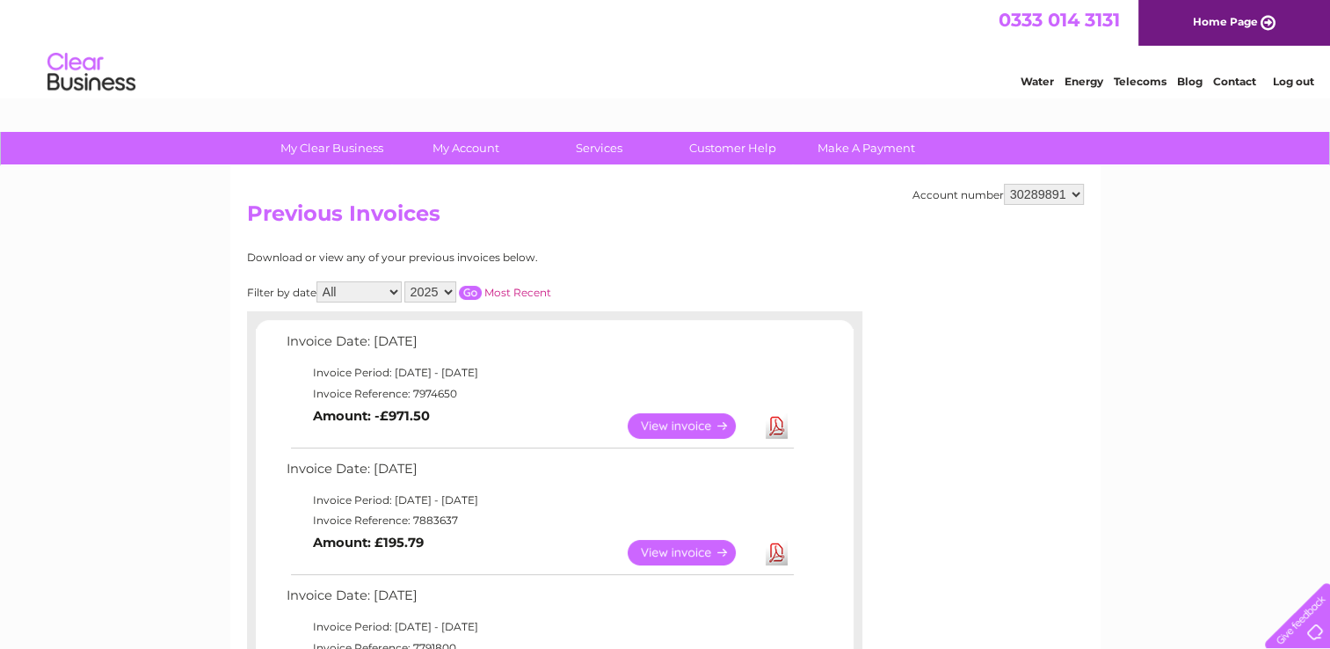
click at [474, 286] on input "button" at bounding box center [470, 293] width 23 height 14
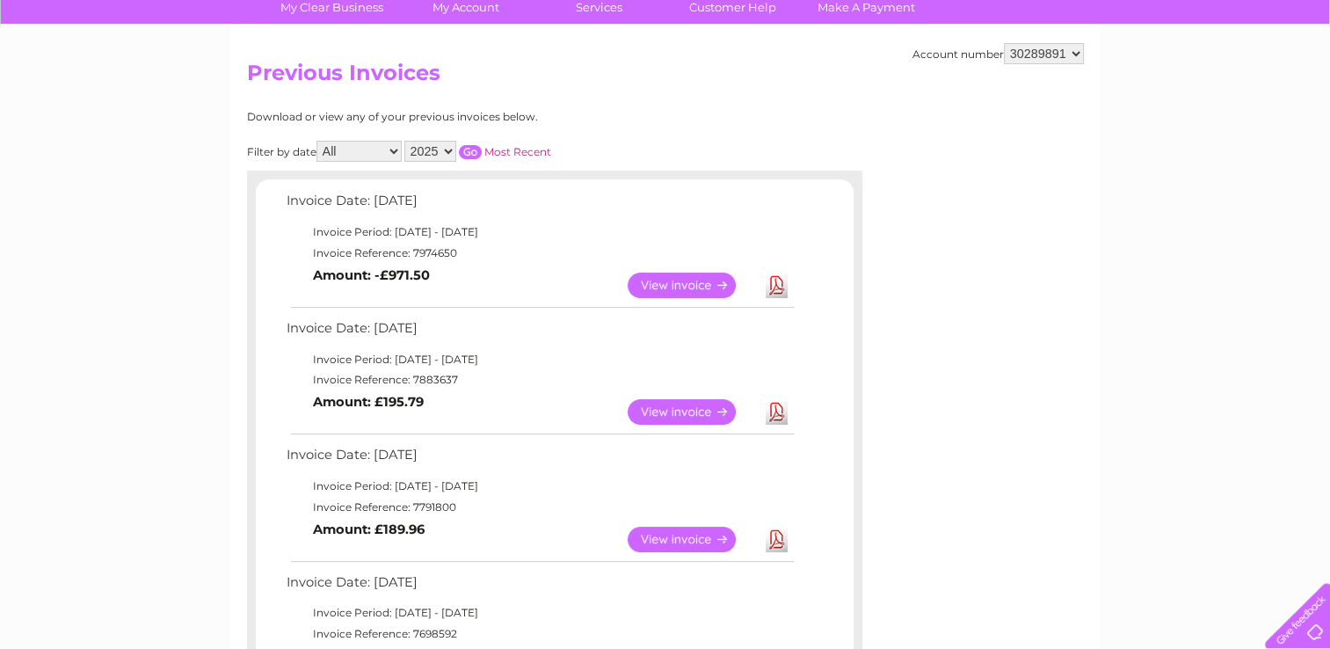
scroll to position [176, 0]
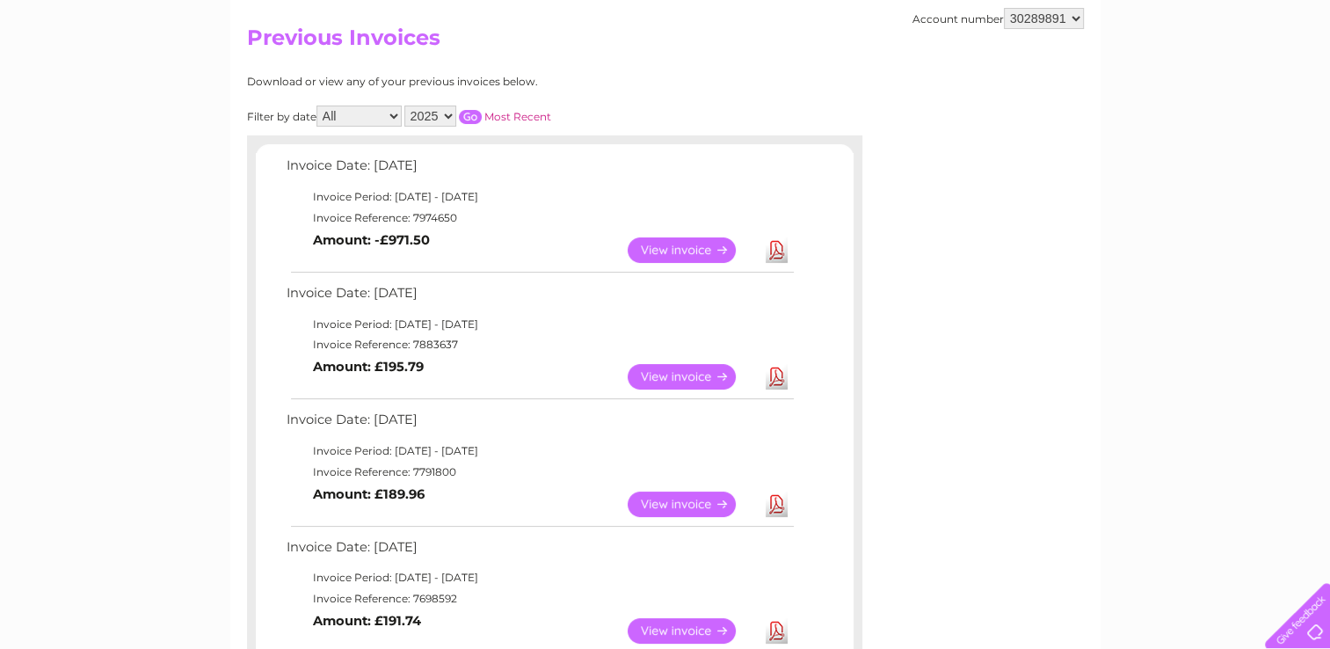
click at [679, 505] on link "View" at bounding box center [691, 503] width 129 height 25
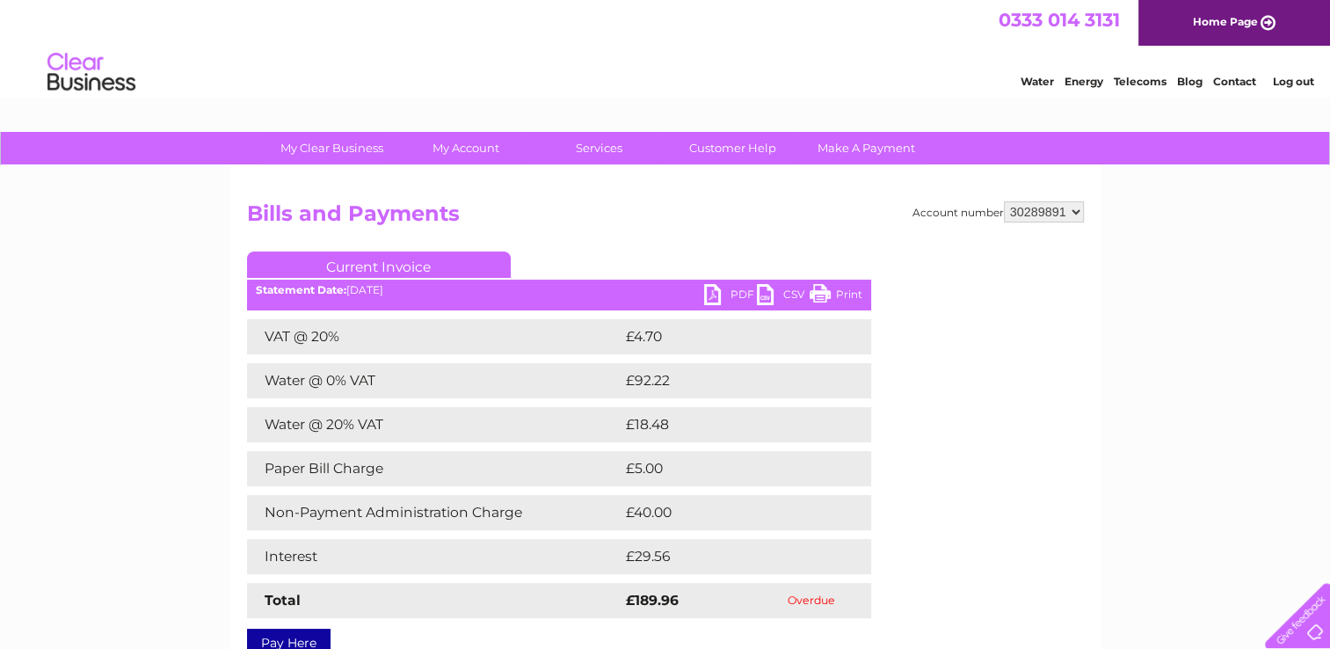
click at [845, 290] on link "Print" at bounding box center [835, 296] width 53 height 25
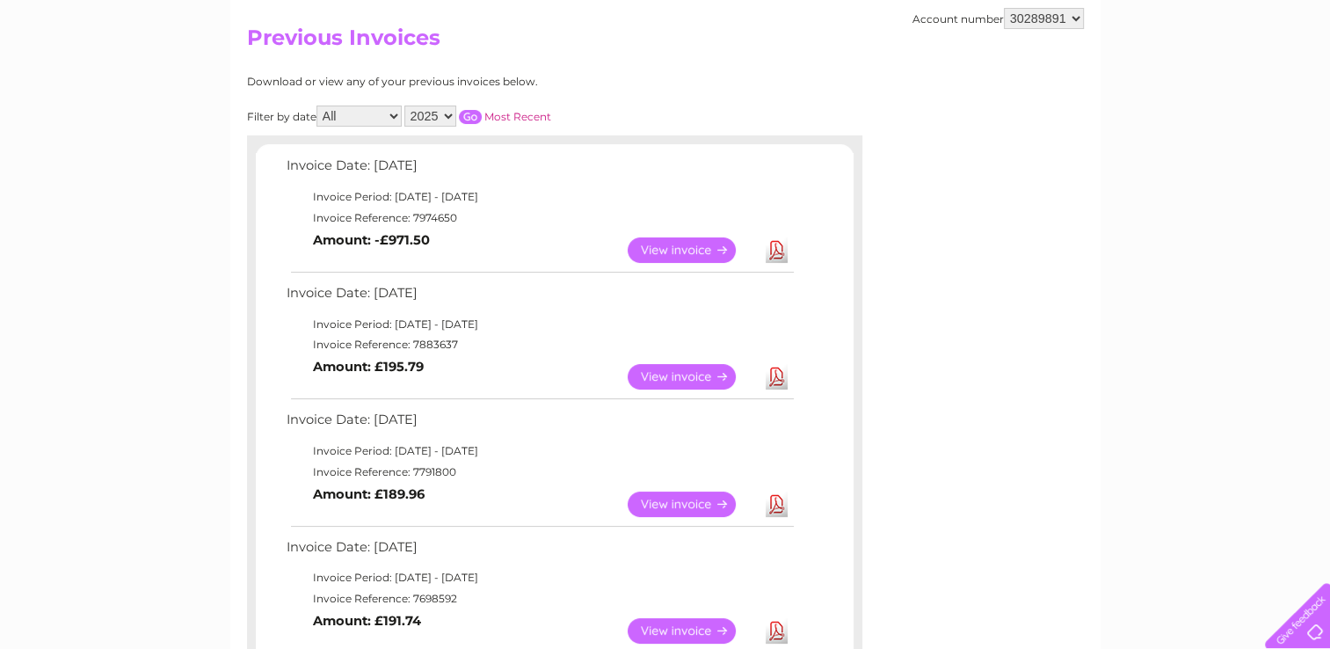
click at [692, 624] on link "View" at bounding box center [691, 630] width 129 height 25
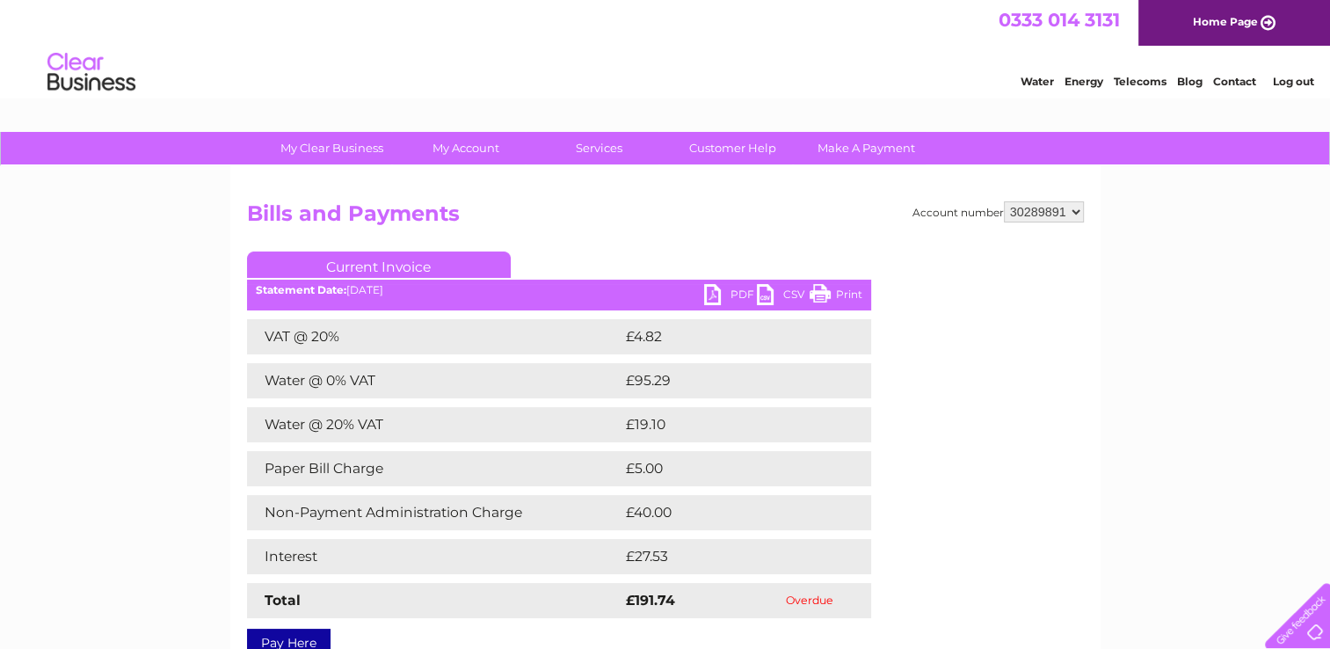
click at [842, 286] on link "Print" at bounding box center [835, 296] width 53 height 25
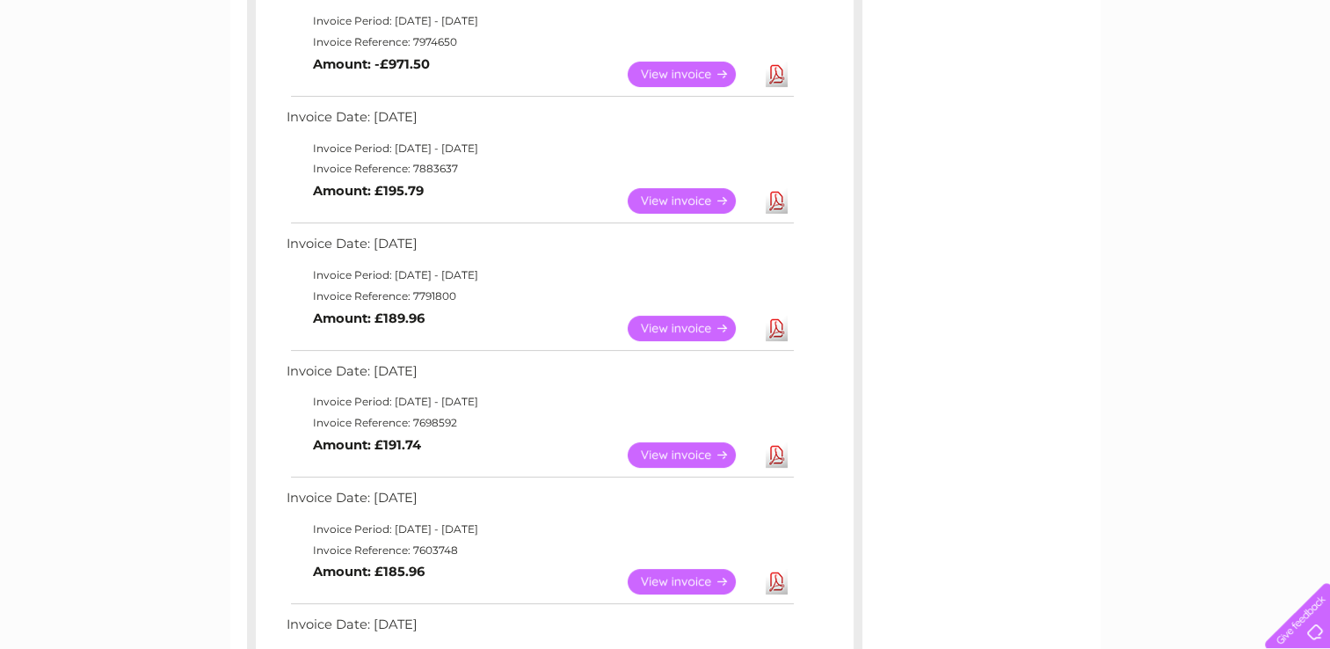
scroll to position [387, 0]
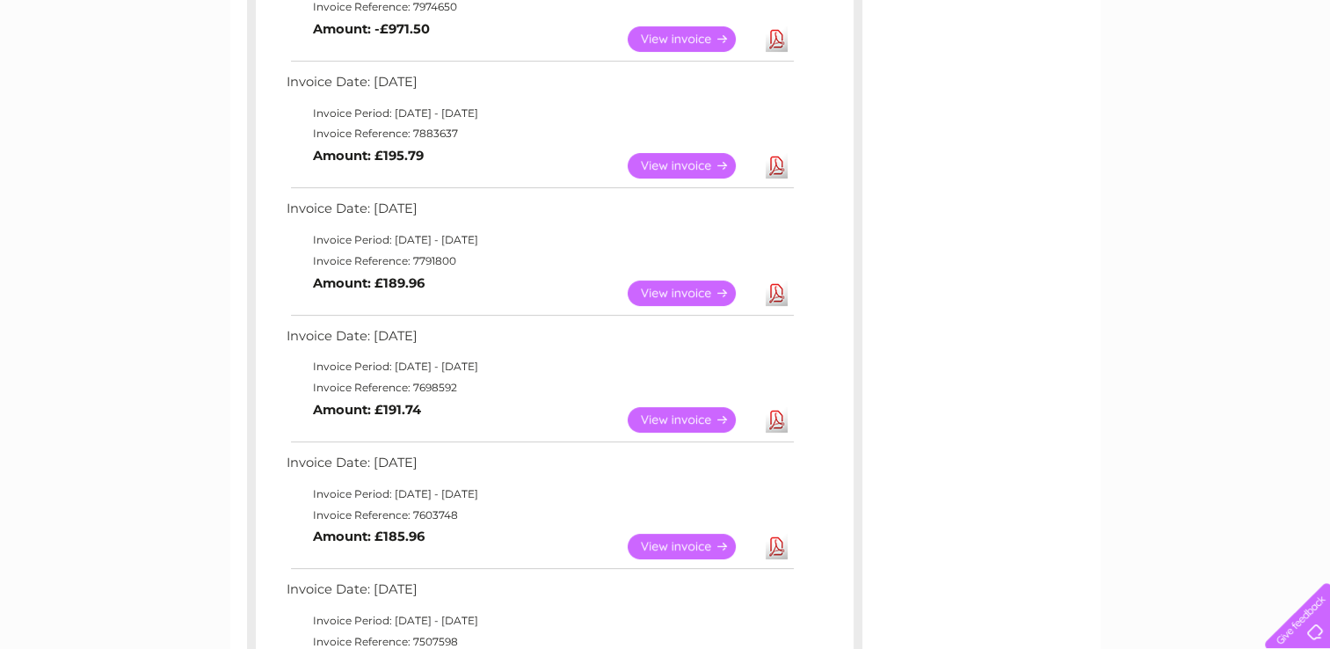
click at [709, 541] on link "View" at bounding box center [691, 545] width 129 height 25
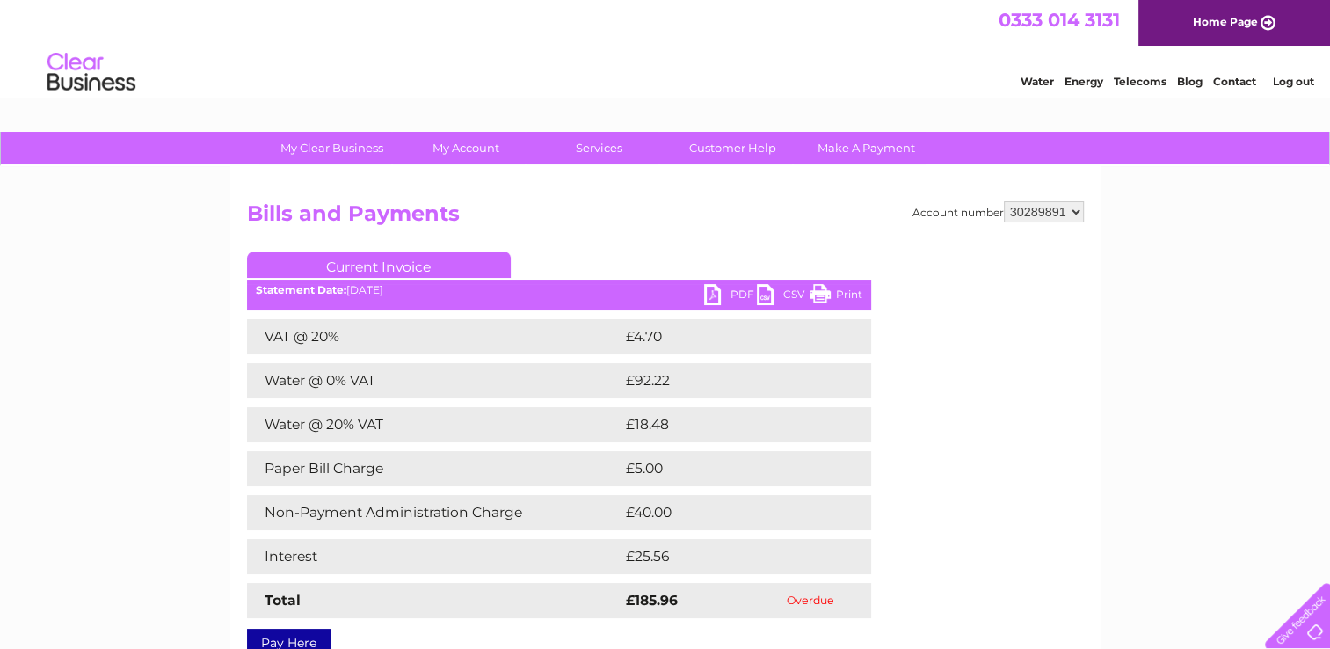
click at [858, 290] on link "Print" at bounding box center [835, 296] width 53 height 25
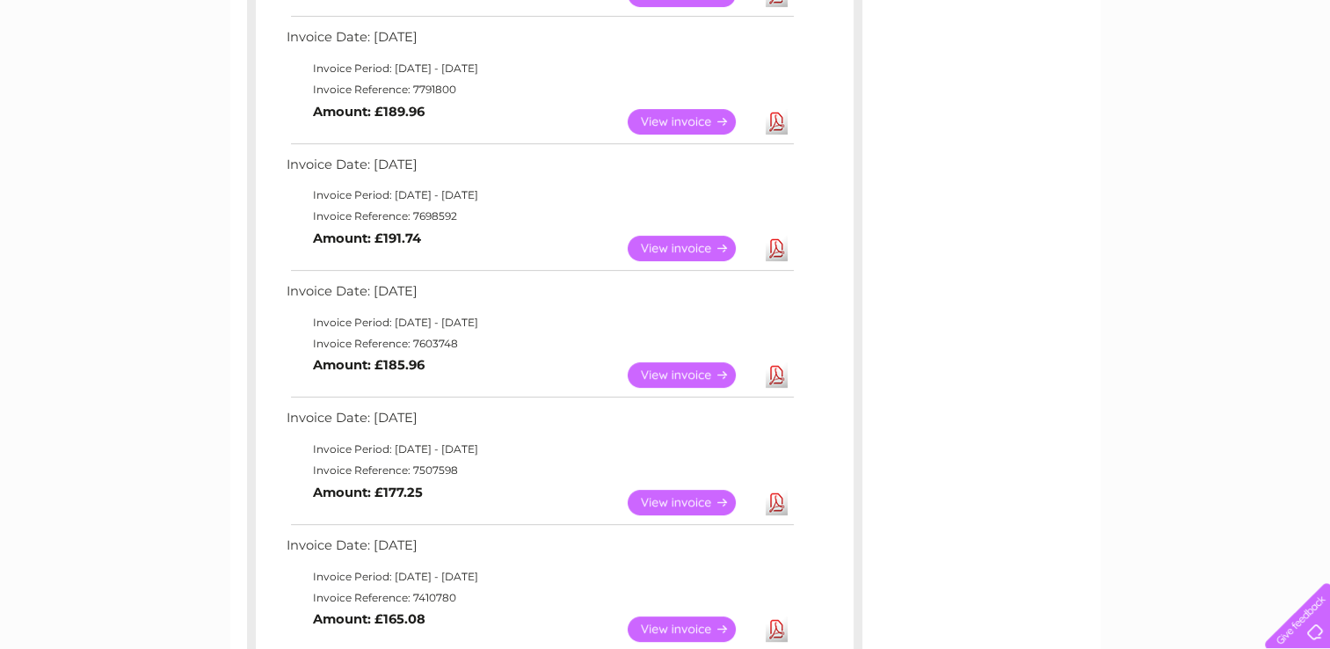
scroll to position [593, 0]
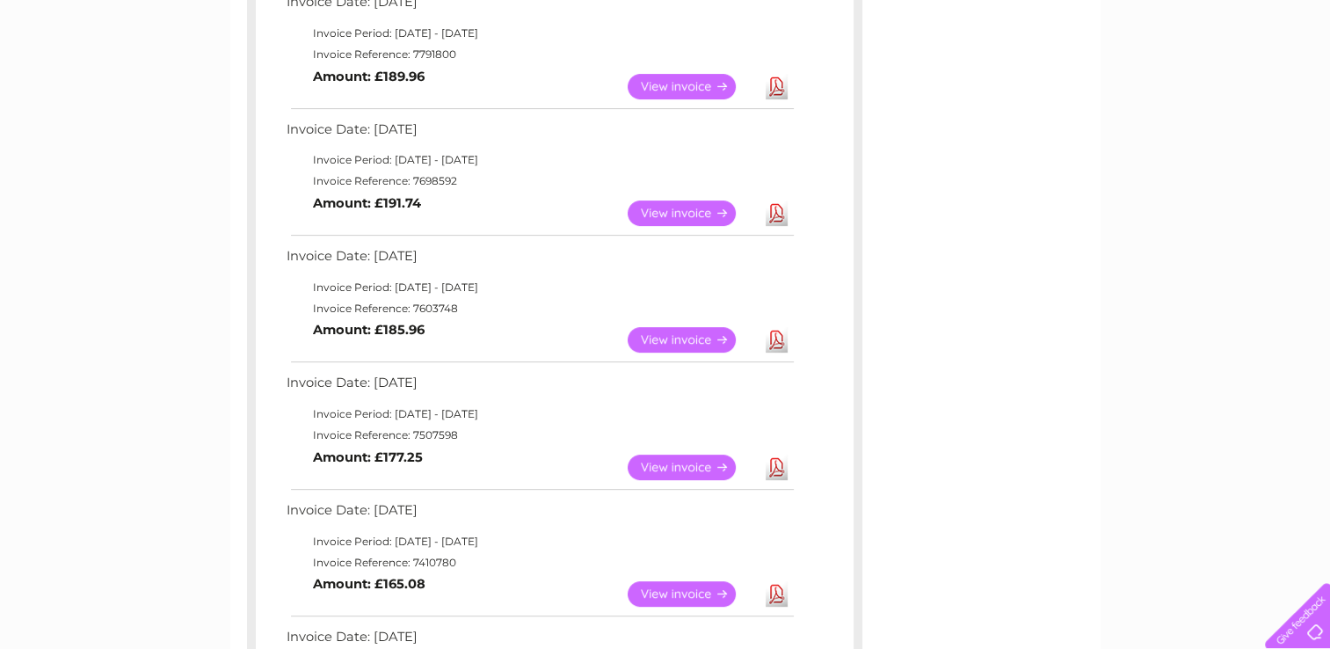
click at [673, 463] on link "View" at bounding box center [691, 466] width 129 height 25
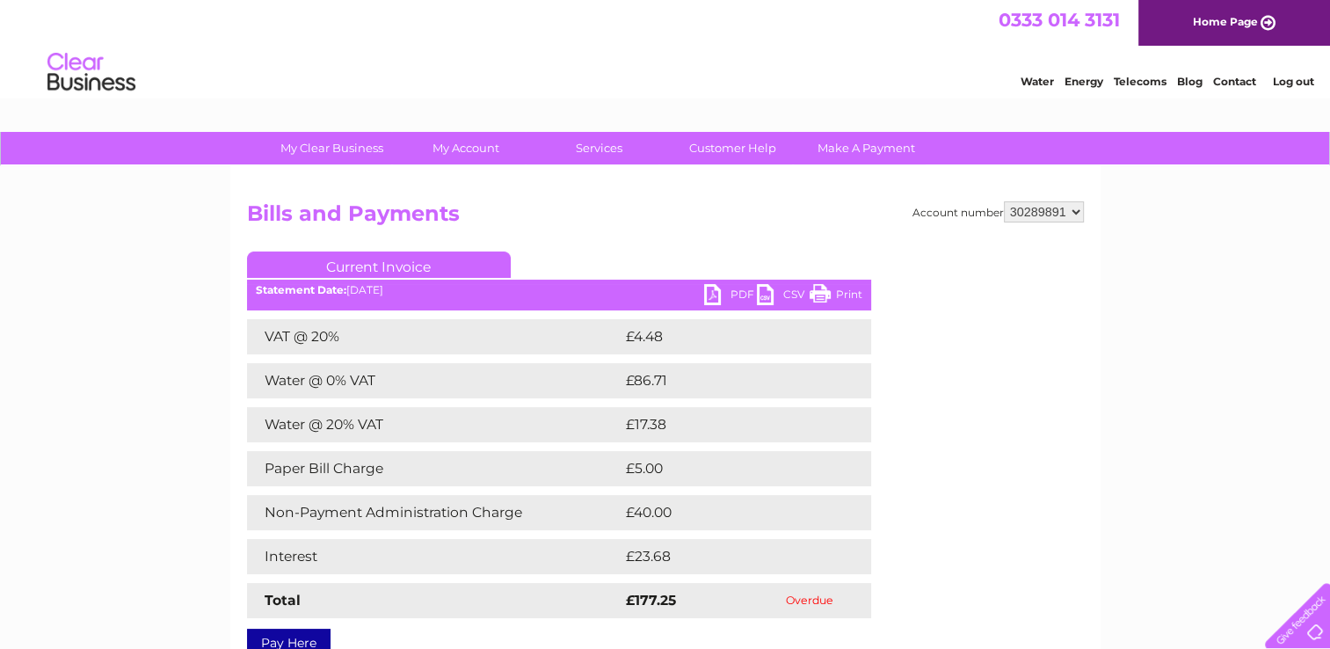
click at [843, 291] on link "Print" at bounding box center [835, 296] width 53 height 25
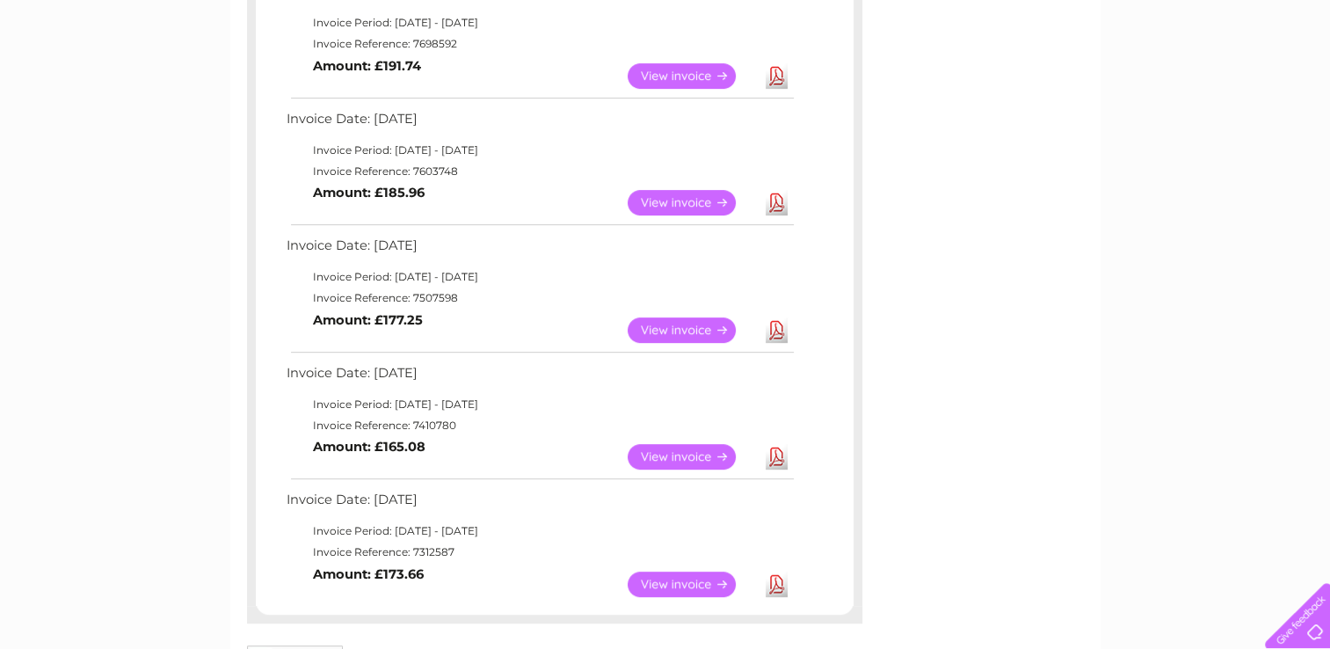
scroll to position [801, 0]
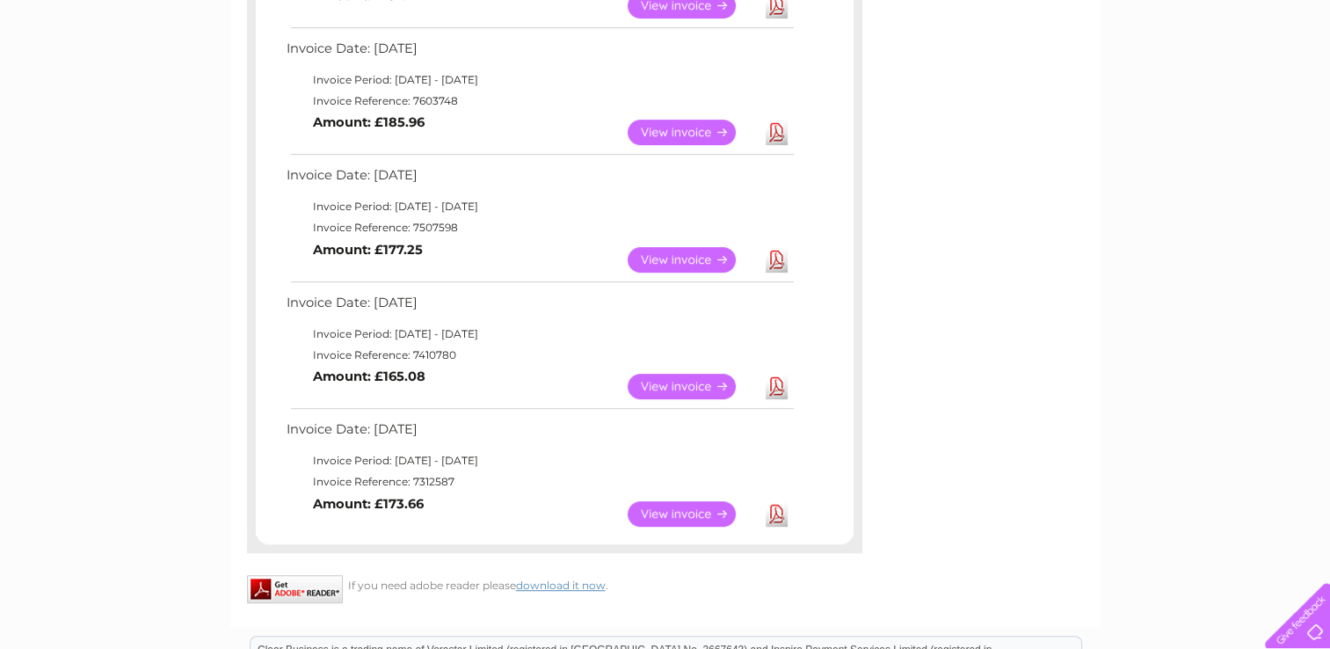
click at [673, 382] on link "View" at bounding box center [691, 385] width 129 height 25
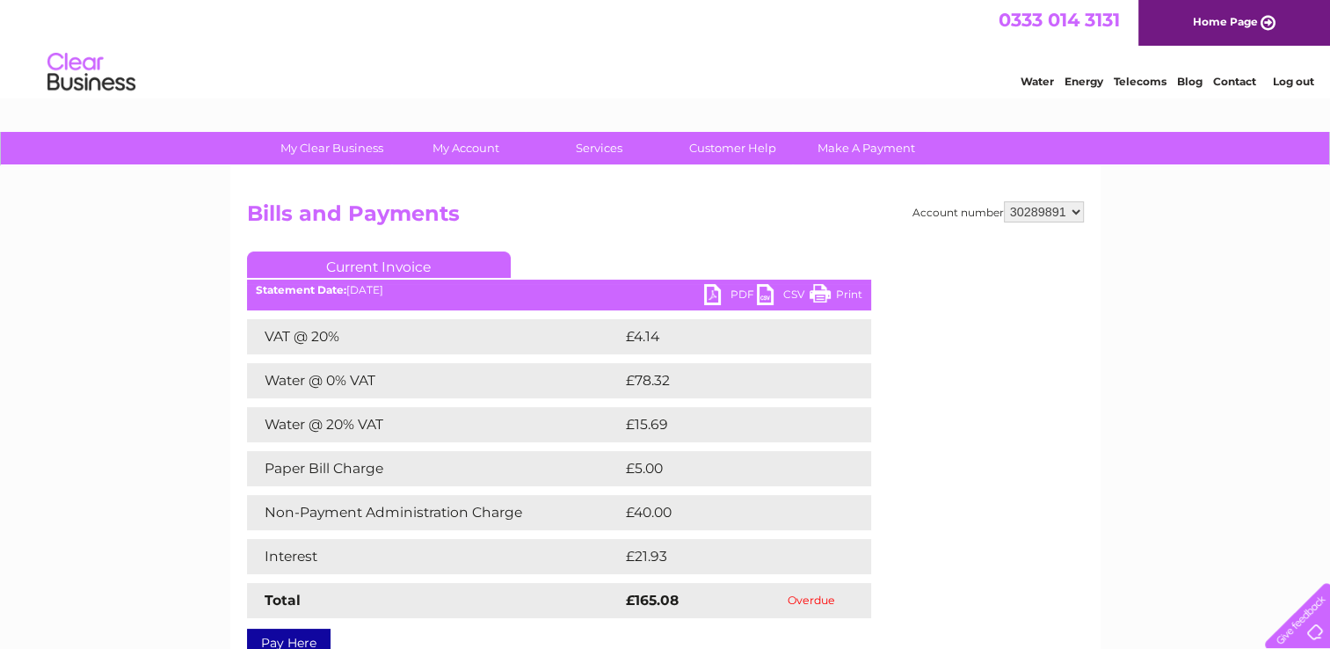
click at [845, 289] on link "Print" at bounding box center [835, 296] width 53 height 25
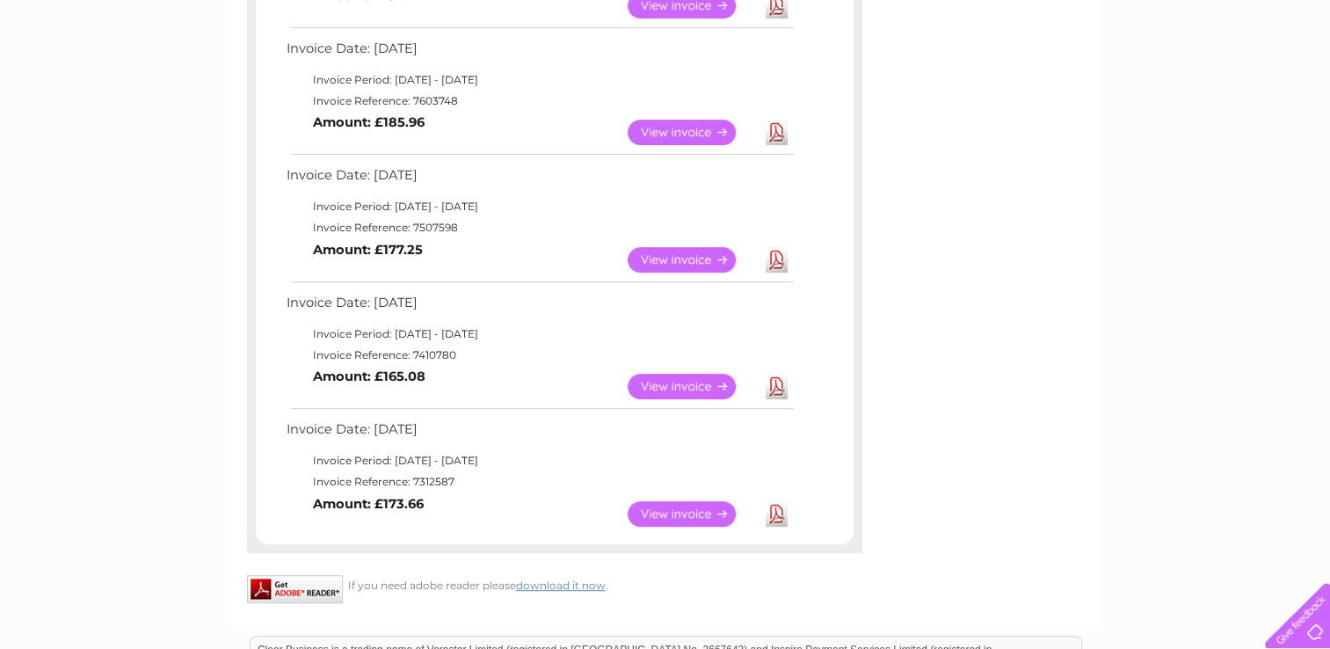
click at [657, 506] on link "View" at bounding box center [691, 513] width 129 height 25
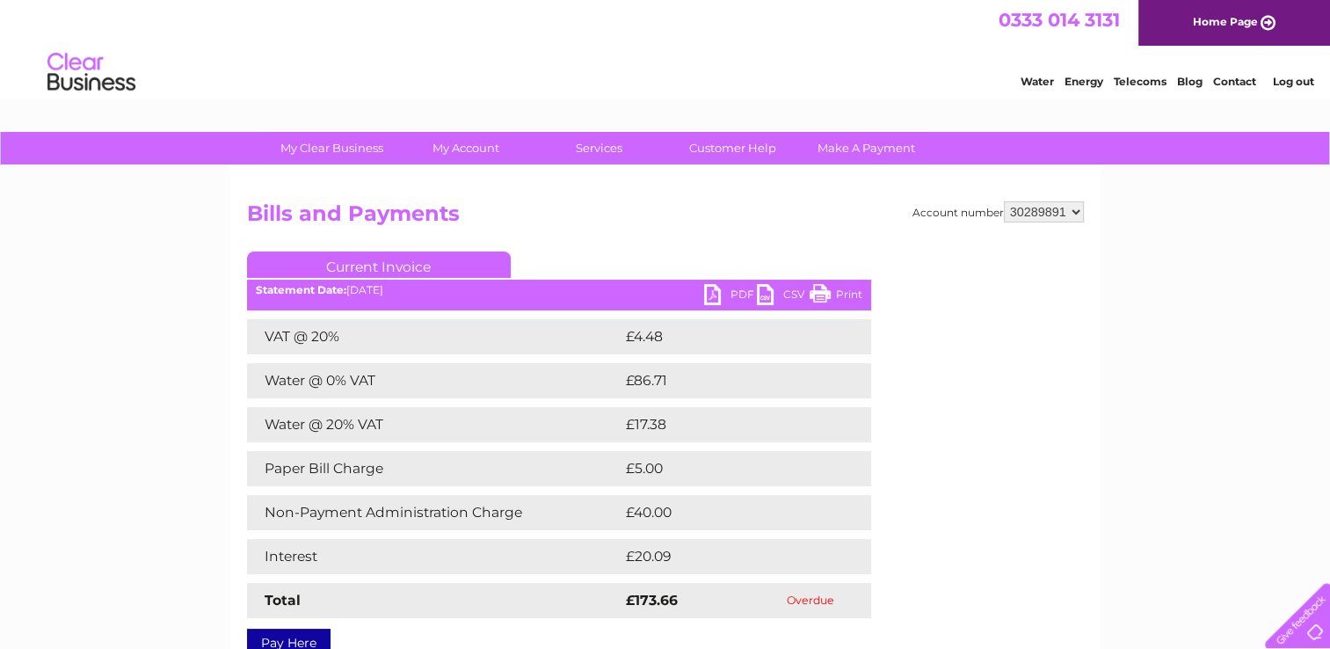
click at [852, 286] on link "Print" at bounding box center [835, 296] width 53 height 25
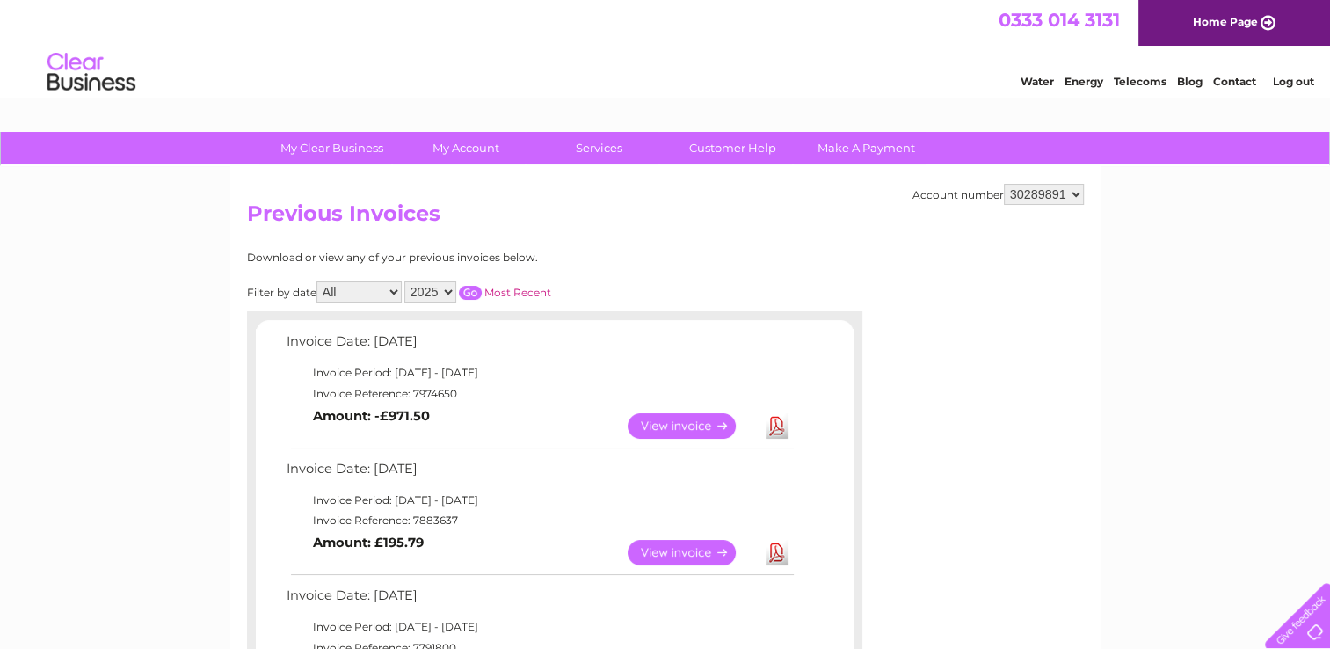
click at [438, 289] on select "2025 2024 2023" at bounding box center [430, 291] width 52 height 21
select select "2024"
click at [406, 281] on select "2025 2024 2023" at bounding box center [430, 291] width 52 height 21
click at [471, 292] on input "button" at bounding box center [470, 293] width 23 height 14
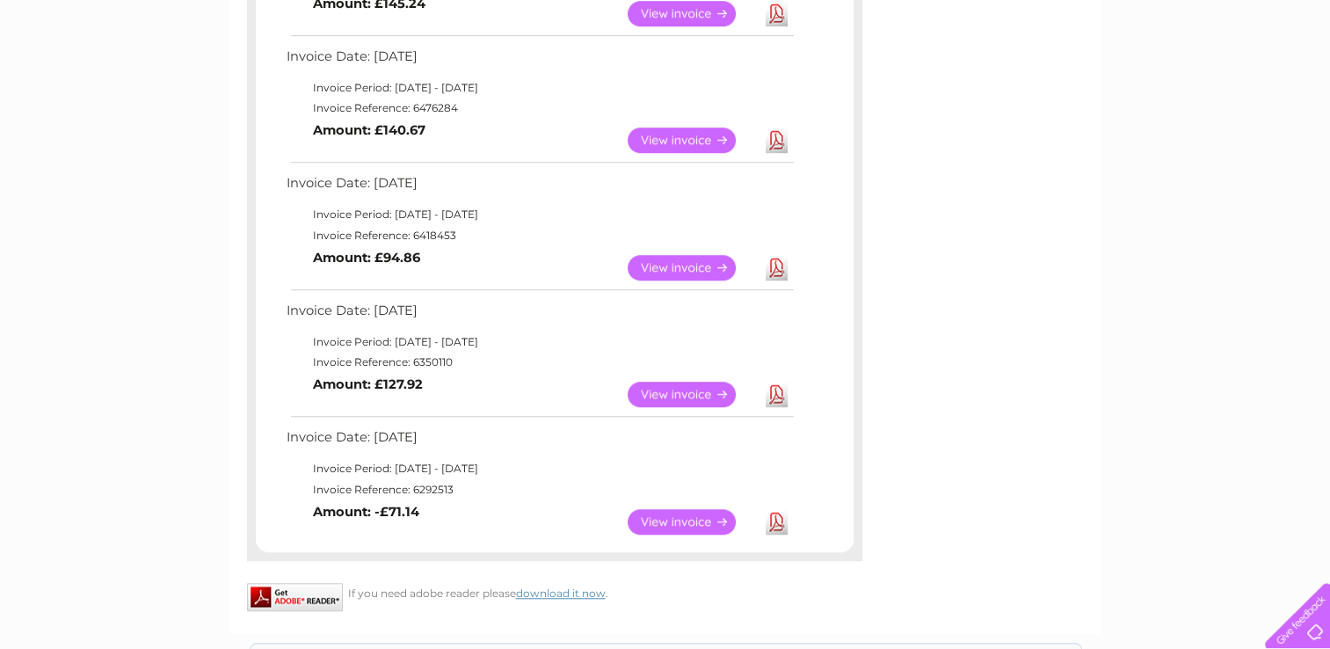
scroll to position [1336, 0]
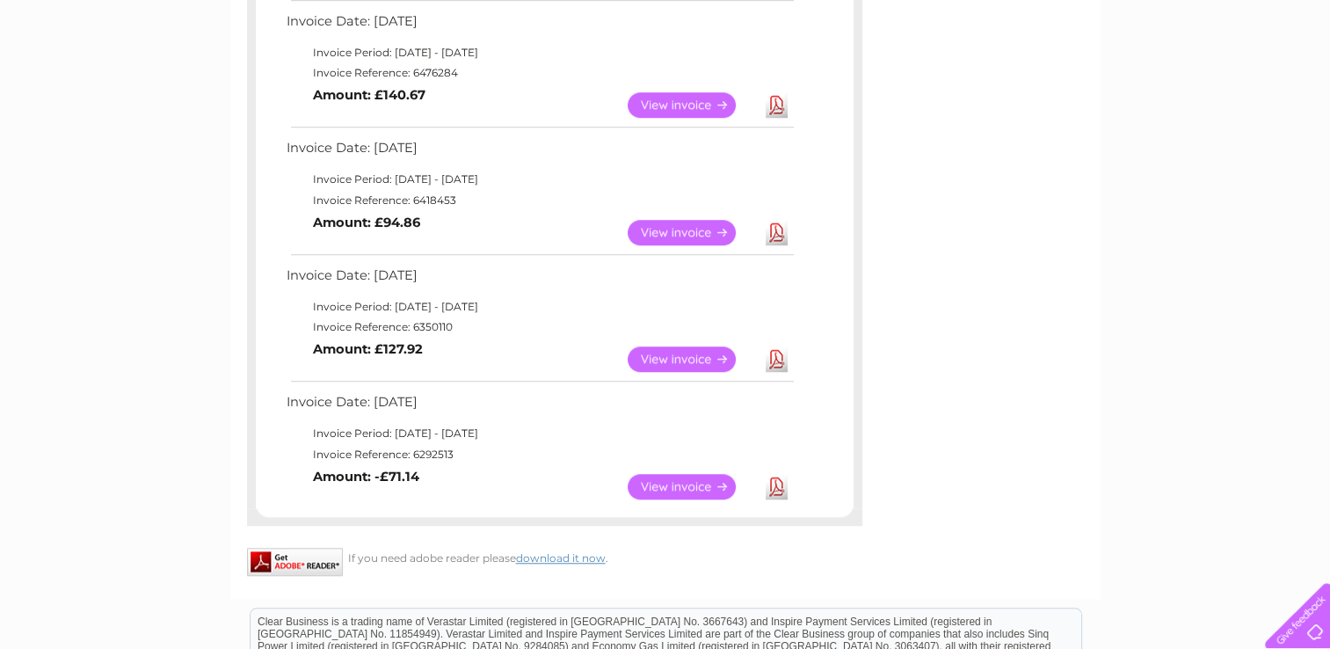
drag, startPoint x: 907, startPoint y: 431, endPoint x: 1309, endPoint y: 92, distance: 525.1
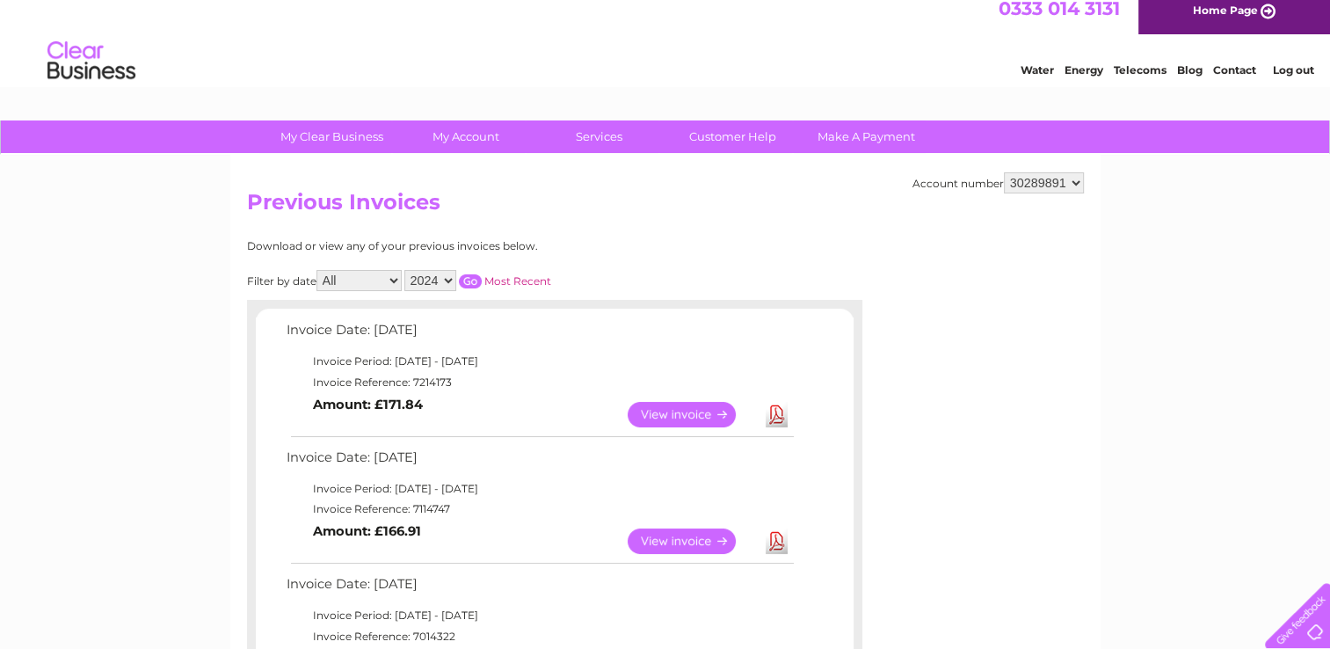
scroll to position [0, 0]
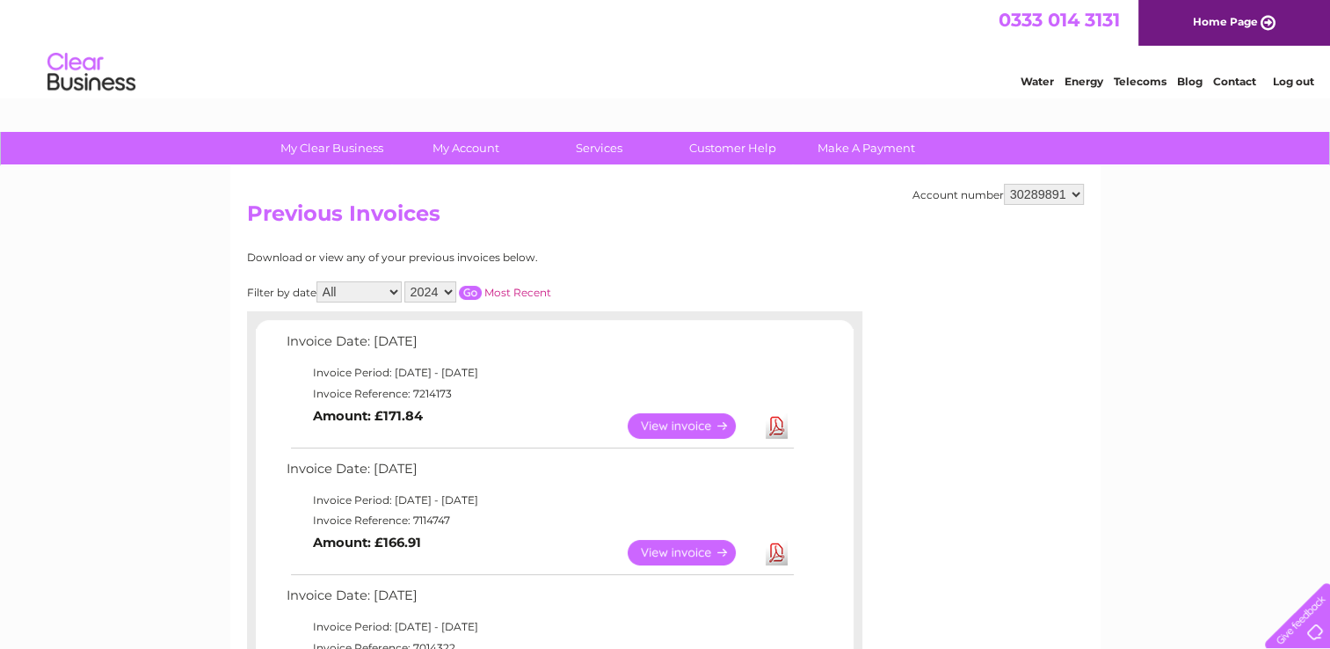
drag, startPoint x: 1335, startPoint y: 10, endPoint x: 1093, endPoint y: 46, distance: 244.3
click at [1291, 79] on link "Log out" at bounding box center [1292, 81] width 41 height 13
